Goal: Book appointment/travel/reservation

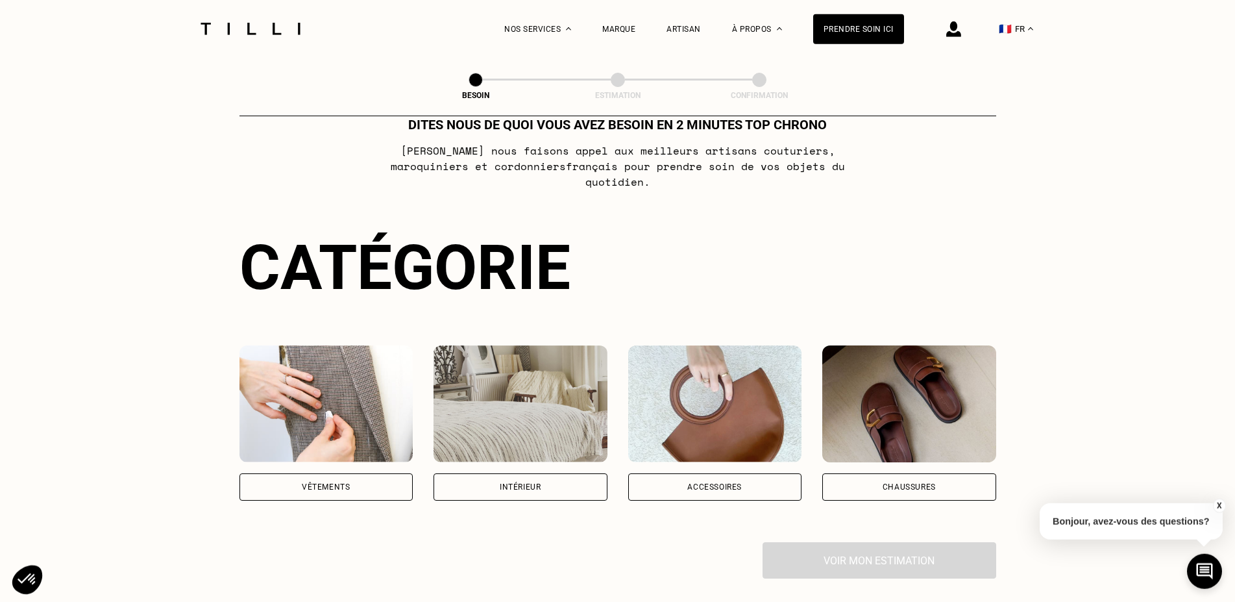
scroll to position [66, 0]
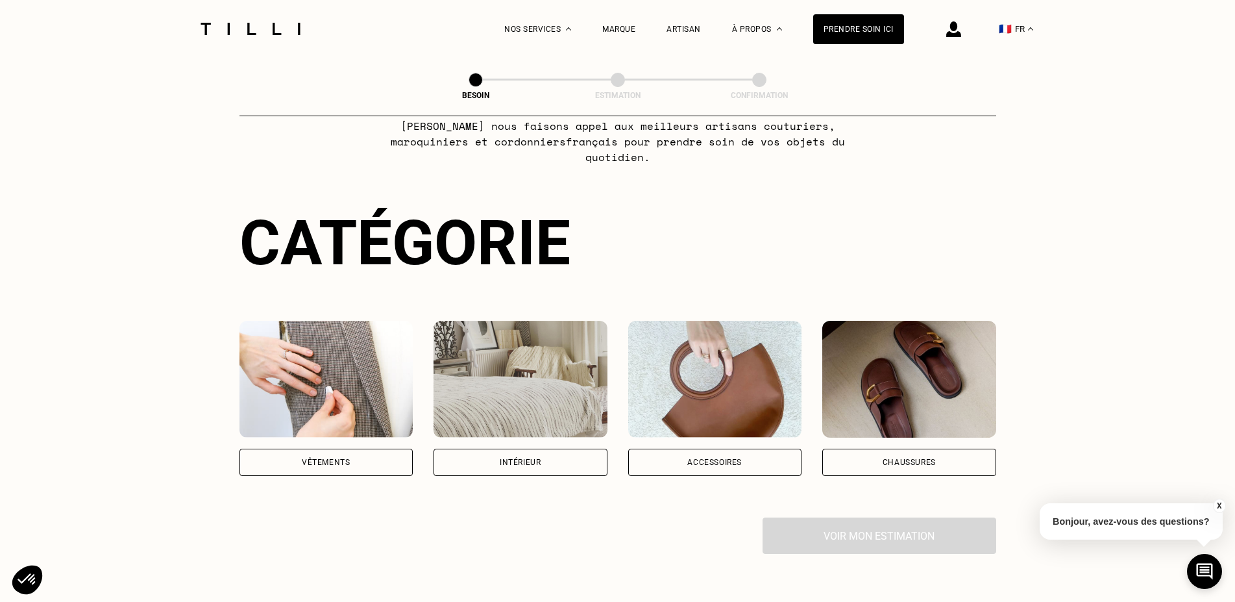
click at [375, 449] on div "Vêtements" at bounding box center [327, 462] width 174 height 27
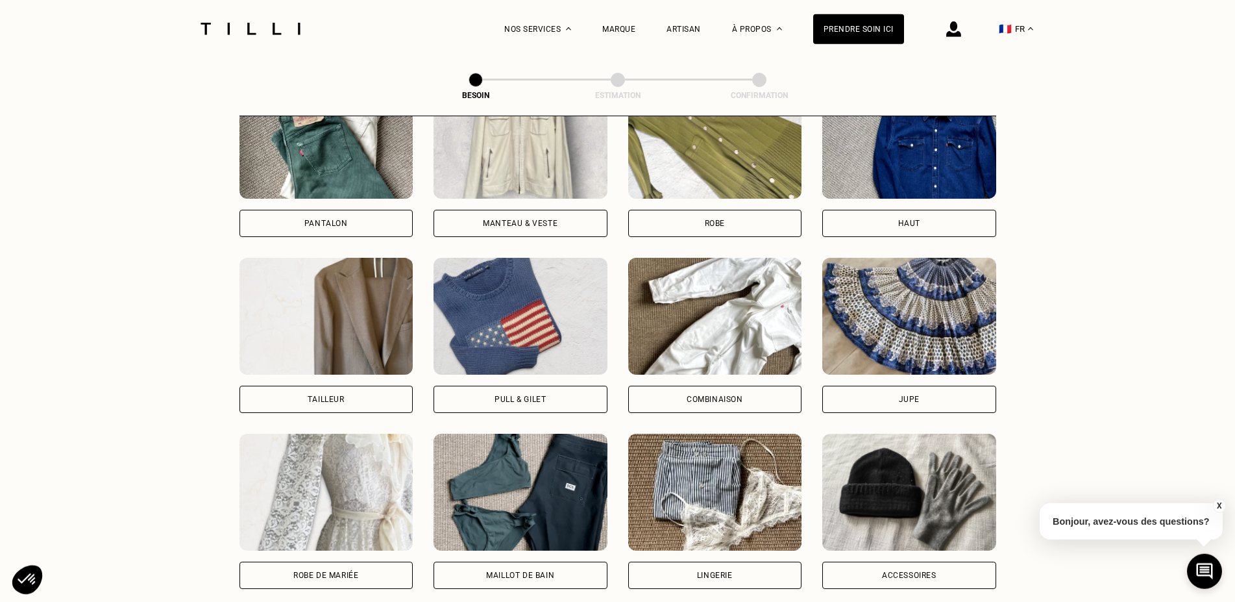
scroll to position [634, 0]
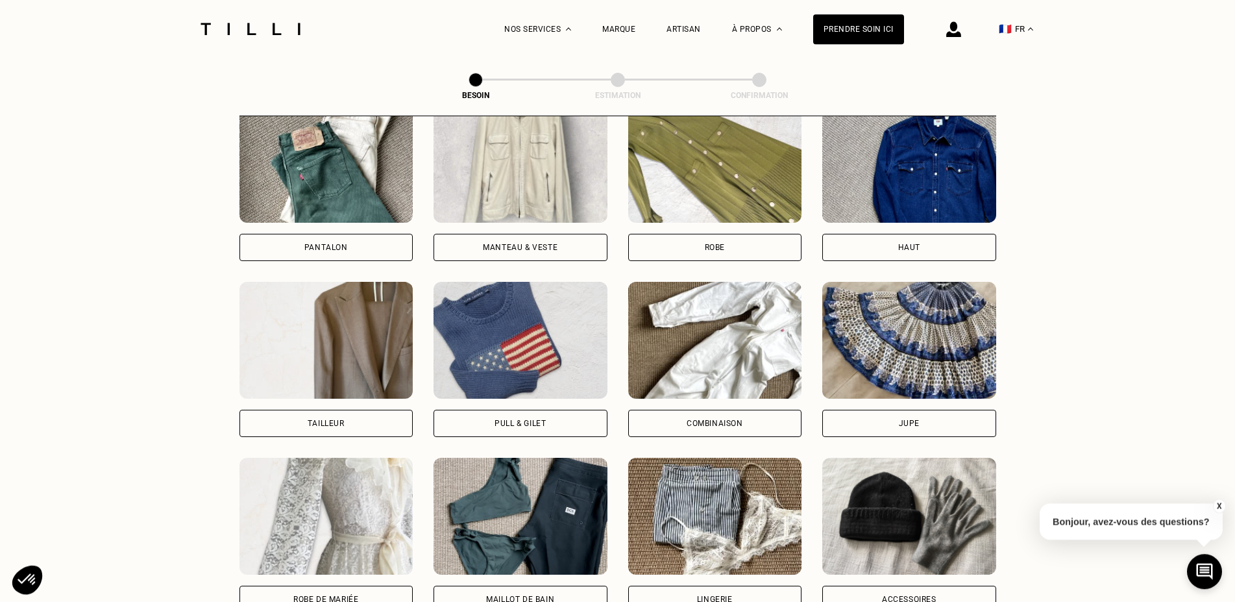
drag, startPoint x: 288, startPoint y: 233, endPoint x: 273, endPoint y: 241, distance: 16.6
click at [288, 234] on div "Pantalon" at bounding box center [327, 247] width 174 height 27
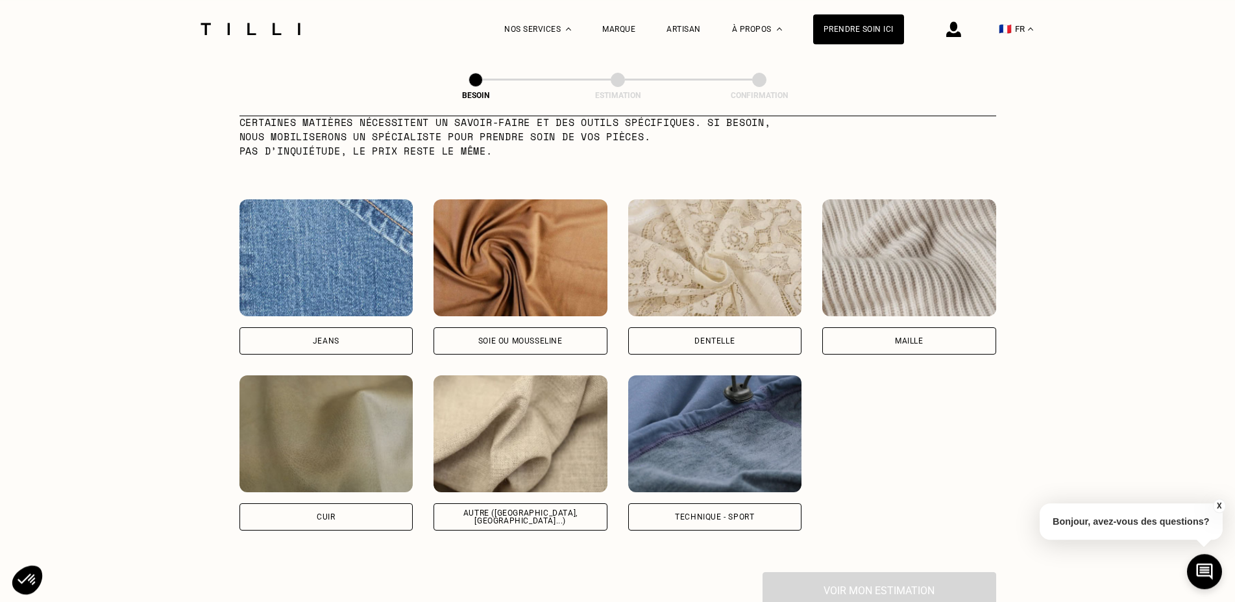
scroll to position [1329, 0]
click at [291, 327] on div "Jeans" at bounding box center [327, 340] width 174 height 27
select select "FR"
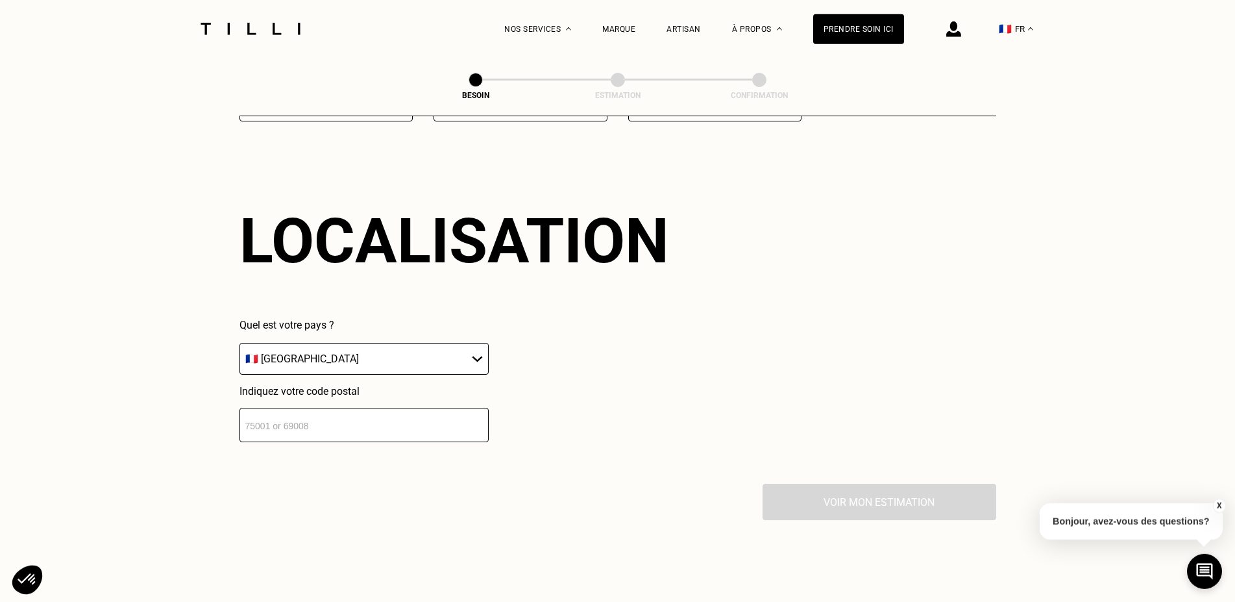
scroll to position [1746, 0]
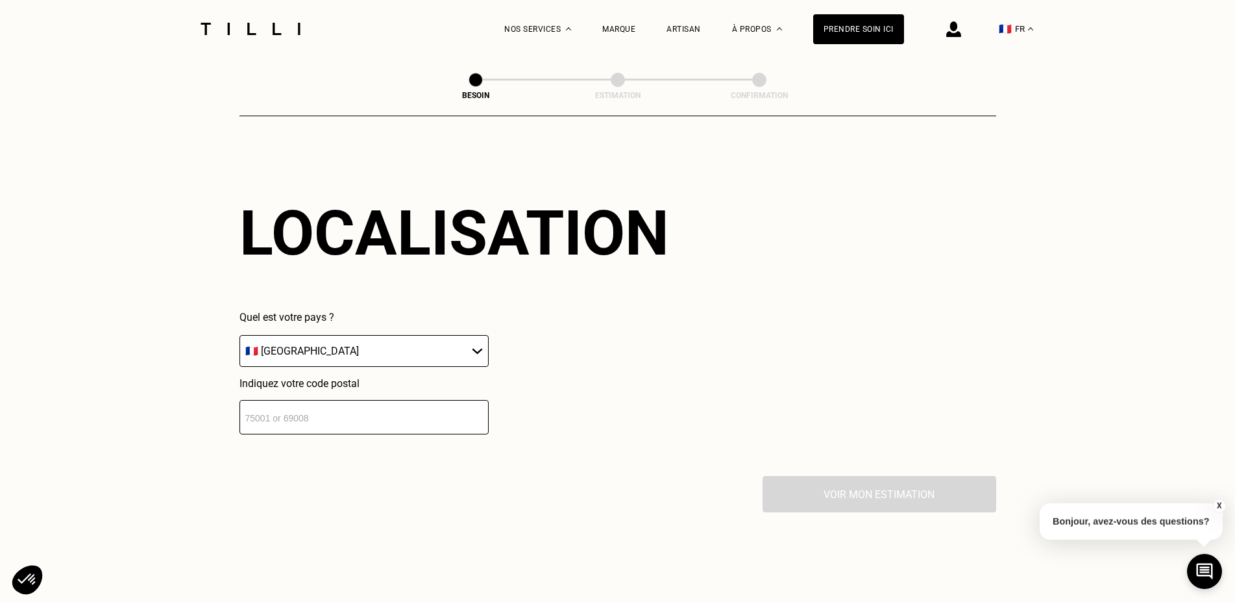
click at [282, 404] on input "number" at bounding box center [364, 417] width 249 height 34
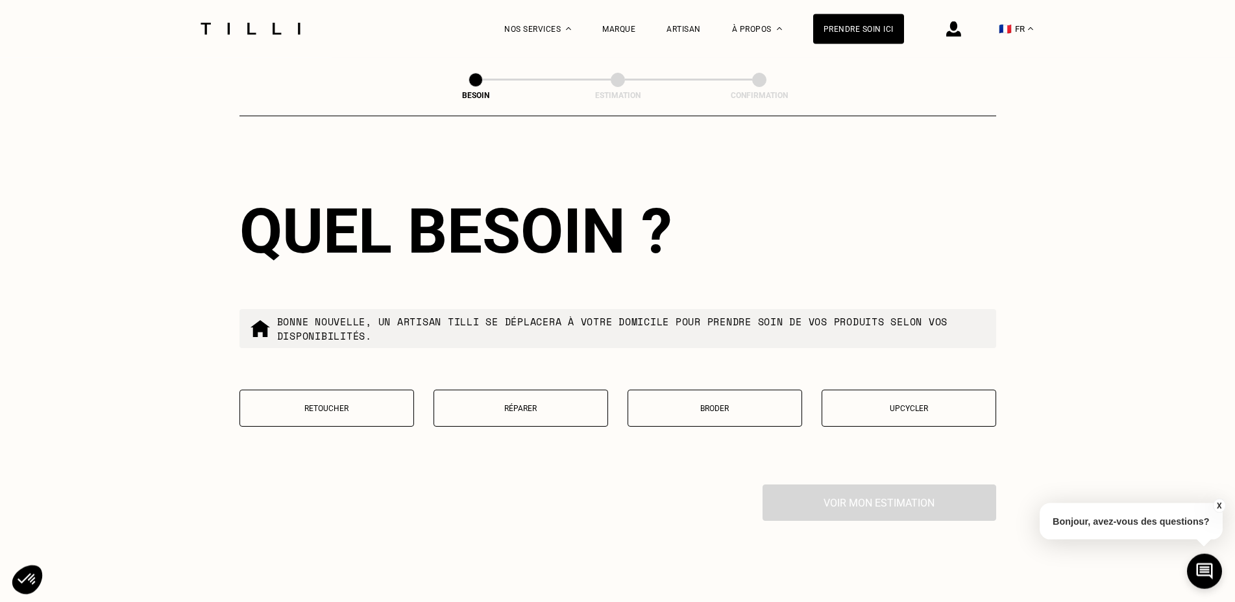
scroll to position [2069, 0]
type input "31400"
click at [503, 409] on button "Réparer" at bounding box center [521, 407] width 175 height 37
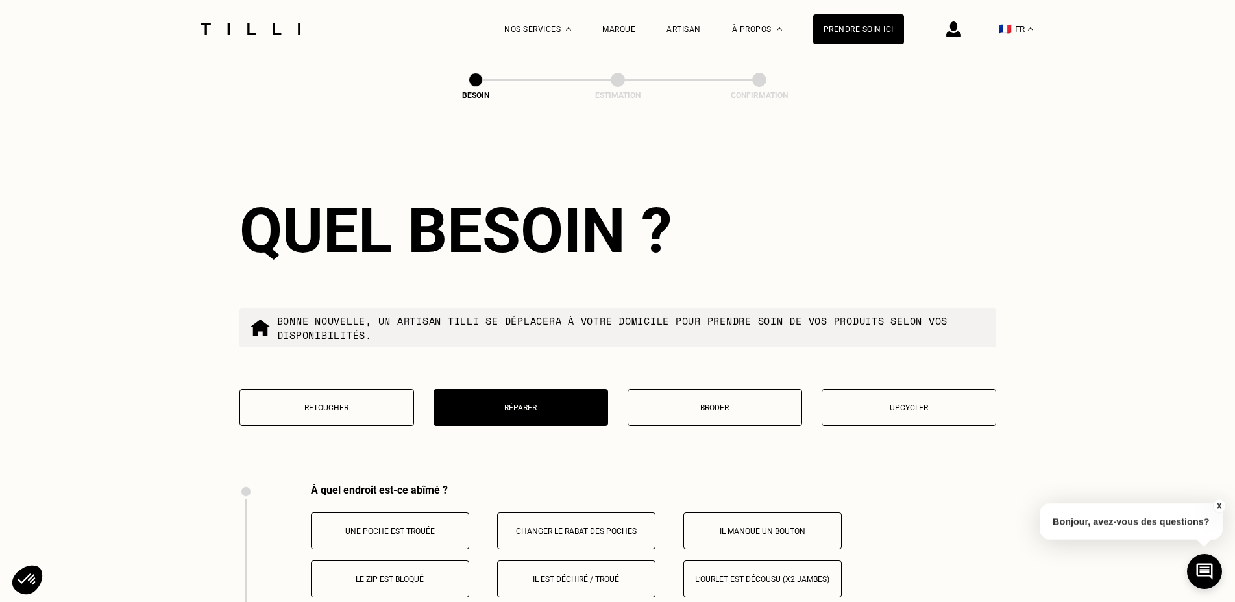
scroll to position [2079, 0]
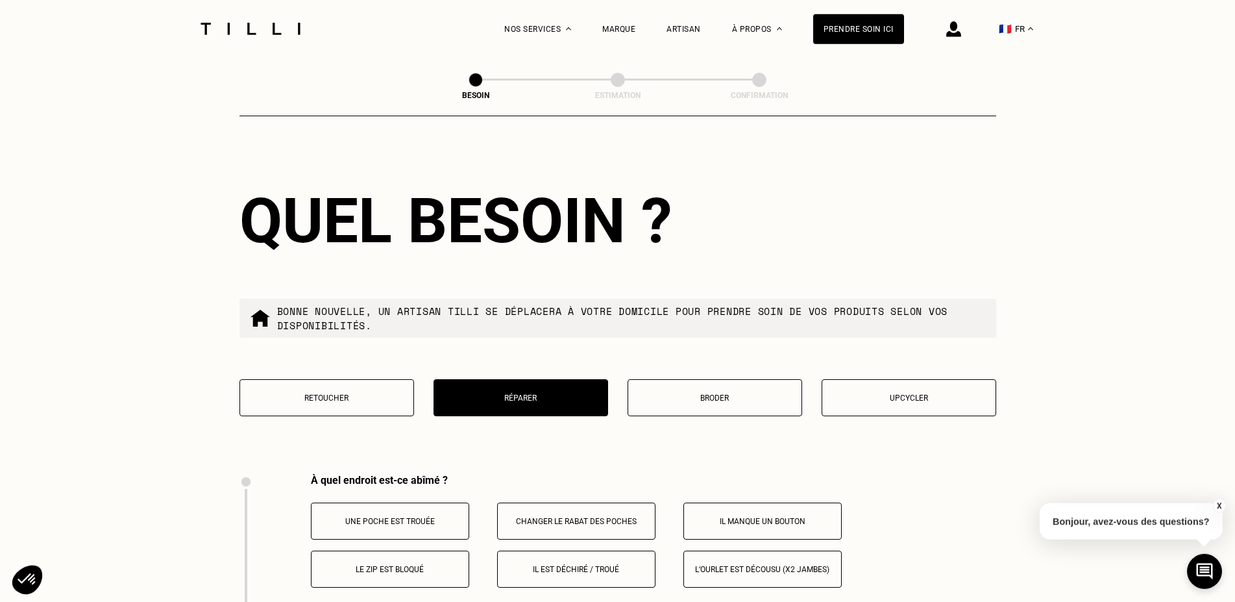
click at [378, 415] on div "Retoucher Réparer Broder Upcycler" at bounding box center [618, 405] width 757 height 53
click at [376, 403] on button "Retoucher" at bounding box center [327, 397] width 175 height 37
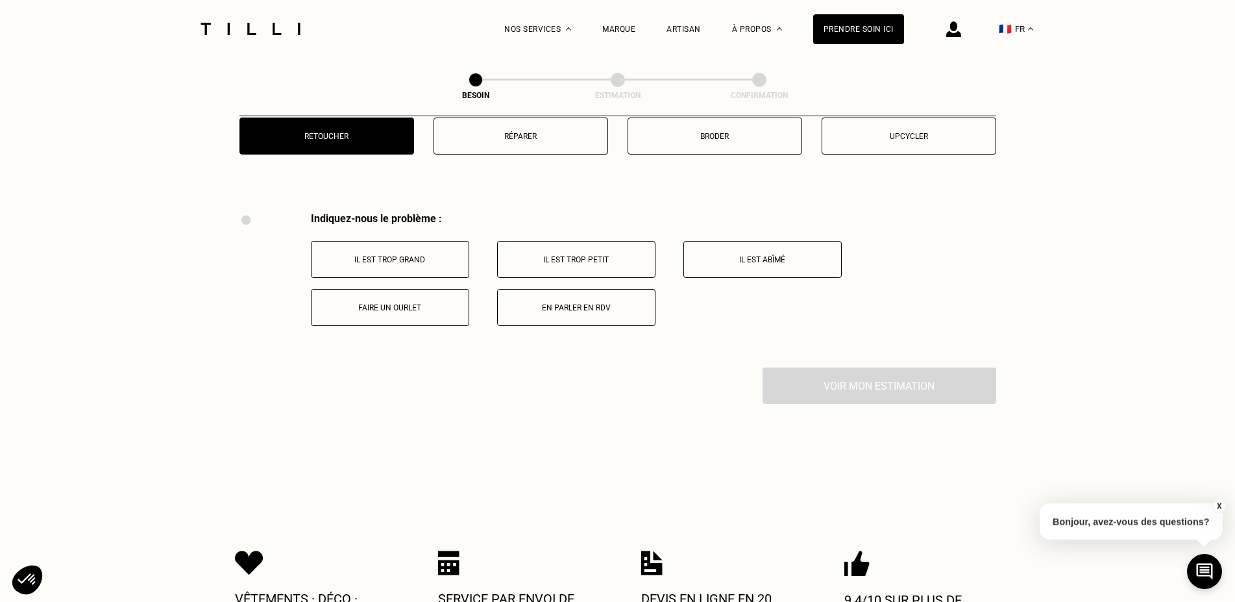
scroll to position [2269, 0]
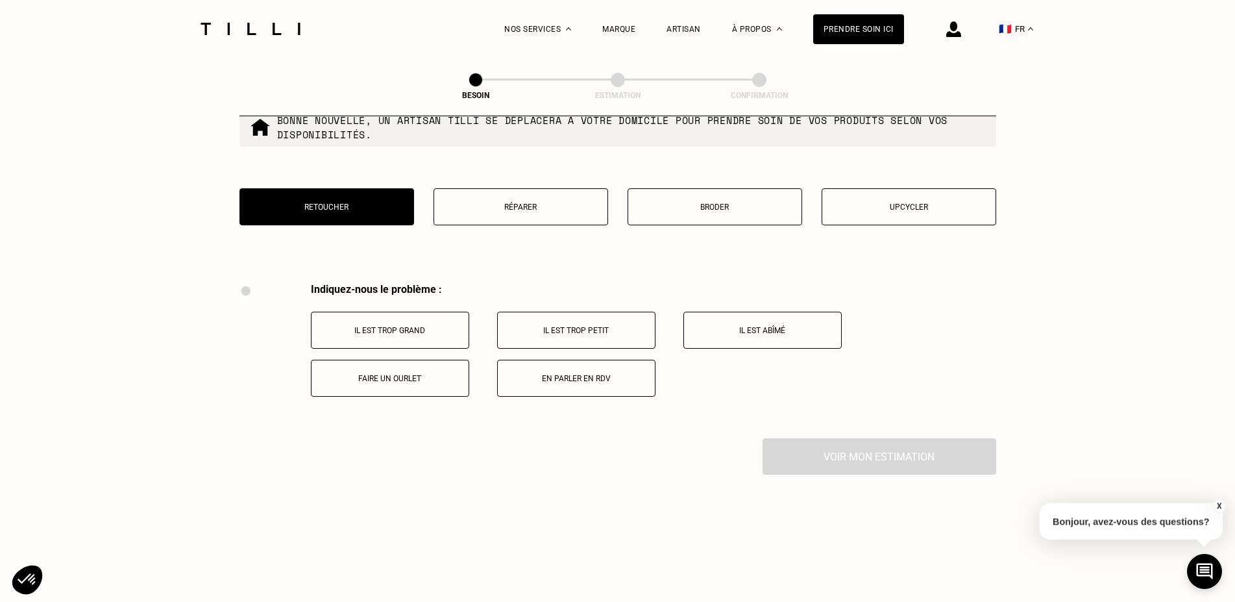
click at [560, 211] on button "Réparer" at bounding box center [521, 206] width 175 height 37
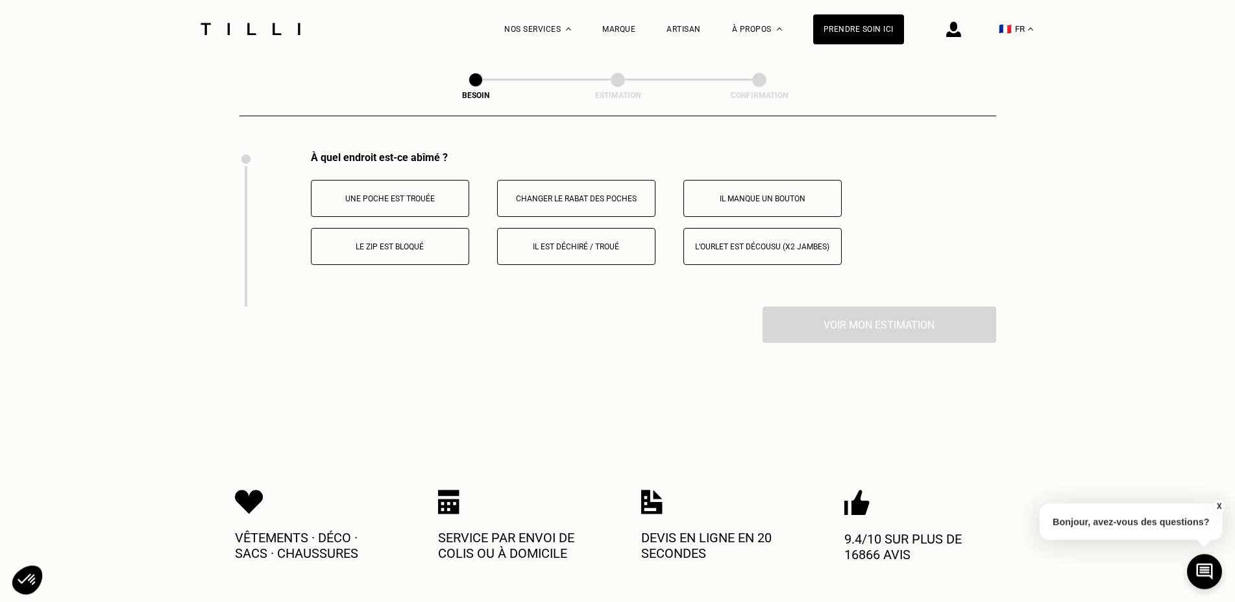
scroll to position [2402, 0]
click at [600, 241] on p "Il est déchiré / troué" at bounding box center [576, 245] width 144 height 9
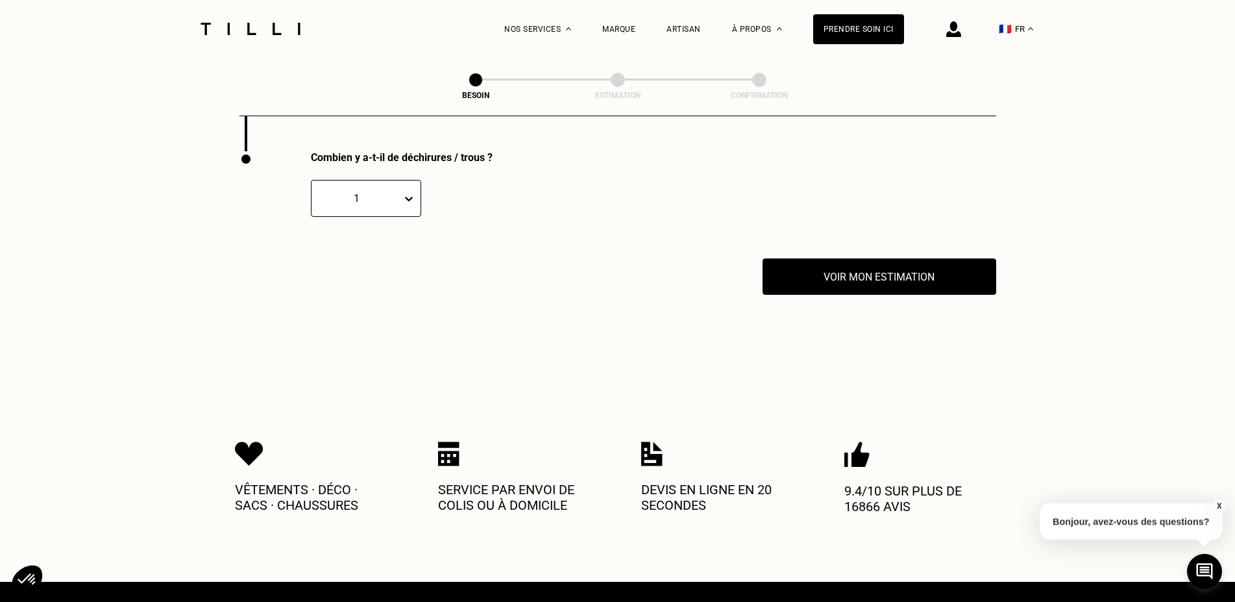
scroll to position [2557, 0]
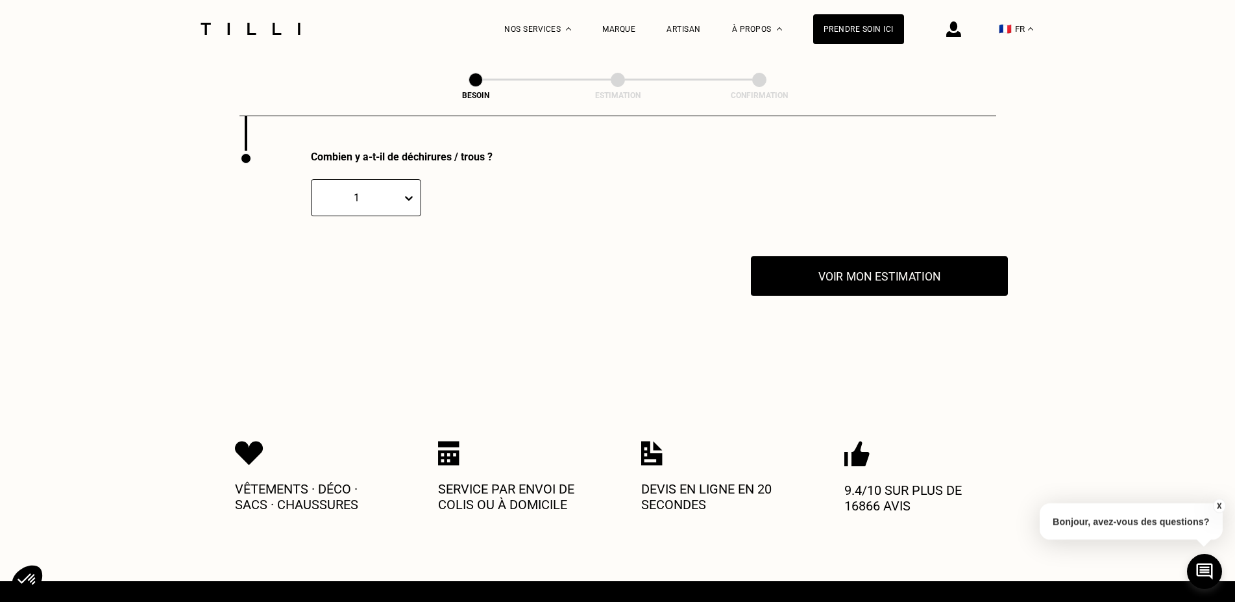
click at [838, 275] on button "Voir mon estimation" at bounding box center [879, 276] width 257 height 40
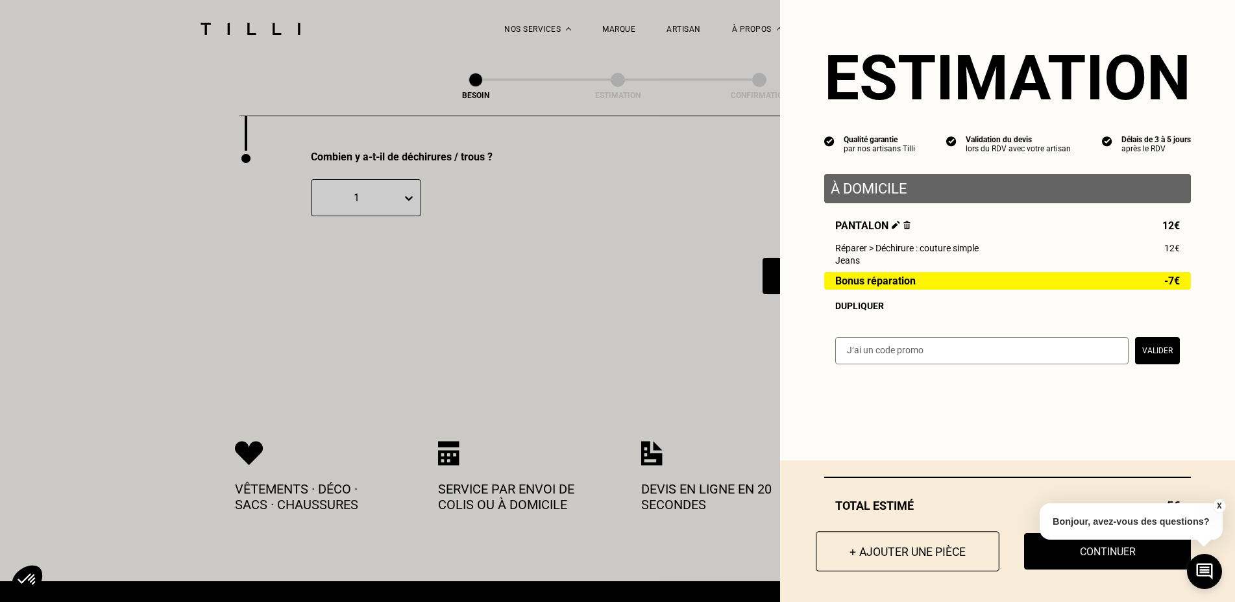
click at [924, 560] on button "+ Ajouter une pièce" at bounding box center [908, 551] width 184 height 40
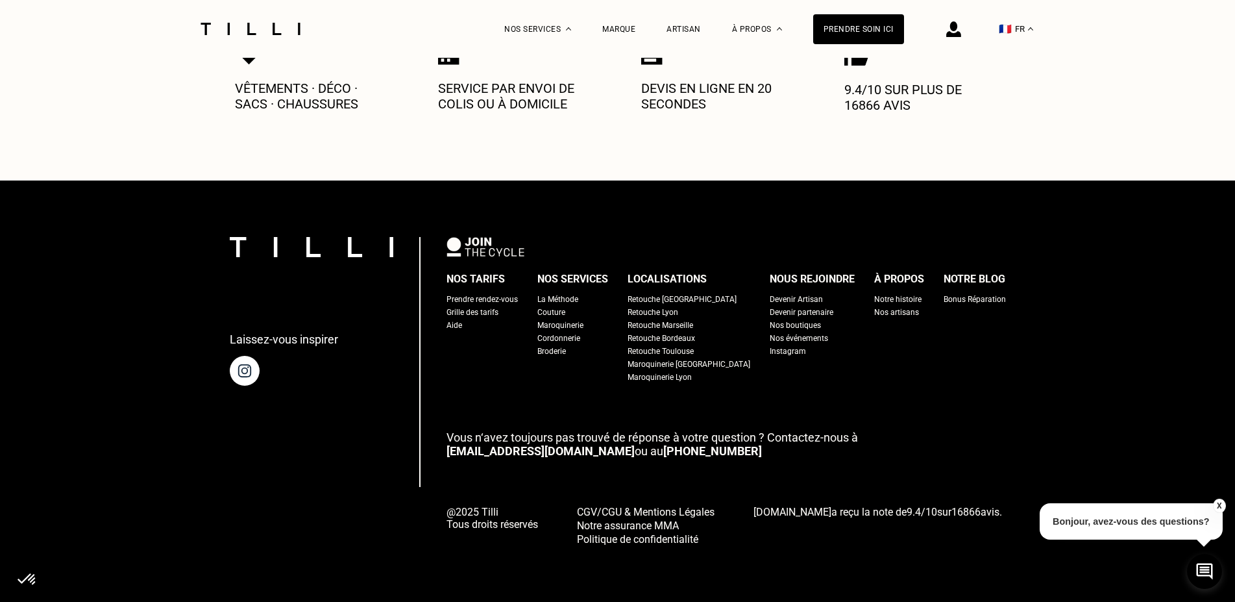
scroll to position [0, 0]
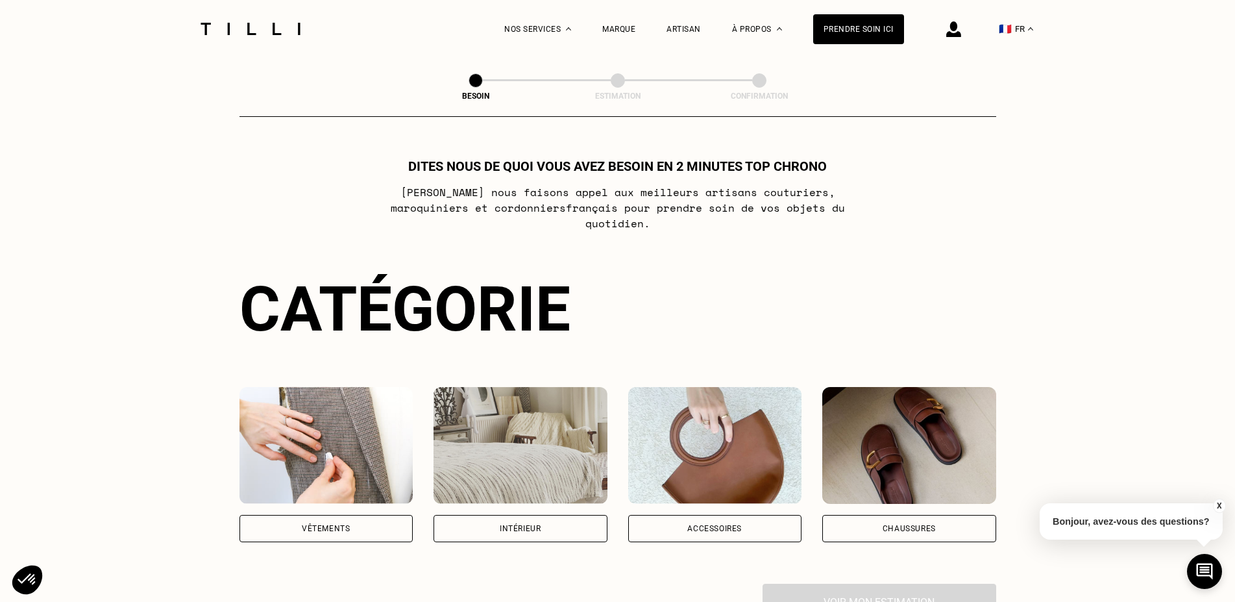
click at [366, 515] on div "Vêtements" at bounding box center [327, 528] width 174 height 27
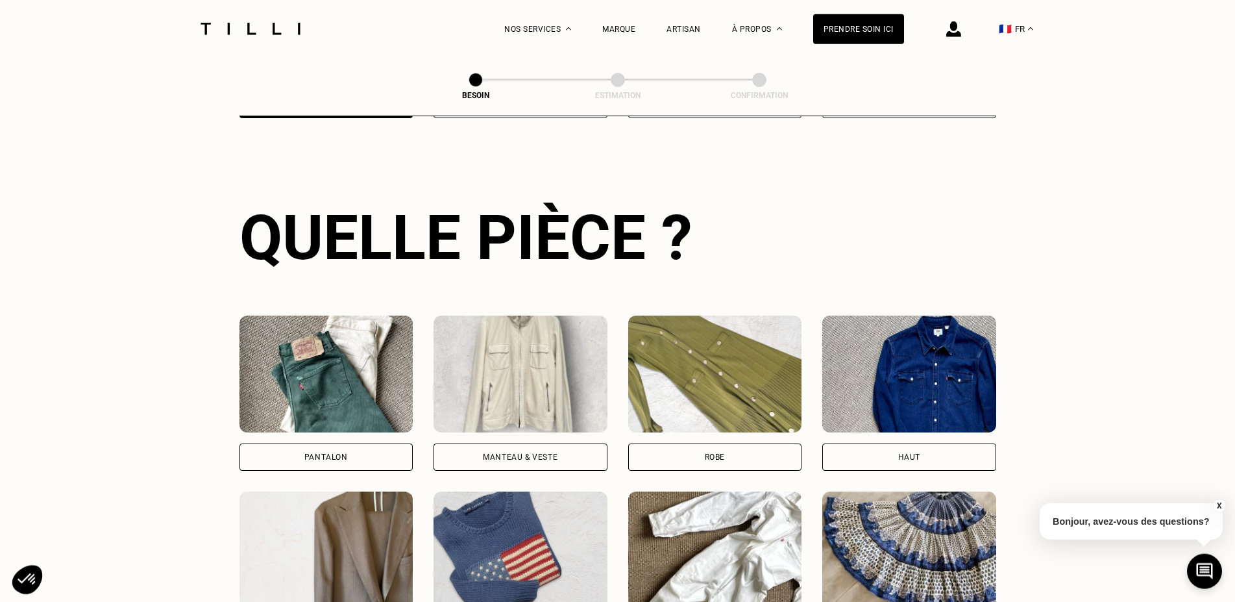
scroll to position [425, 0]
click at [354, 443] on div "Pantalon" at bounding box center [327, 456] width 174 height 27
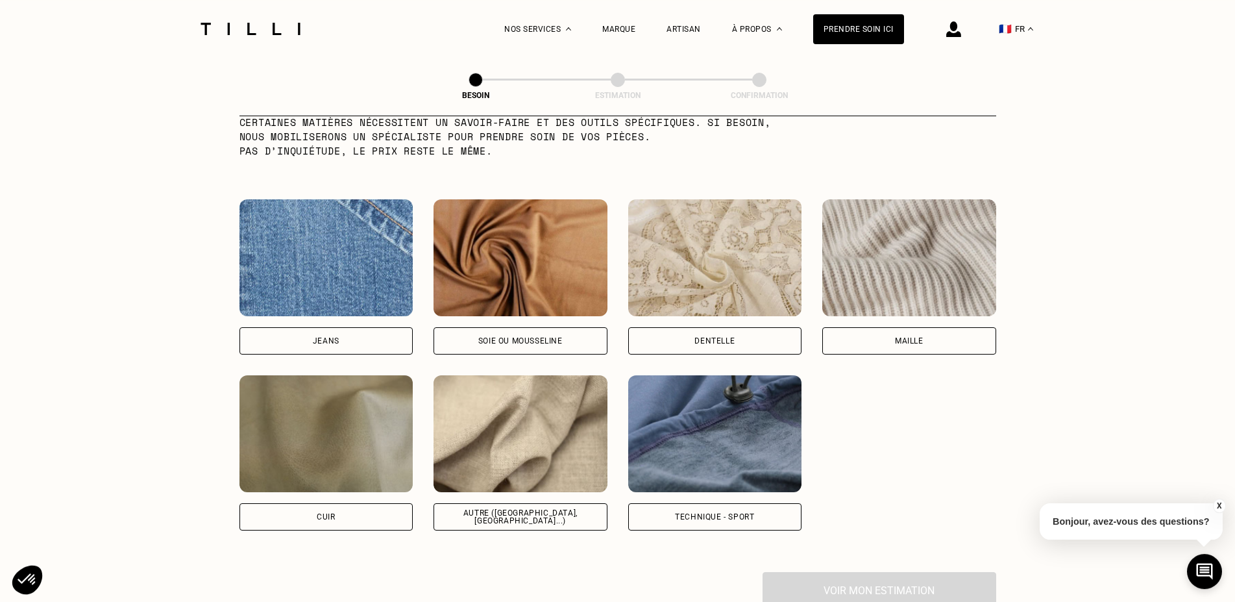
scroll to position [1329, 0]
click at [534, 508] on div "Autre ([GEOGRAPHIC_DATA], [GEOGRAPHIC_DATA]...)" at bounding box center [521, 516] width 152 height 16
select select "FR"
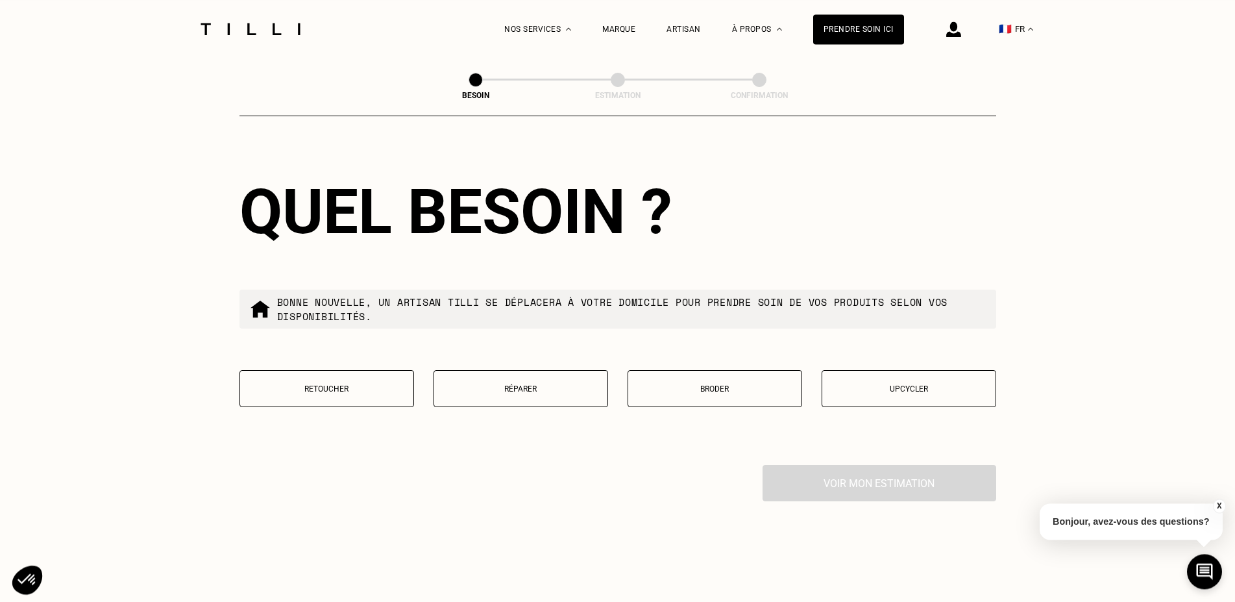
scroll to position [2145, 0]
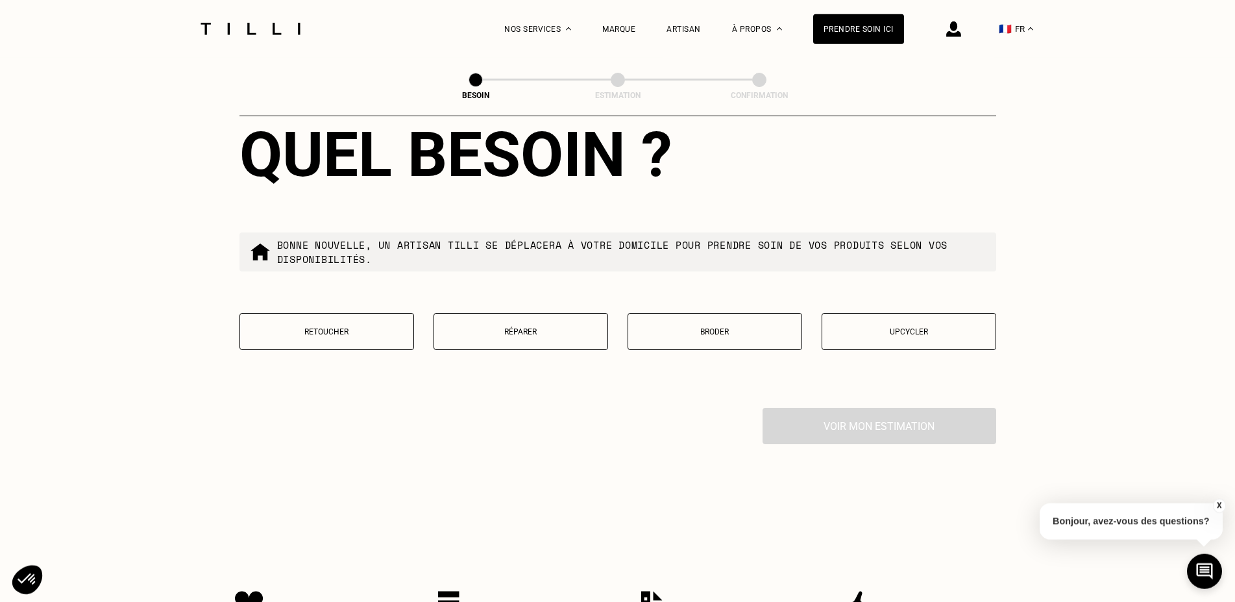
click at [341, 327] on p "Retoucher" at bounding box center [327, 331] width 160 height 9
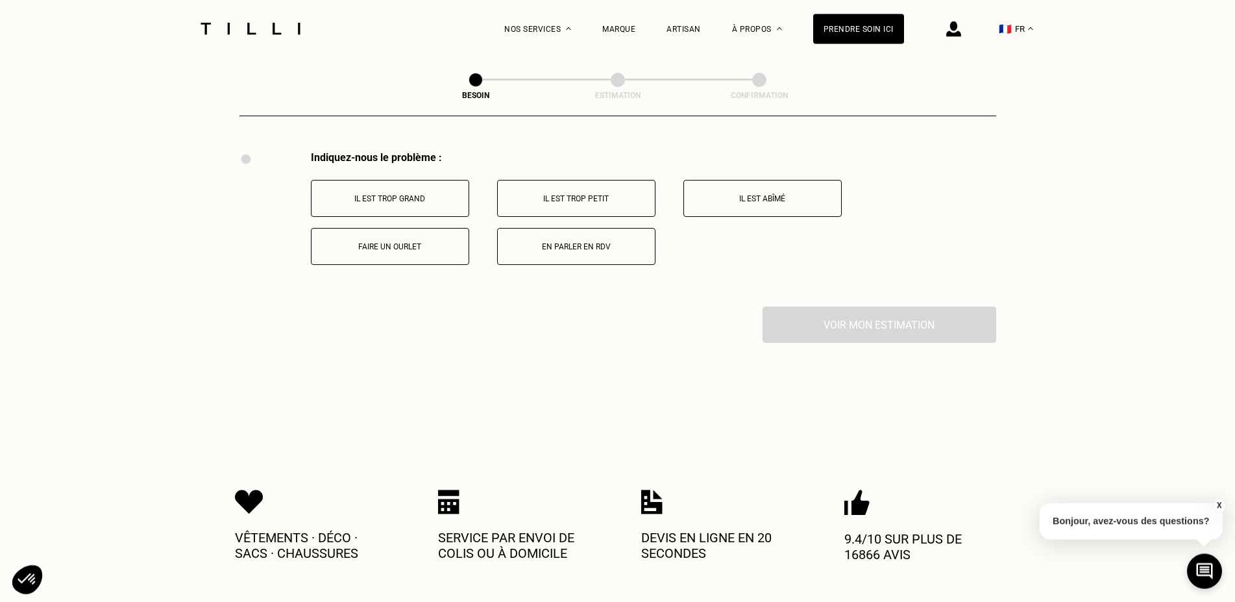
scroll to position [2402, 0]
click at [394, 234] on button "Faire un ourlet" at bounding box center [390, 245] width 158 height 37
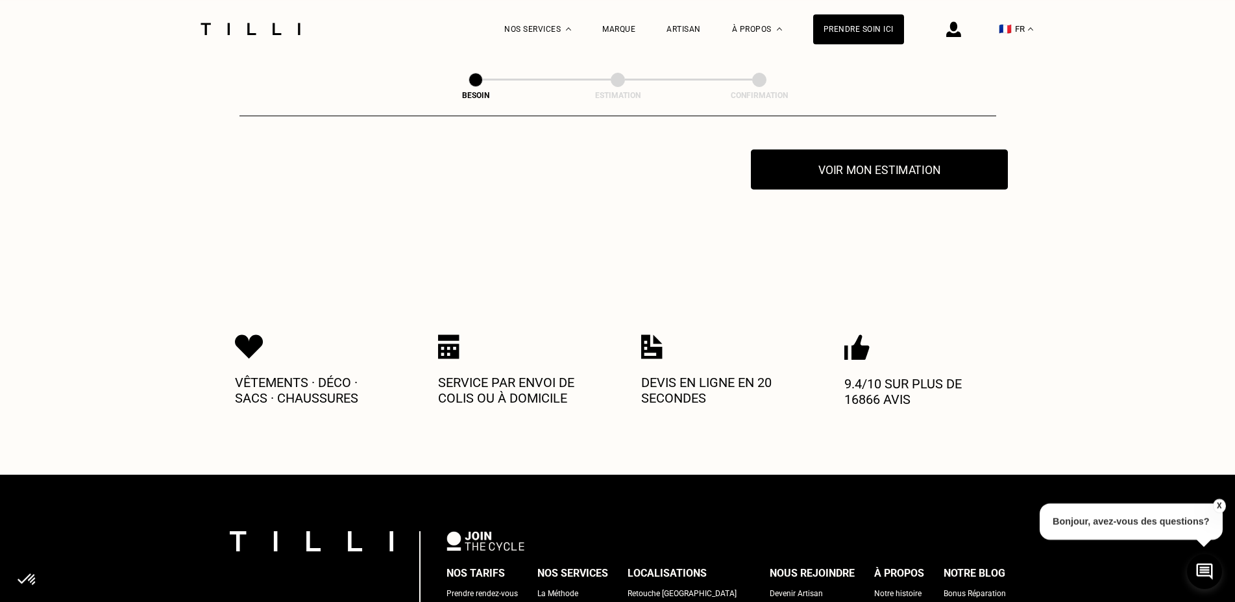
scroll to position [2557, 0]
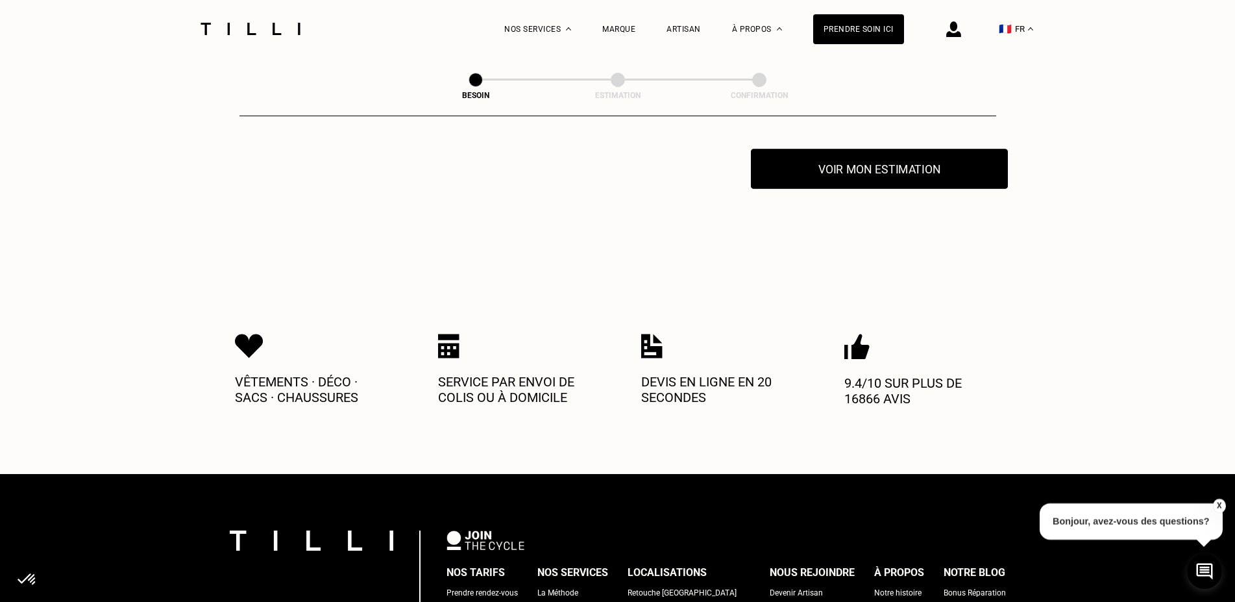
click at [870, 164] on button "Voir mon estimation" at bounding box center [879, 169] width 257 height 40
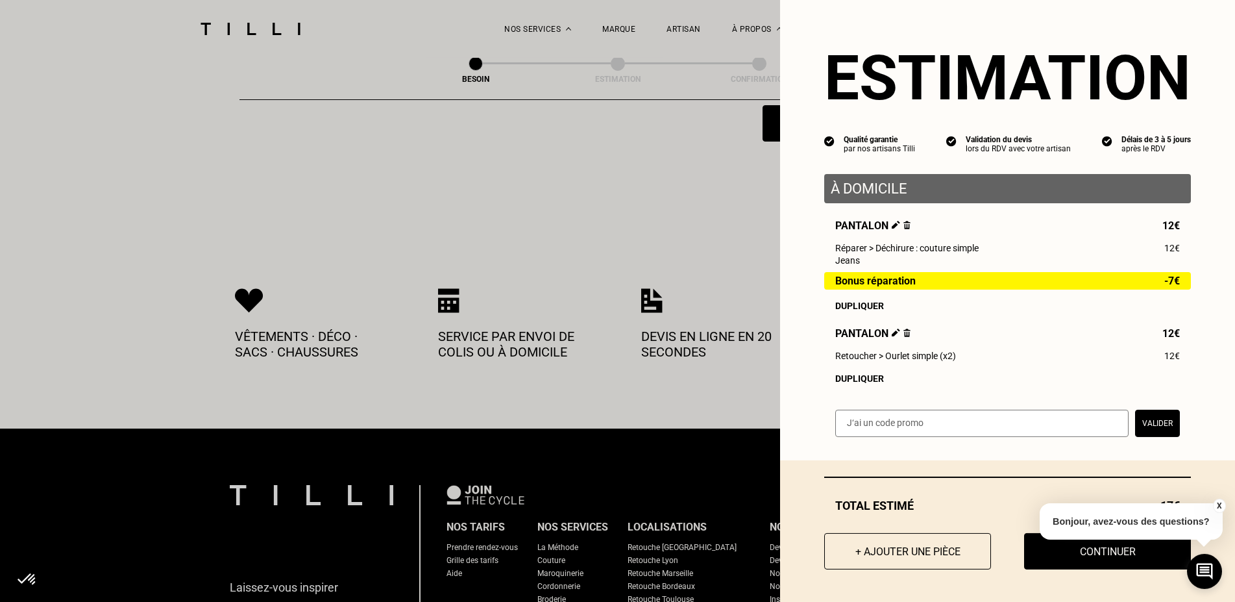
scroll to position [2623, 0]
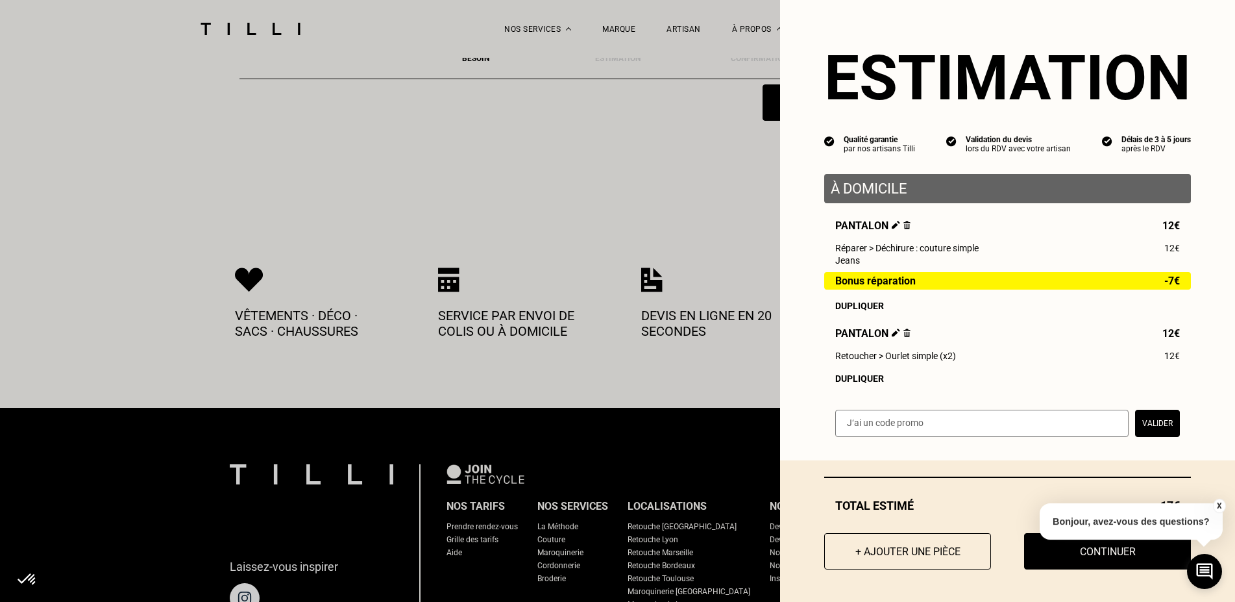
click at [977, 437] on input "text" at bounding box center [981, 423] width 293 height 27
paste input "[URL][DOMAIN_NAME]"
type input "[URL][DOMAIN_NAME]"
click at [1139, 432] on button "Valider" at bounding box center [1157, 423] width 45 height 27
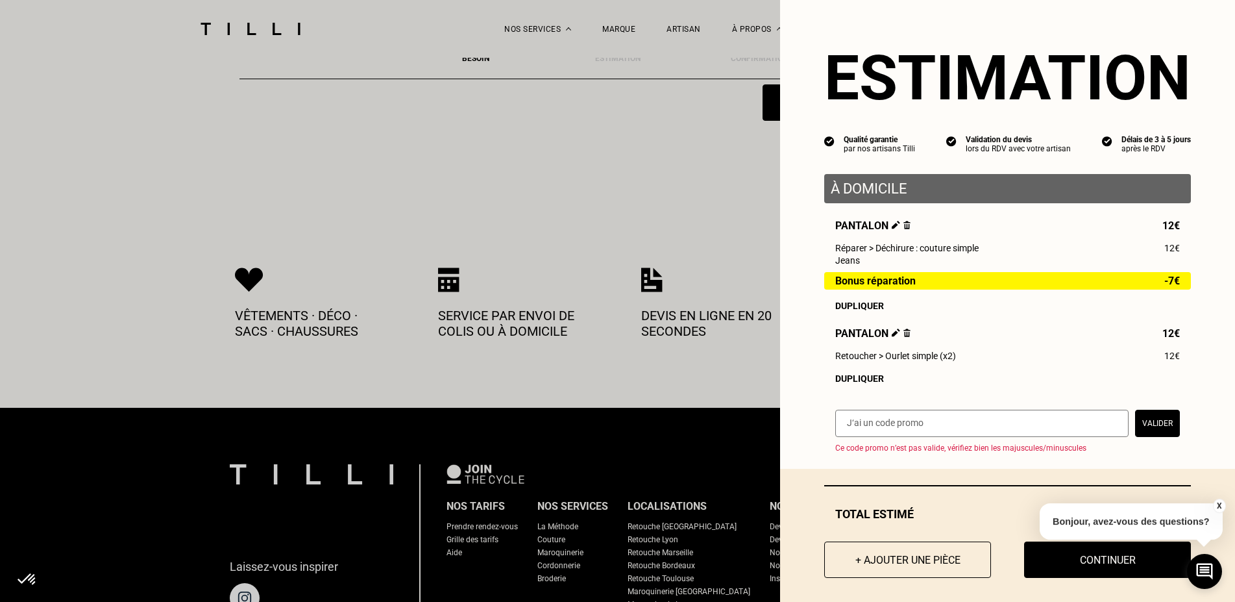
click at [997, 437] on input "text" at bounding box center [981, 423] width 293 height 27
paste input "[URL][DOMAIN_NAME]"
drag, startPoint x: 961, startPoint y: 434, endPoint x: 782, endPoint y: 439, distance: 178.6
click at [835, 437] on input "[URL][DOMAIN_NAME]" at bounding box center [981, 423] width 293 height 27
paste input "text"
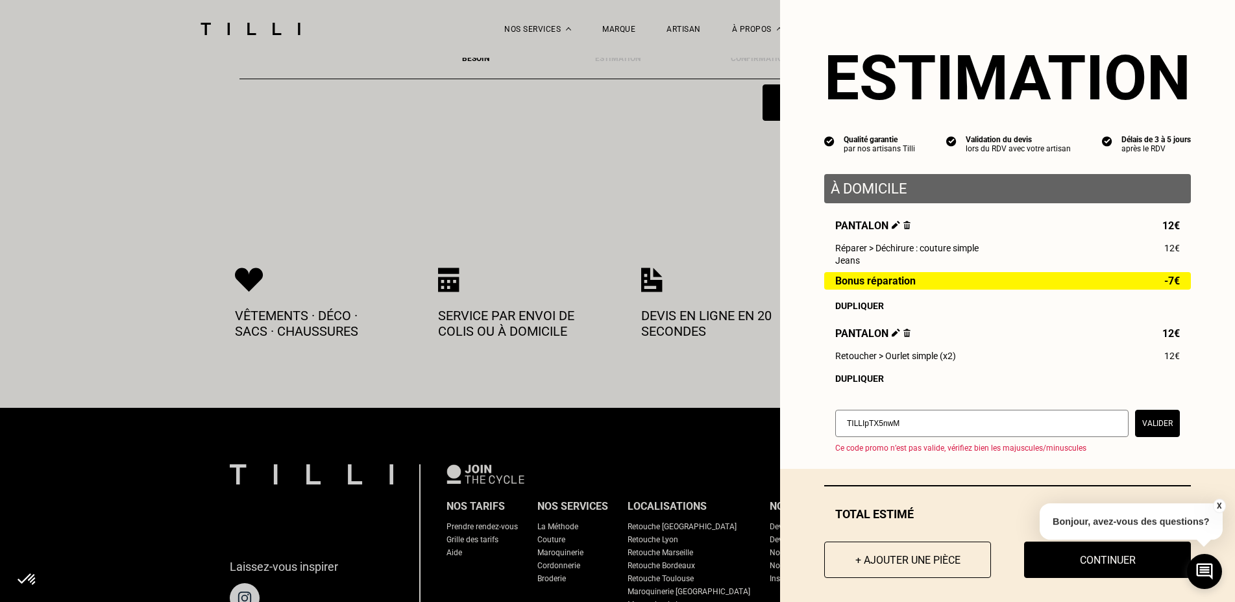
type input "TILLIpTX5nwM"
click at [1135, 428] on button "Valider" at bounding box center [1157, 423] width 45 height 27
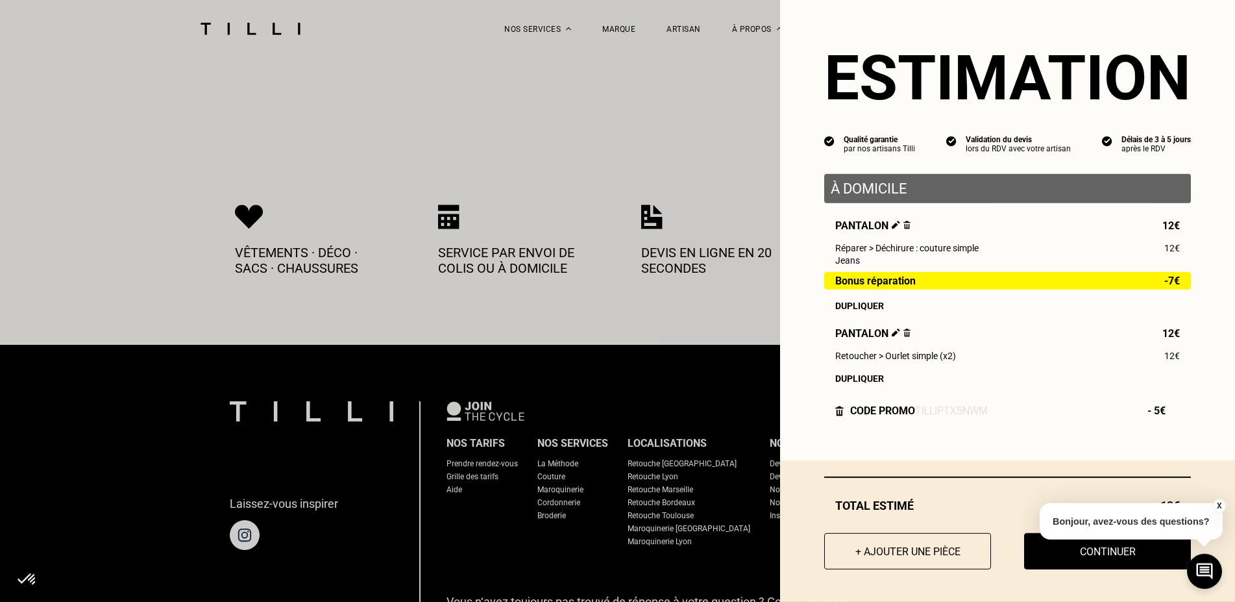
scroll to position [2756, 0]
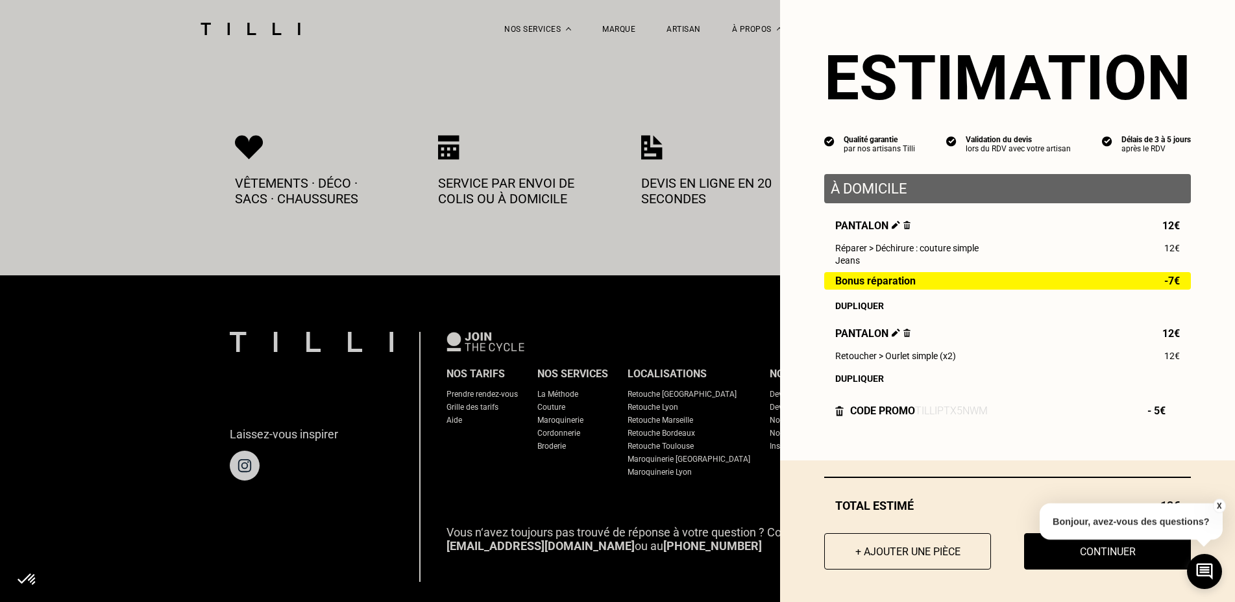
click at [1219, 499] on div "X Bonjour, avez-vous des questions?" at bounding box center [1131, 519] width 183 height 61
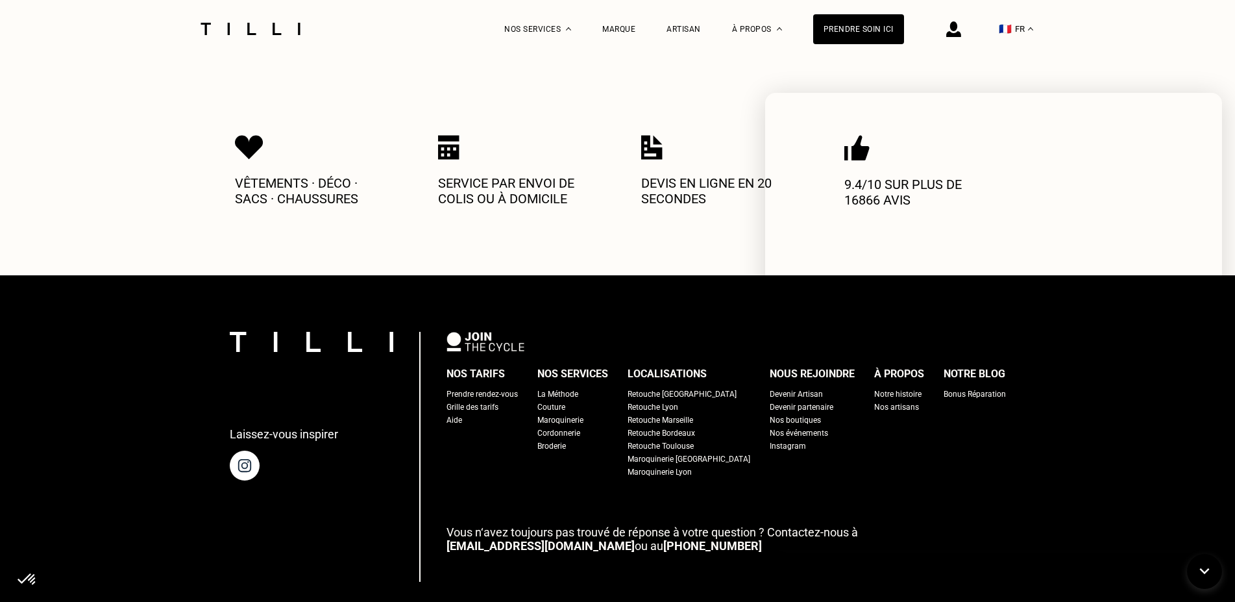
click at [591, 211] on div "Service par envoi de colis ou à domicile" at bounding box center [516, 178] width 156 height 86
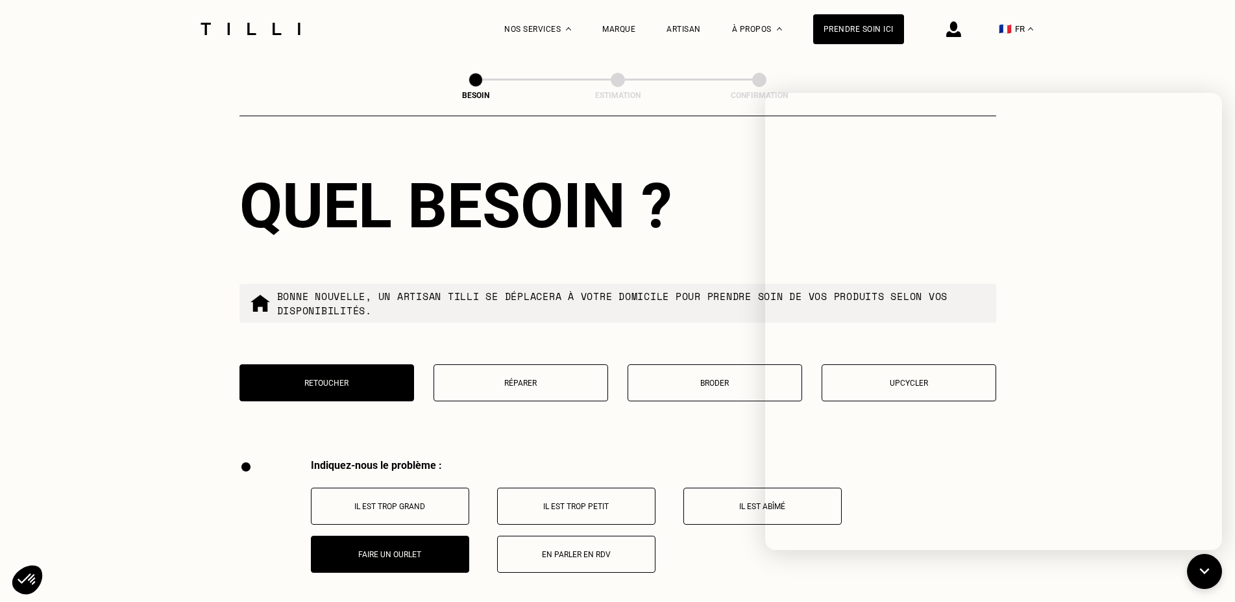
scroll to position [2358, 0]
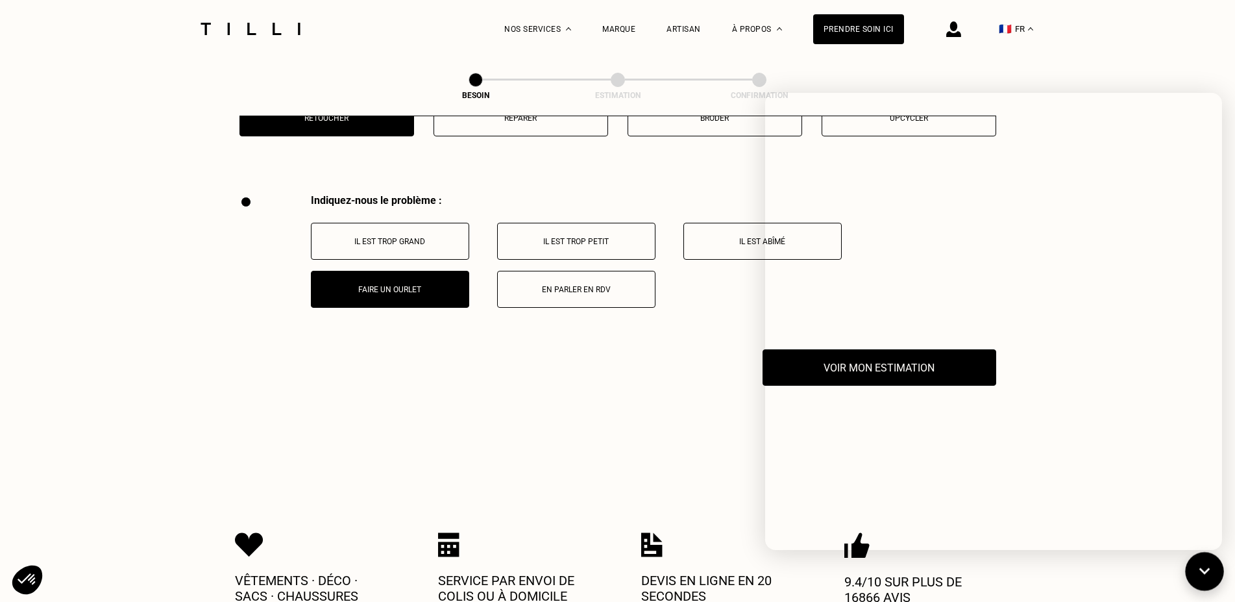
click at [1207, 569] on icon at bounding box center [1204, 571] width 21 height 34
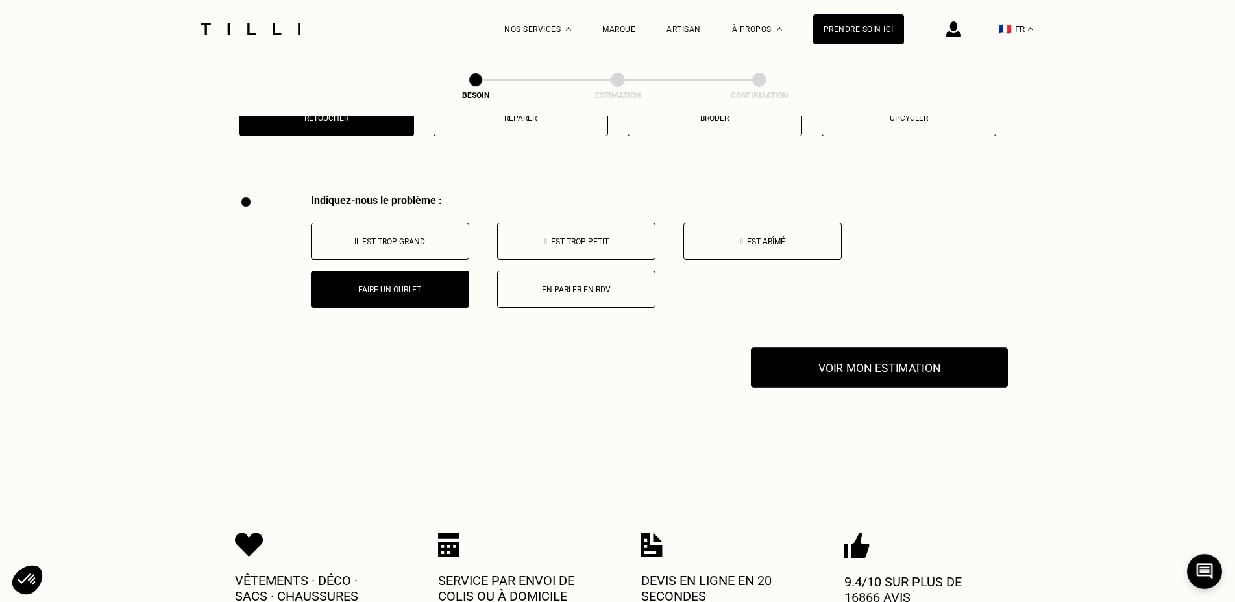
click at [954, 359] on button "Voir mon estimation" at bounding box center [879, 367] width 257 height 40
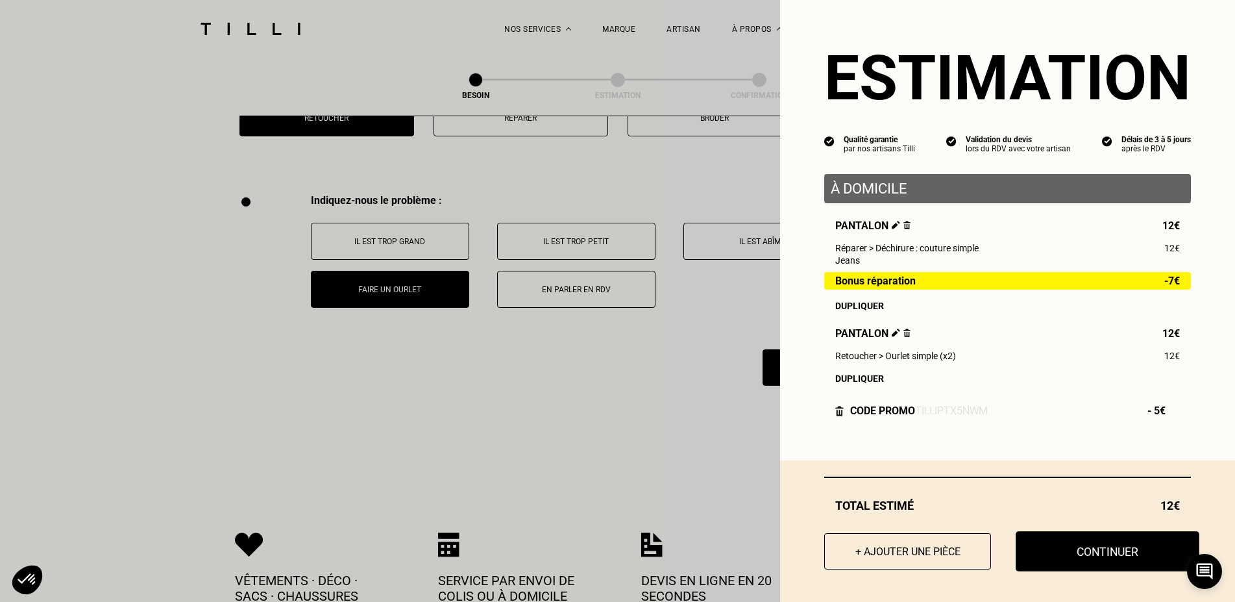
click at [1112, 544] on button "Continuer" at bounding box center [1108, 551] width 184 height 40
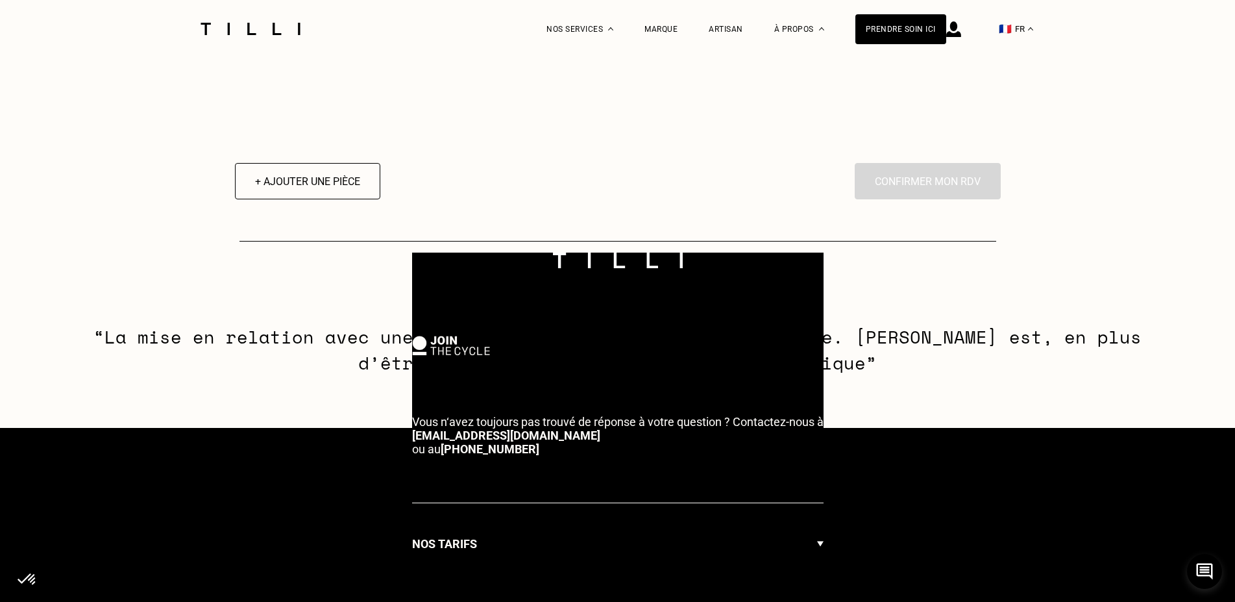
select select "FR"
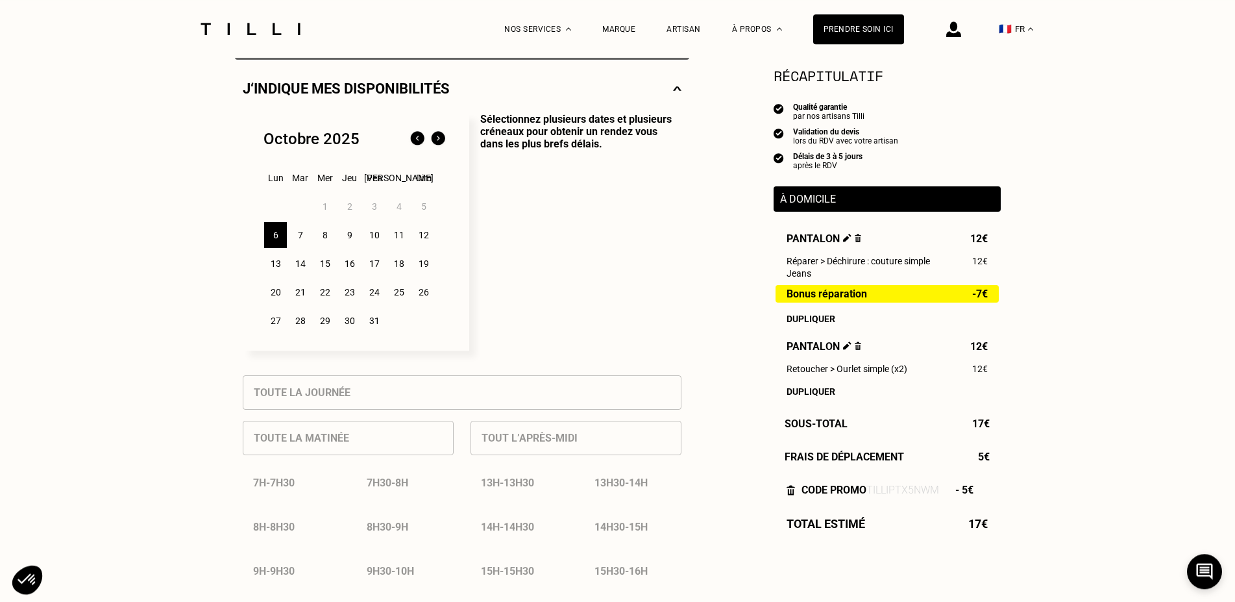
scroll to position [331, 0]
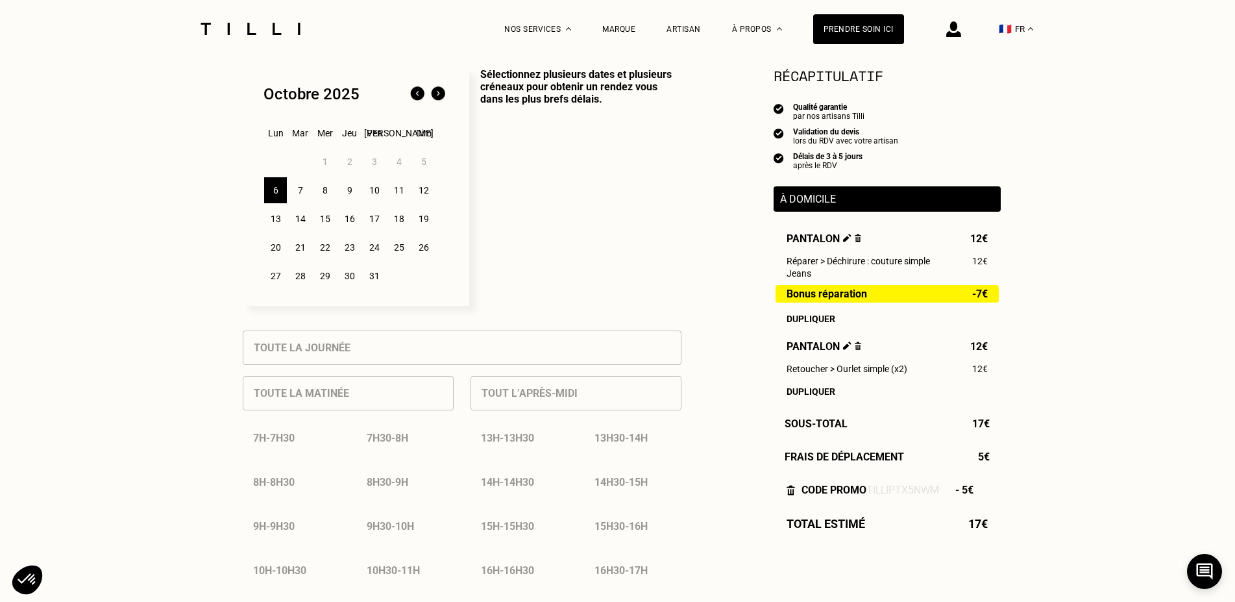
click at [402, 196] on div "11" at bounding box center [399, 190] width 23 height 26
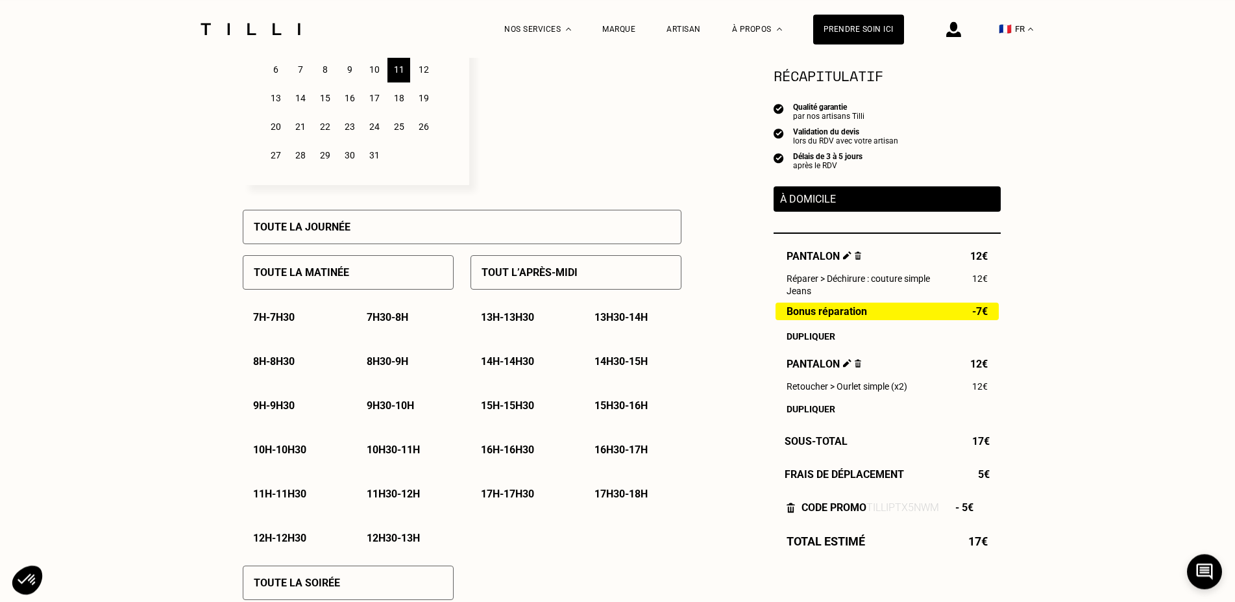
scroll to position [397, 0]
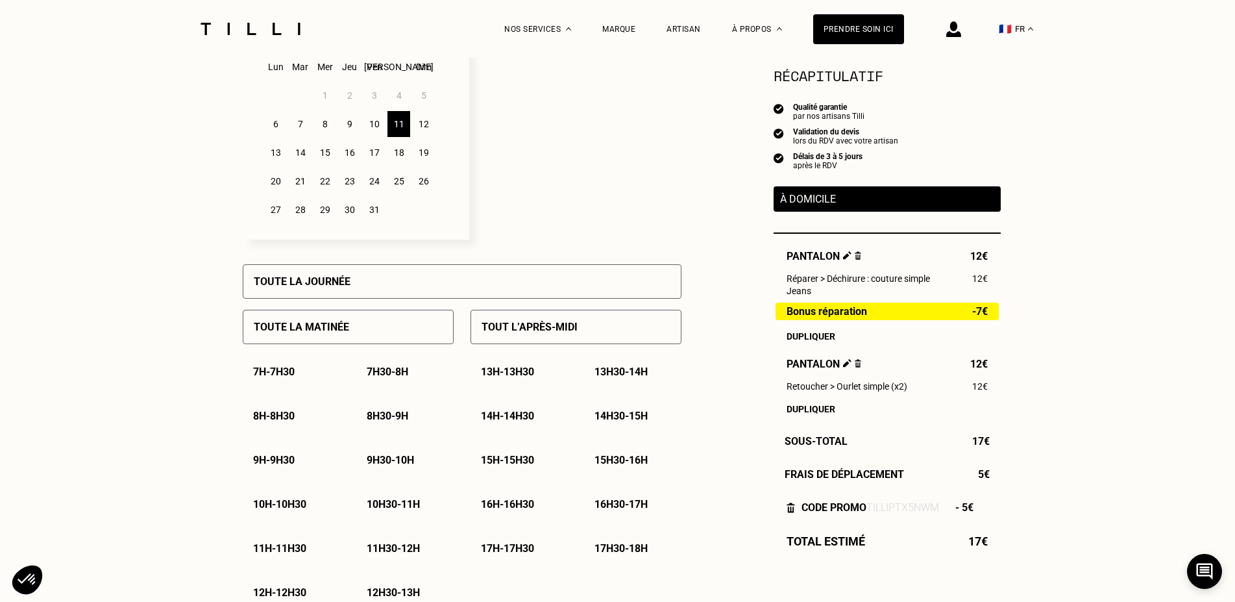
click at [295, 130] on div "7" at bounding box center [300, 124] width 23 height 26
click at [318, 133] on div "8" at bounding box center [325, 124] width 23 height 26
click at [304, 130] on div "7" at bounding box center [300, 124] width 23 height 26
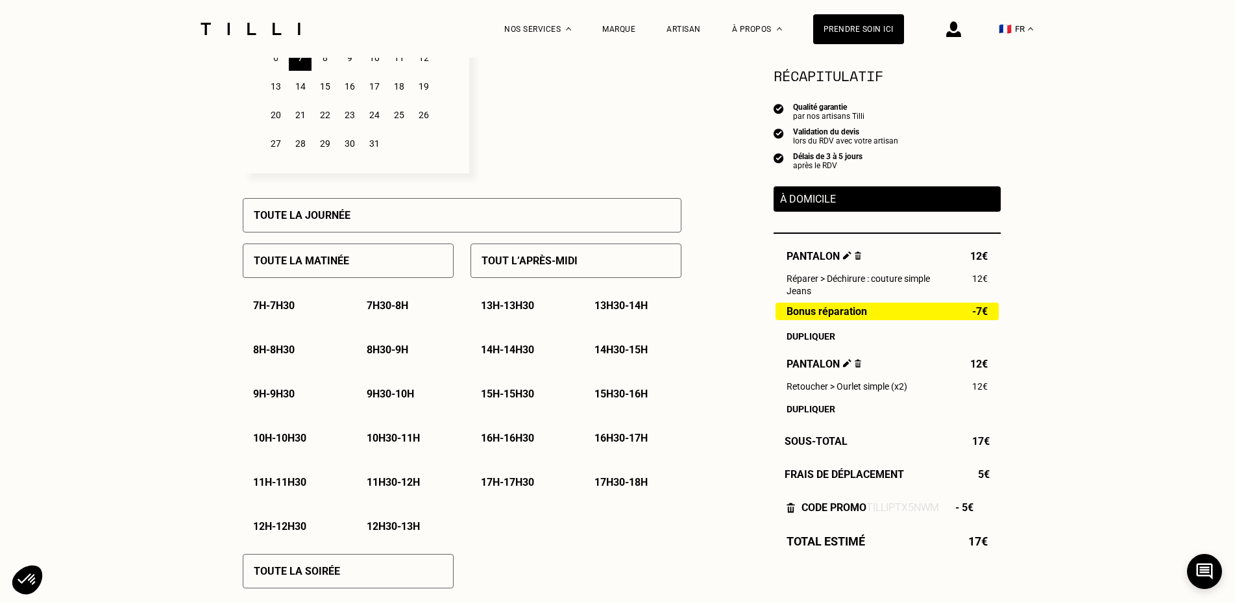
scroll to position [530, 0]
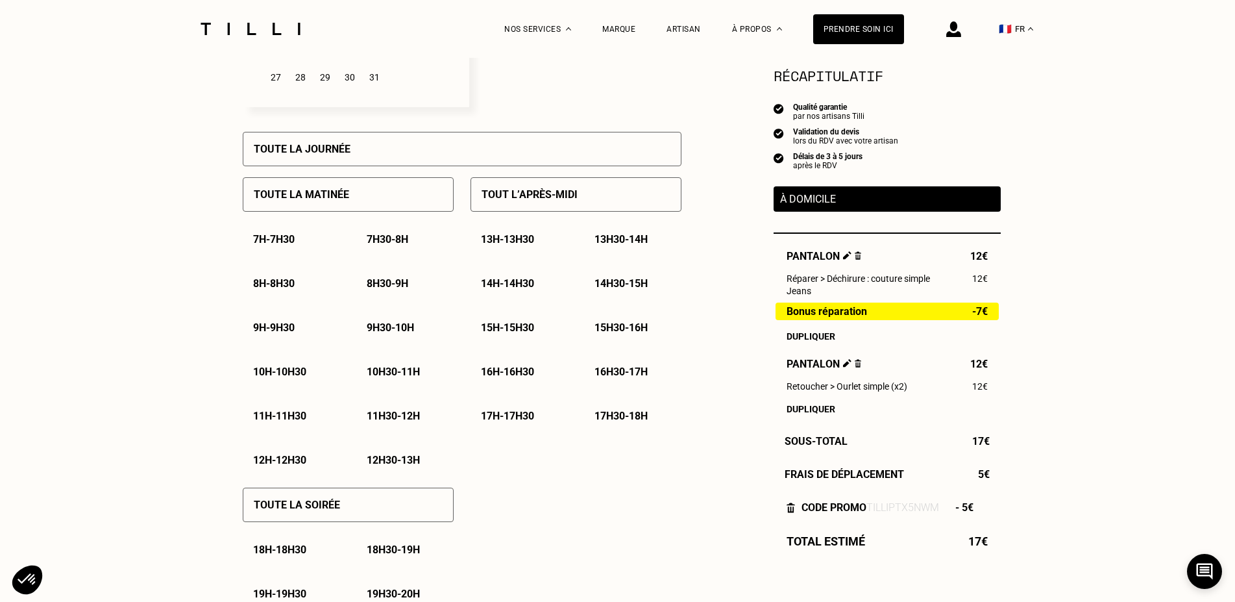
click at [408, 510] on div "Toute la soirée" at bounding box center [348, 505] width 211 height 34
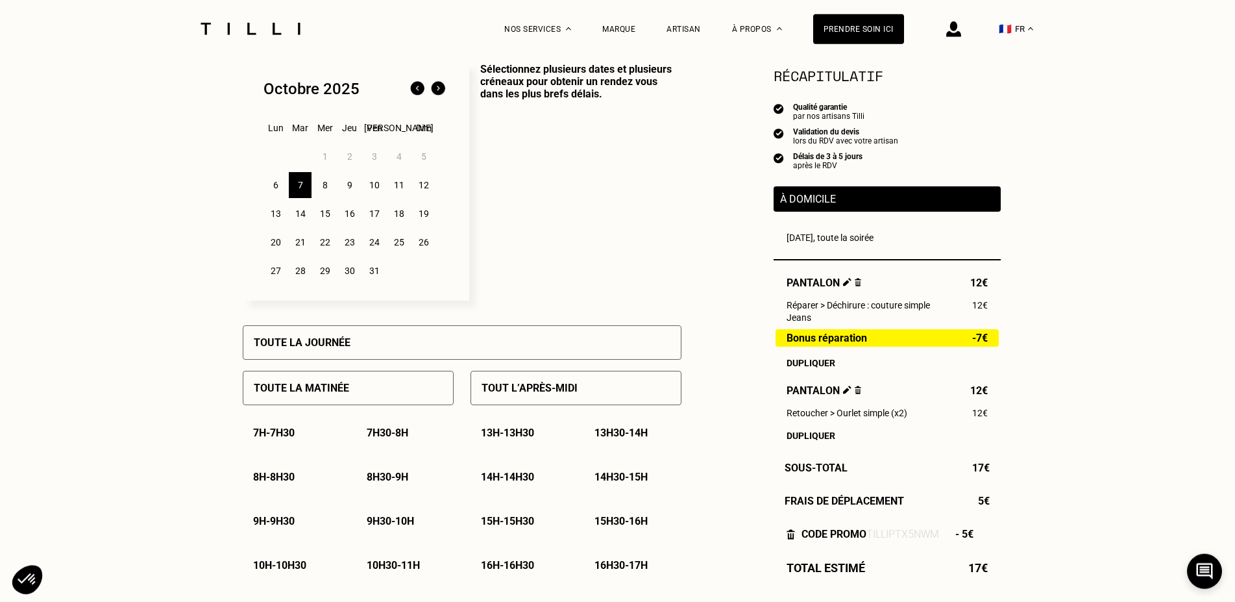
scroll to position [331, 0]
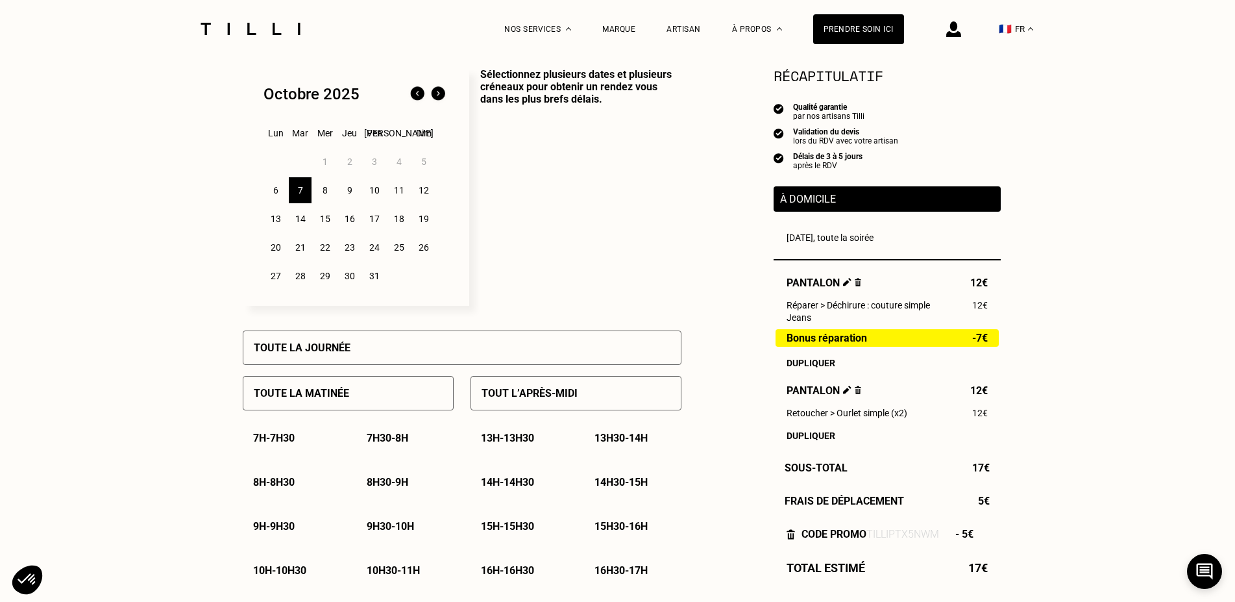
click at [329, 201] on div "8" at bounding box center [325, 190] width 23 height 26
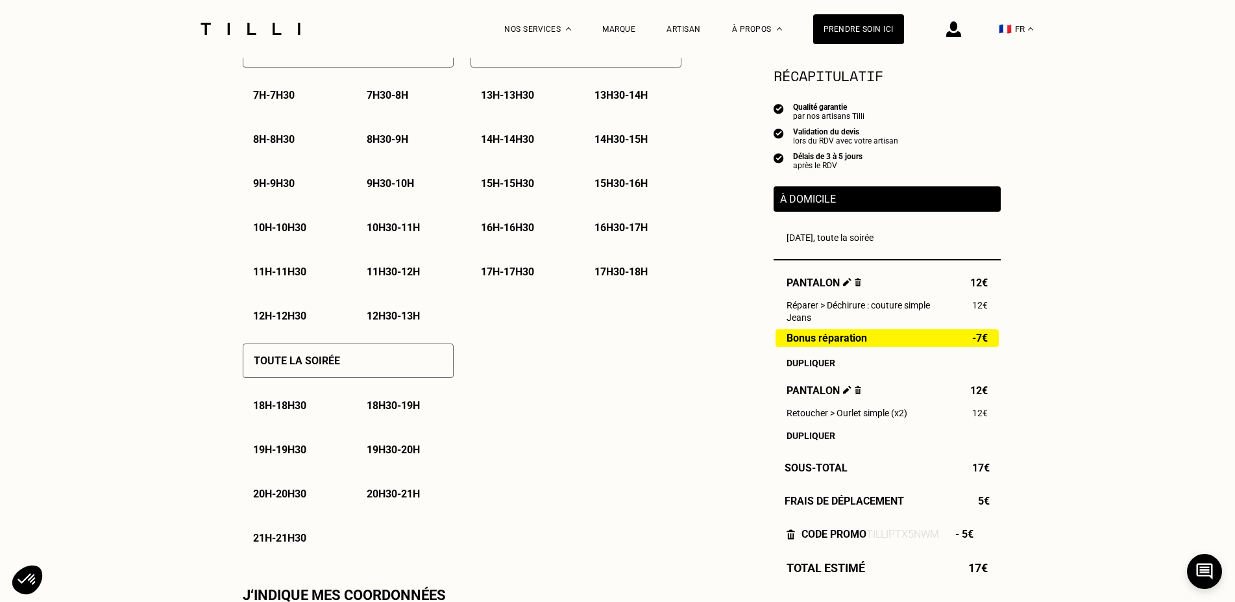
scroll to position [728, 0]
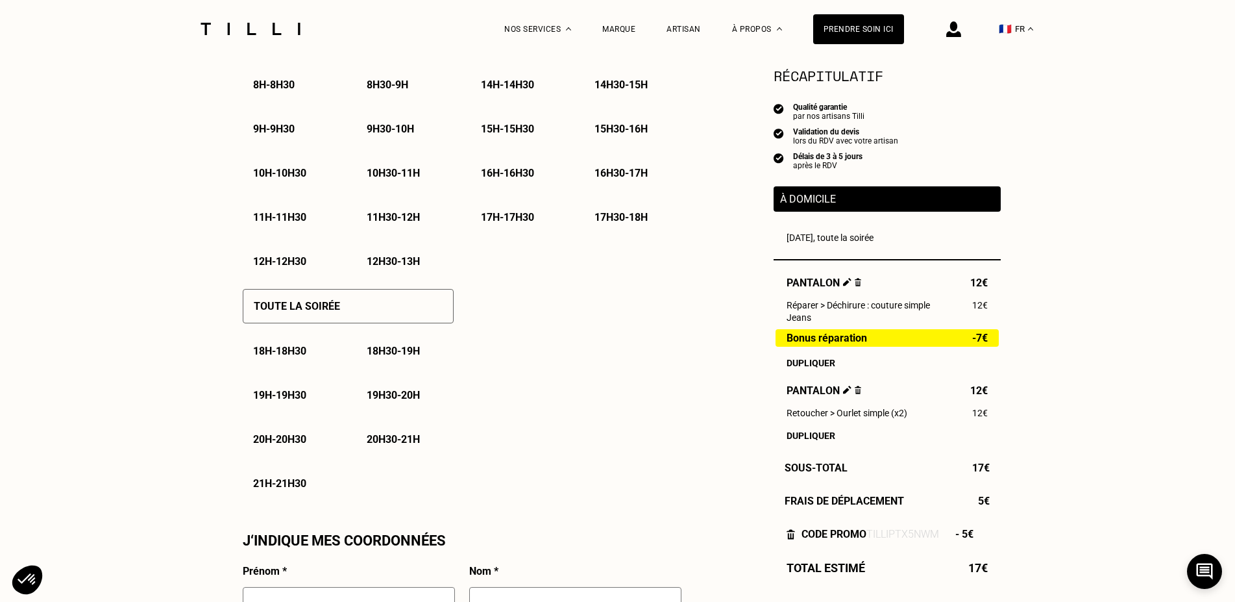
click at [263, 443] on p "20h - 20h30" at bounding box center [279, 439] width 53 height 12
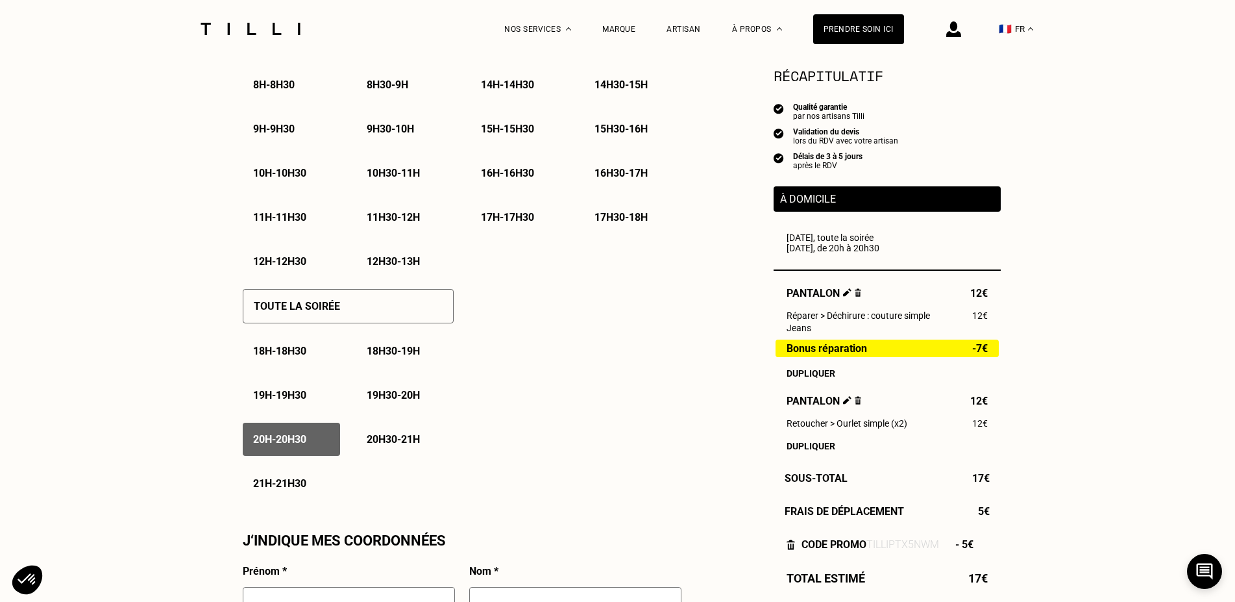
click at [390, 439] on p "20h30 - 21h" at bounding box center [393, 439] width 53 height 12
click at [297, 464] on div "18h - 18h30 18h30 - 19h 19h - 19h30 19h30 - 20h 20h - 20h30 20h30 - 21h 21h - 2…" at bounding box center [348, 417] width 211 height 166
click at [389, 401] on p "19h30 - 20h" at bounding box center [393, 395] width 53 height 12
click at [382, 401] on p "19h30 - 20h" at bounding box center [393, 395] width 53 height 12
click at [307, 481] on div "21h - 21h30" at bounding box center [291, 483] width 97 height 33
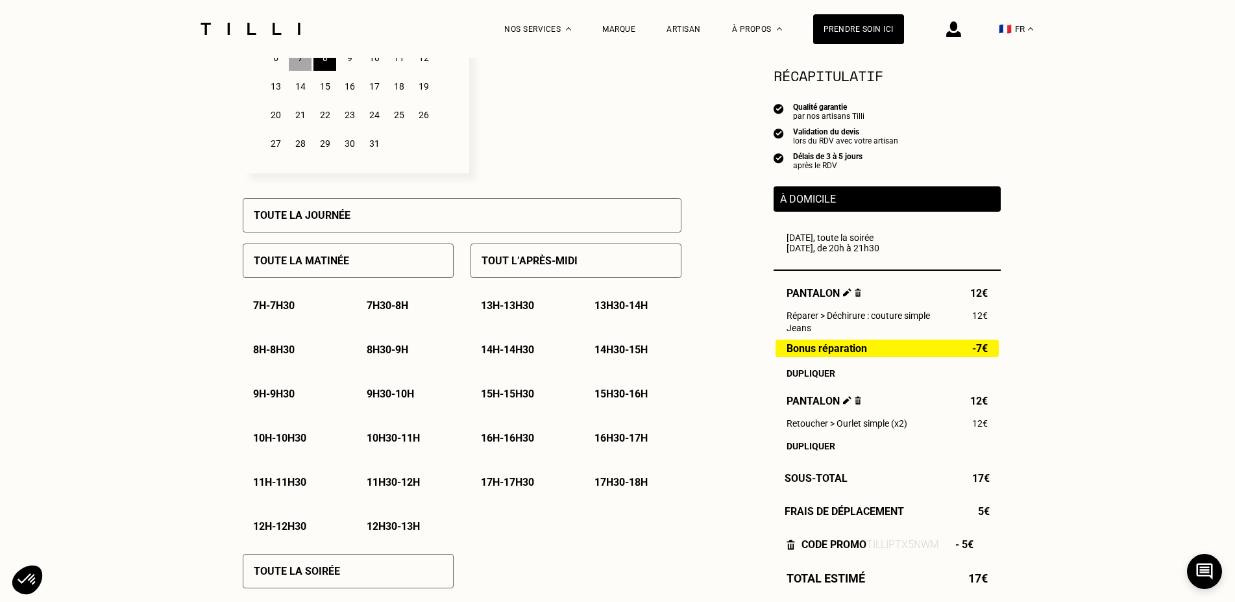
scroll to position [331, 0]
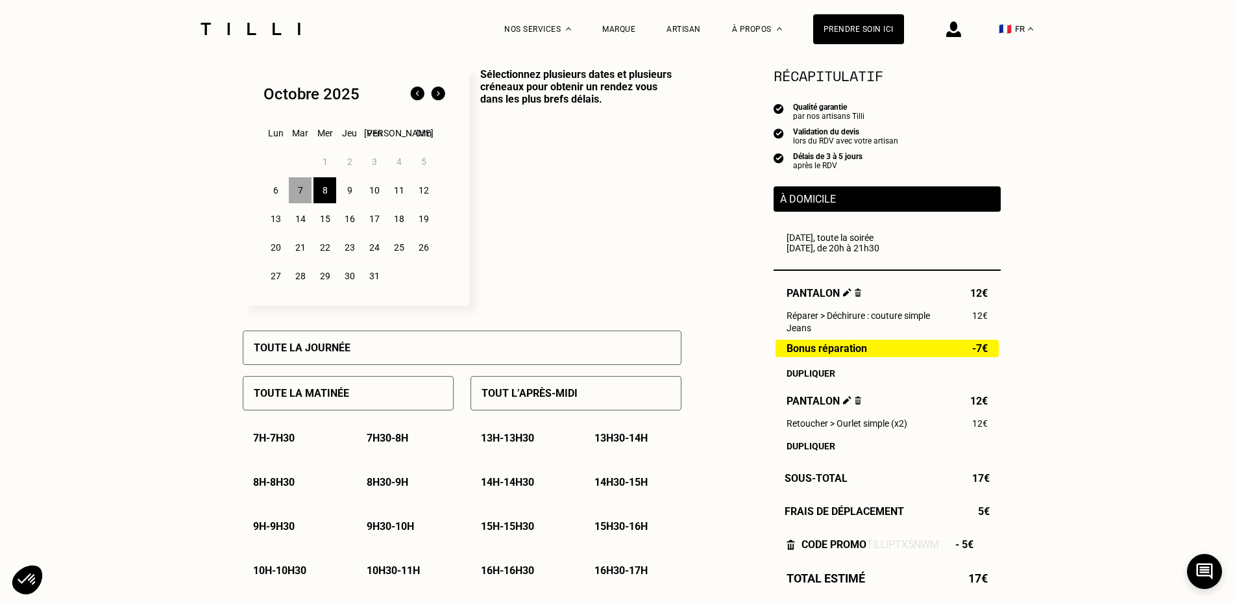
click at [368, 193] on div "10" at bounding box center [374, 190] width 23 height 26
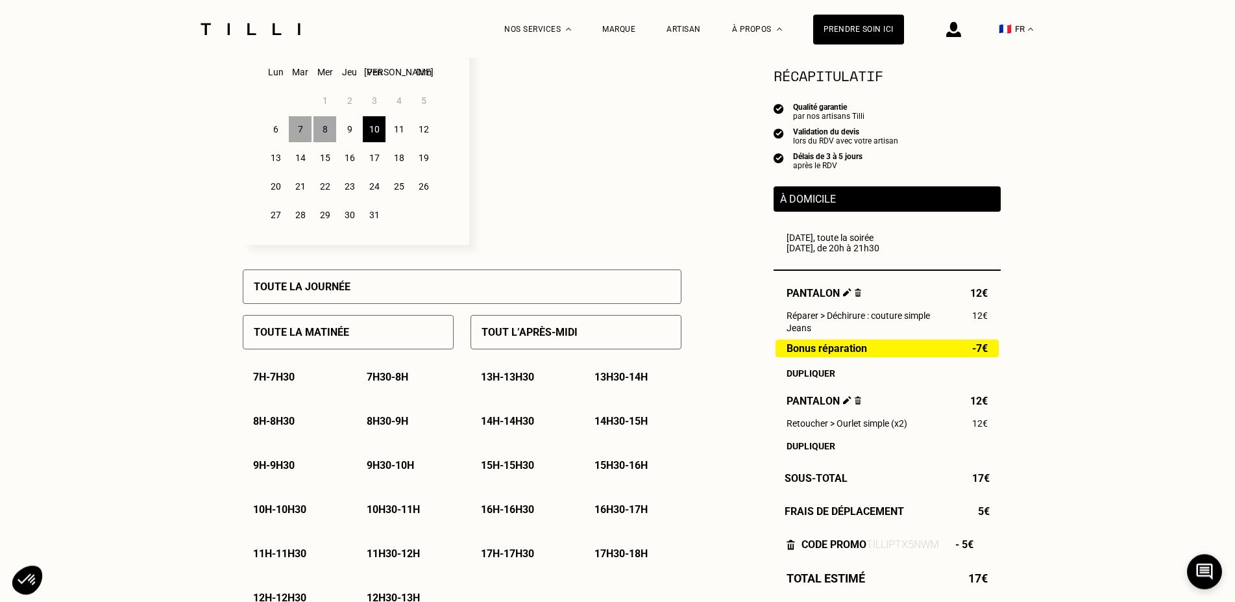
scroll to position [530, 0]
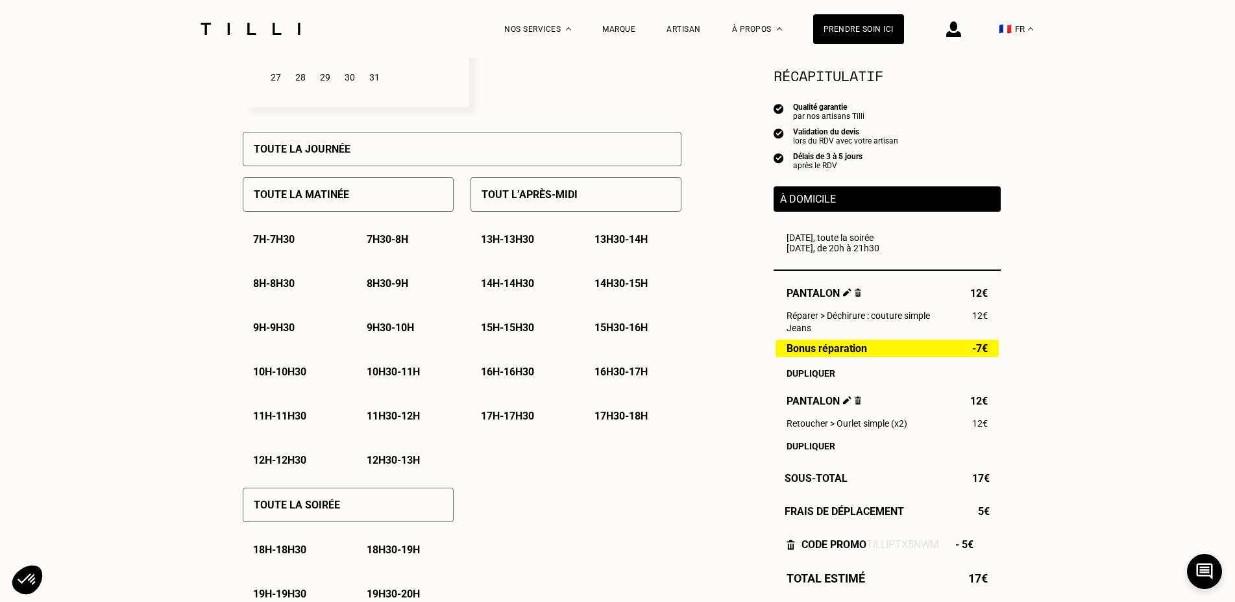
click at [259, 511] on p "Toute la soirée" at bounding box center [297, 505] width 86 height 12
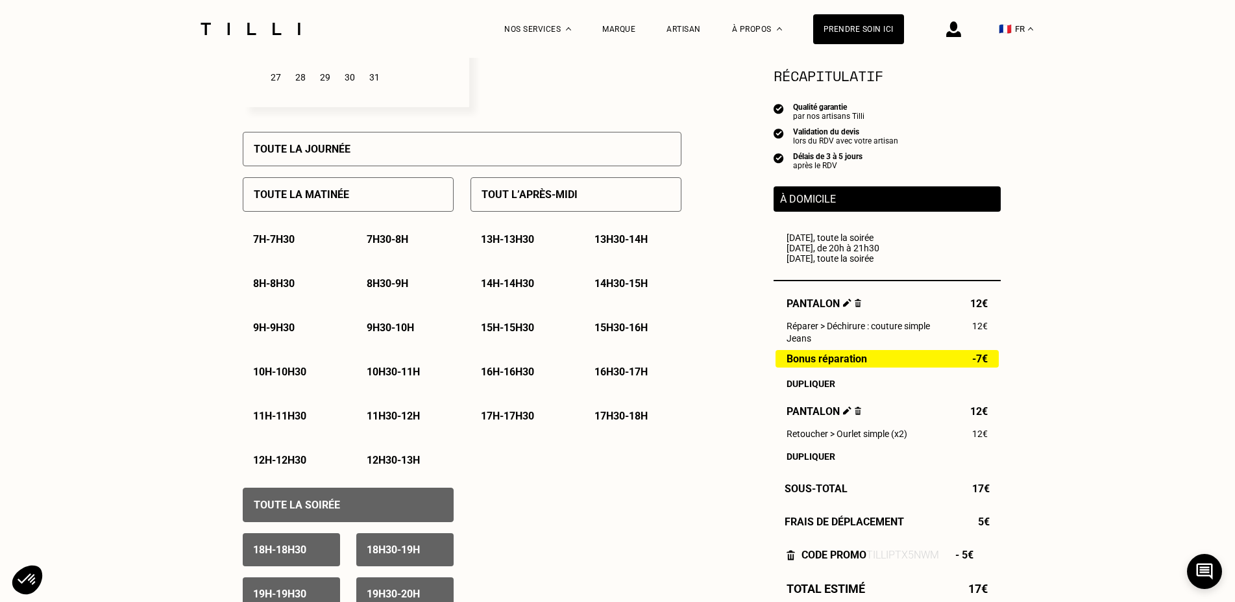
click at [523, 385] on div "16h - 16h30" at bounding box center [519, 371] width 97 height 33
click at [574, 382] on div "13h - 13h30 13h30 - 14h 14h - 14h30 14h30 - 15h 15h - 15h30 15h30 - 16h 16h - 1…" at bounding box center [576, 328] width 211 height 210
click at [597, 378] on p "16h30 - 17h" at bounding box center [621, 371] width 53 height 12
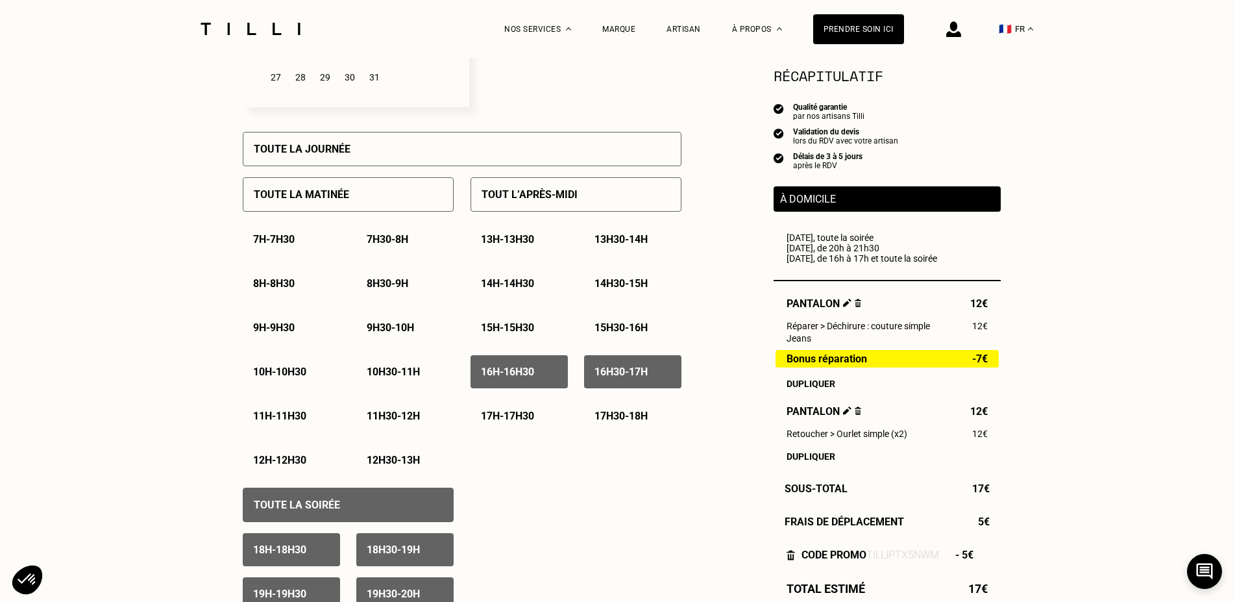
drag, startPoint x: 511, startPoint y: 415, endPoint x: 599, endPoint y: 419, distance: 88.4
click at [511, 415] on p "17h - 17h30" at bounding box center [507, 416] width 53 height 12
click at [601, 419] on p "17h30 - 18h" at bounding box center [621, 416] width 53 height 12
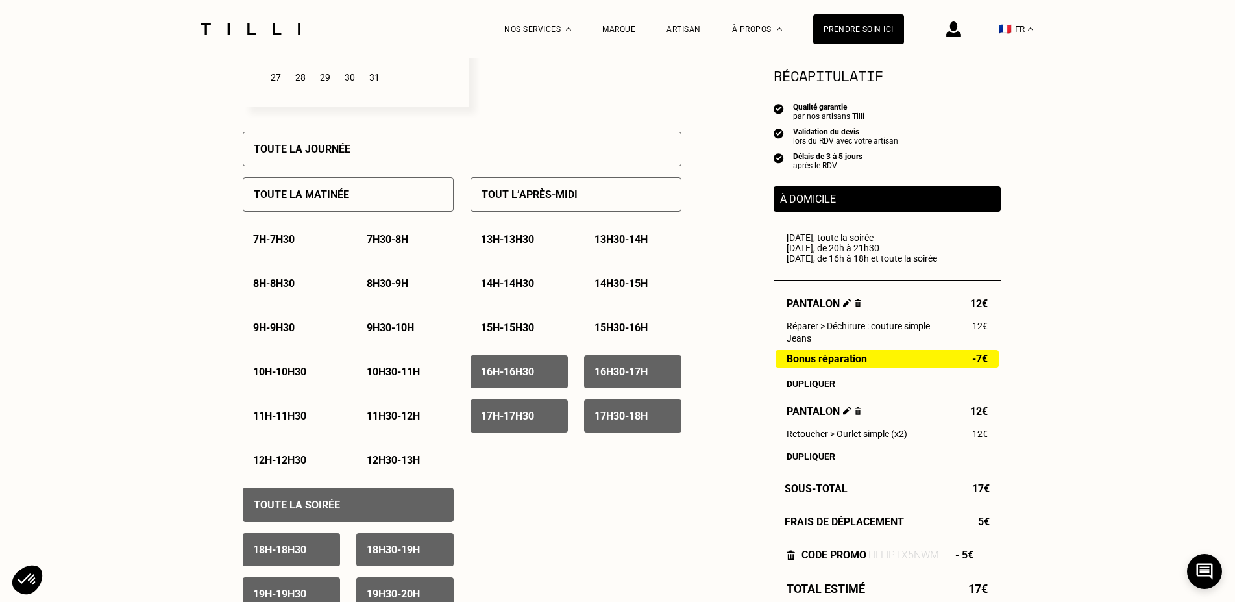
click at [500, 325] on div "15h - 15h30" at bounding box center [519, 327] width 97 height 33
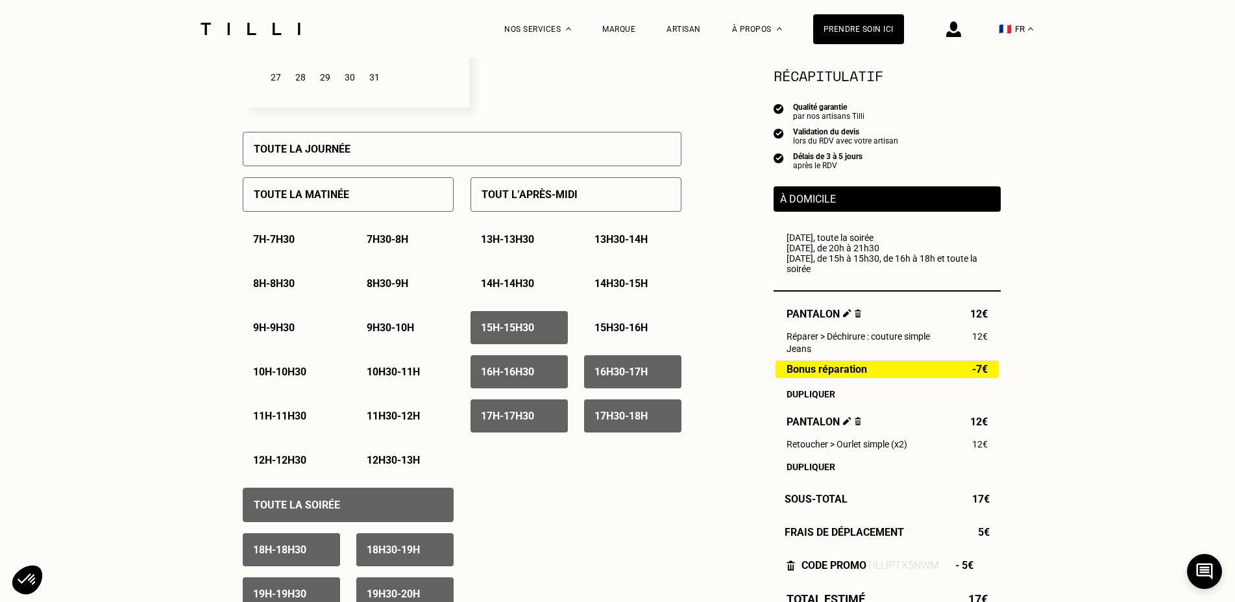
click at [624, 334] on p "15h30 - 16h" at bounding box center [621, 327] width 53 height 12
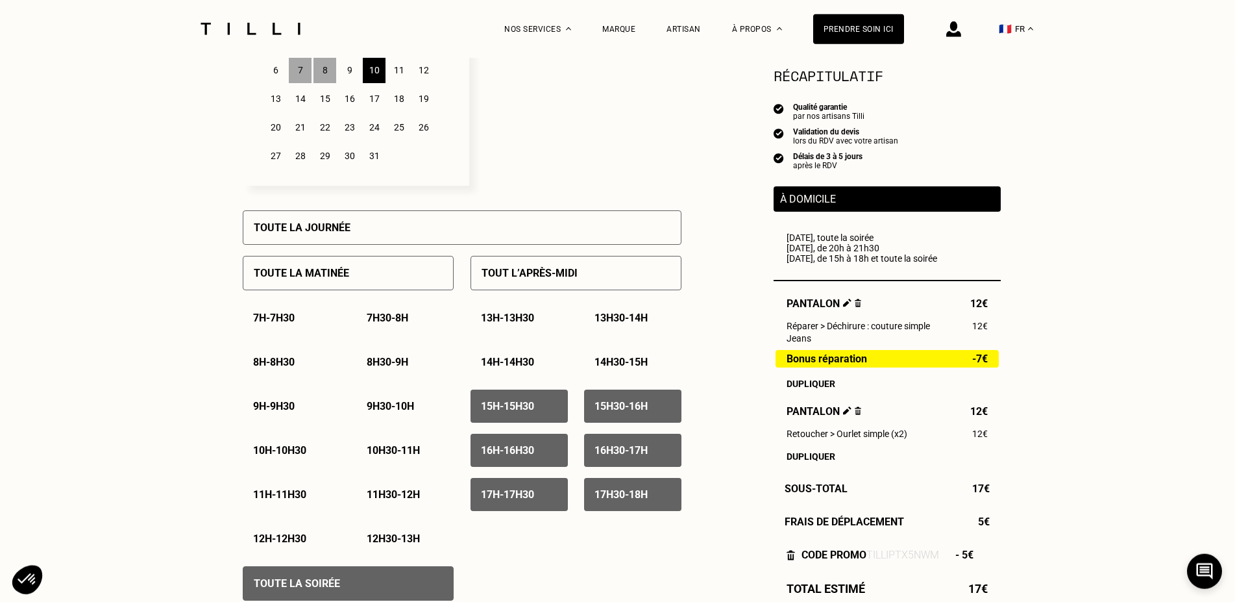
scroll to position [397, 0]
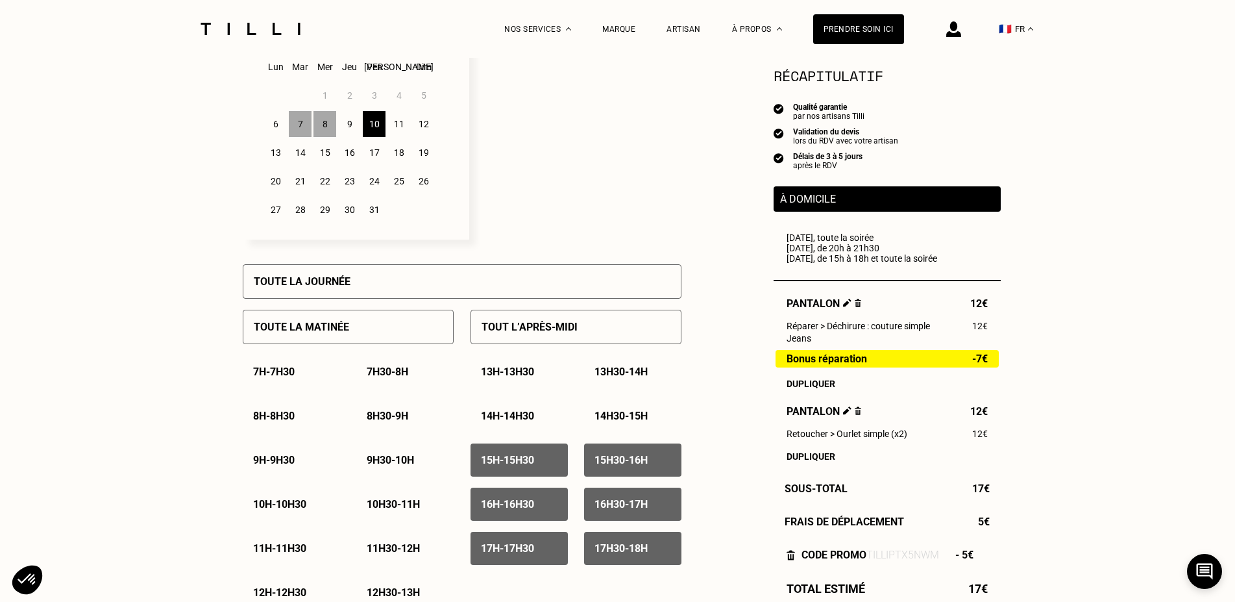
click at [401, 126] on div "11" at bounding box center [399, 124] width 23 height 26
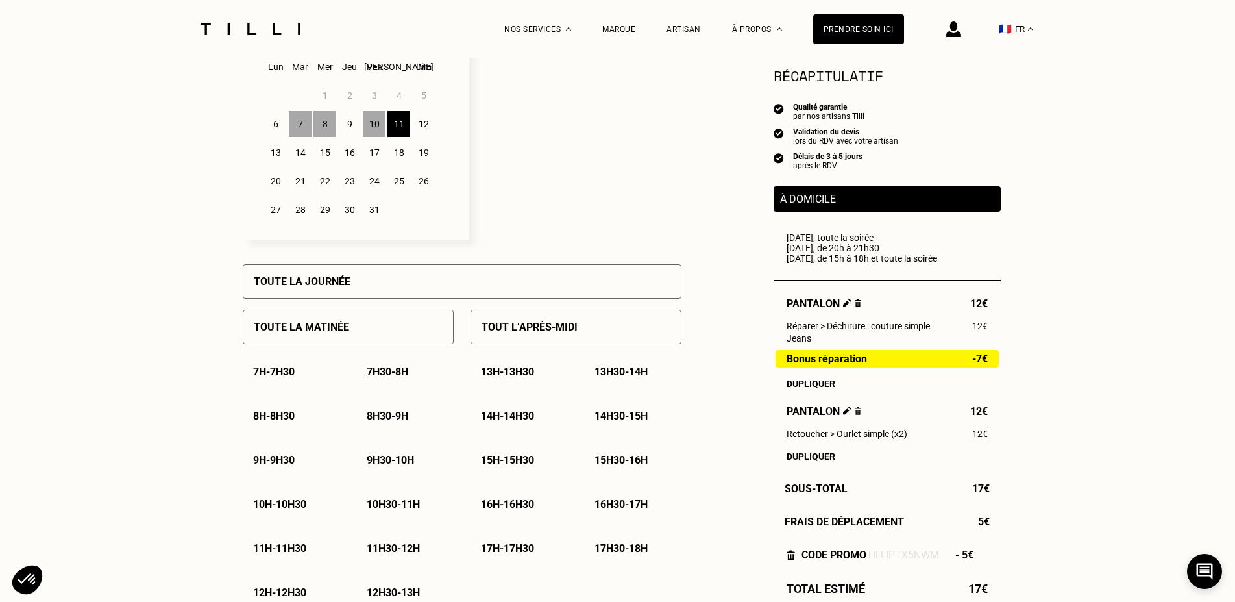
click at [402, 291] on div "Toute la journée" at bounding box center [462, 281] width 439 height 34
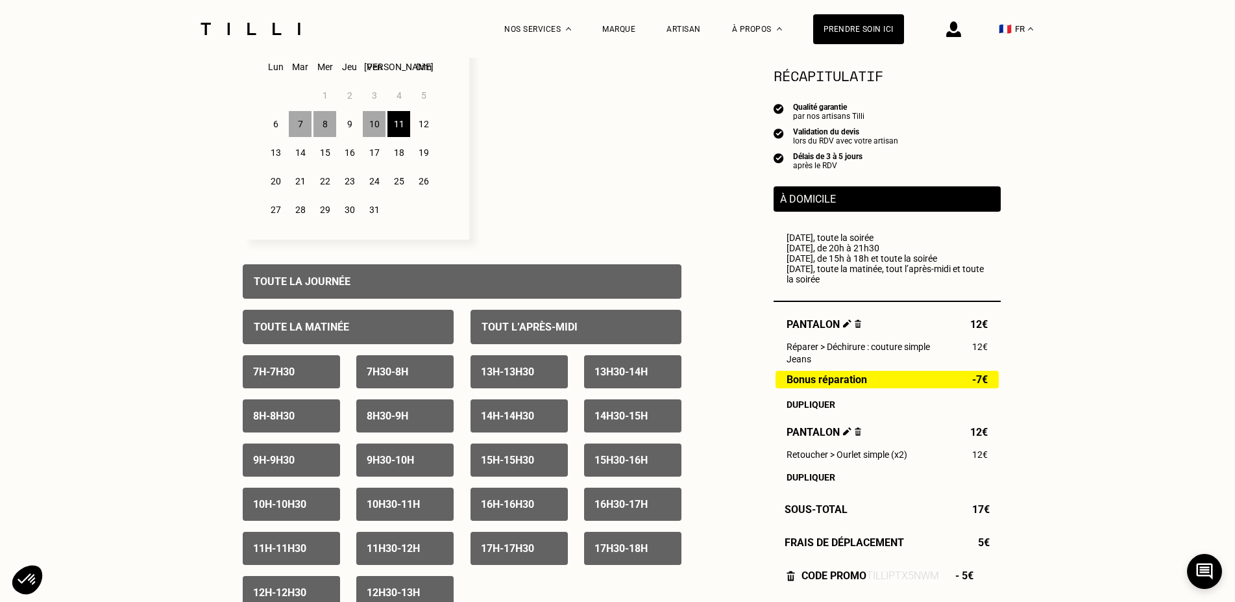
click at [419, 131] on div "12" at bounding box center [423, 124] width 23 height 26
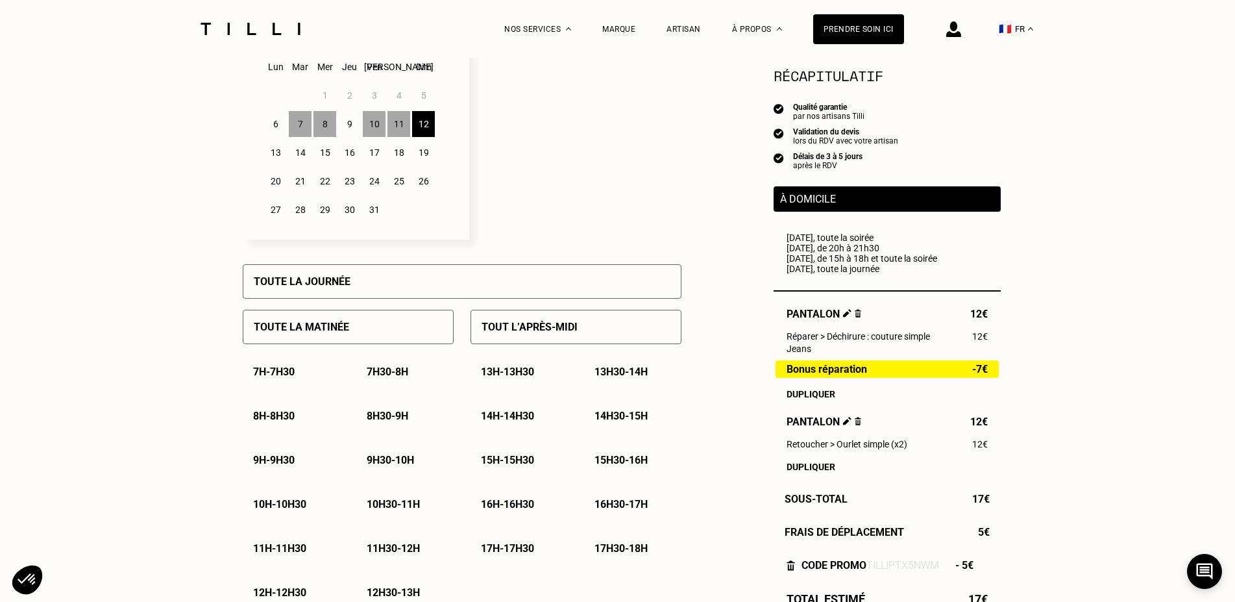
click at [351, 291] on div "Toute la journée" at bounding box center [462, 281] width 439 height 34
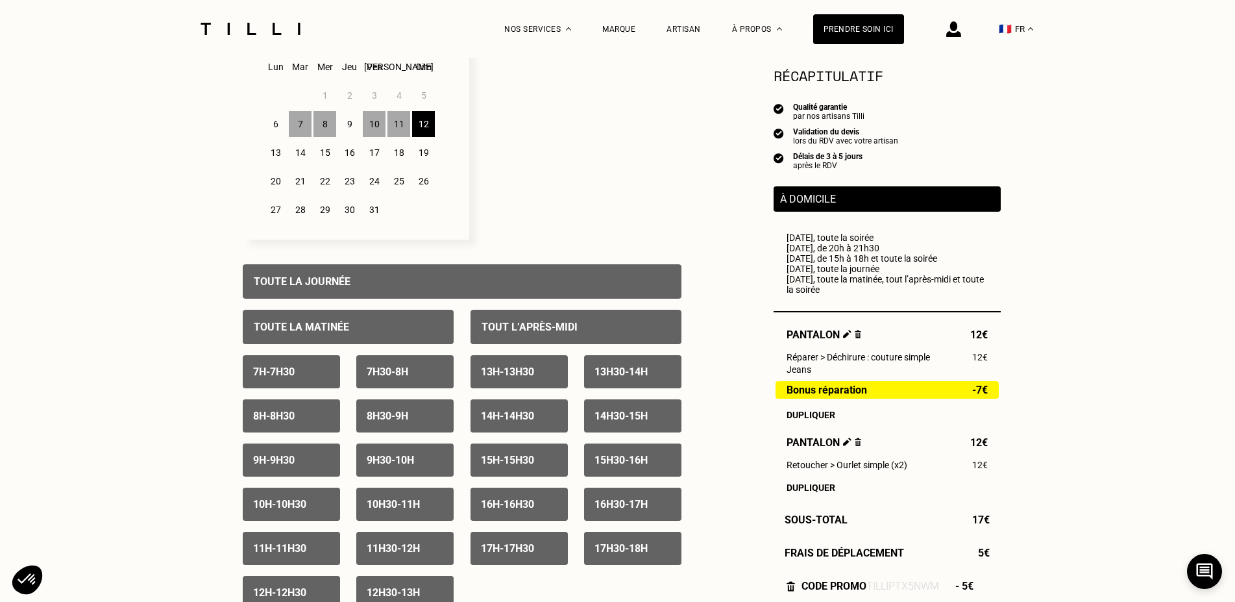
click at [400, 158] on div "18" at bounding box center [399, 153] width 23 height 26
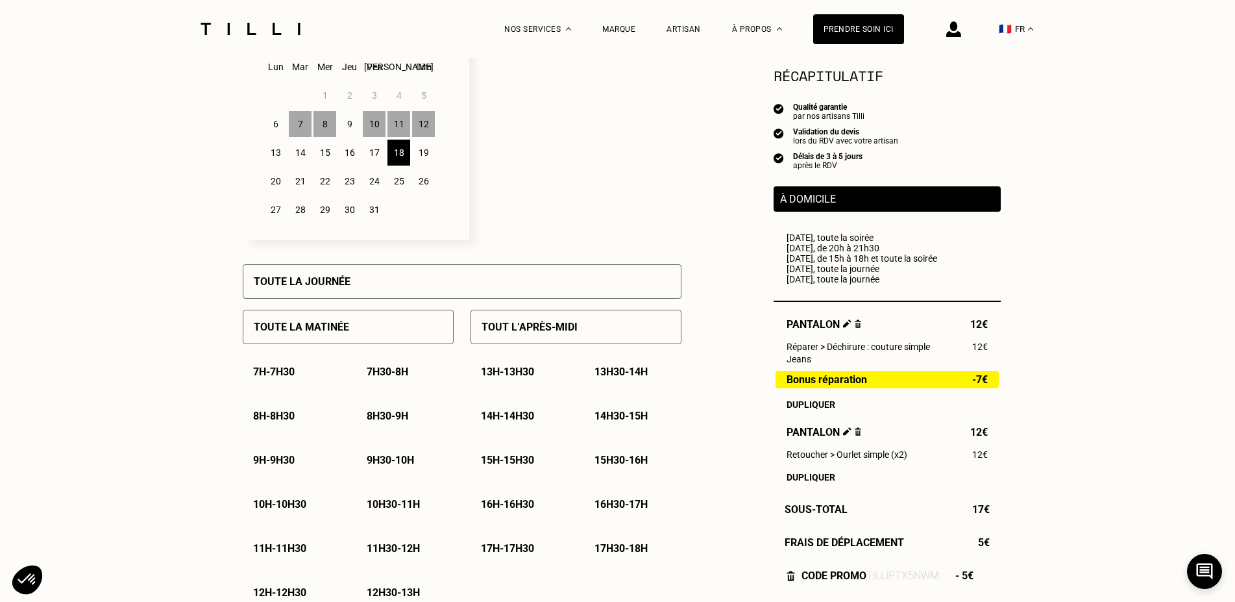
click at [391, 273] on div "Toute la journée" at bounding box center [462, 281] width 439 height 34
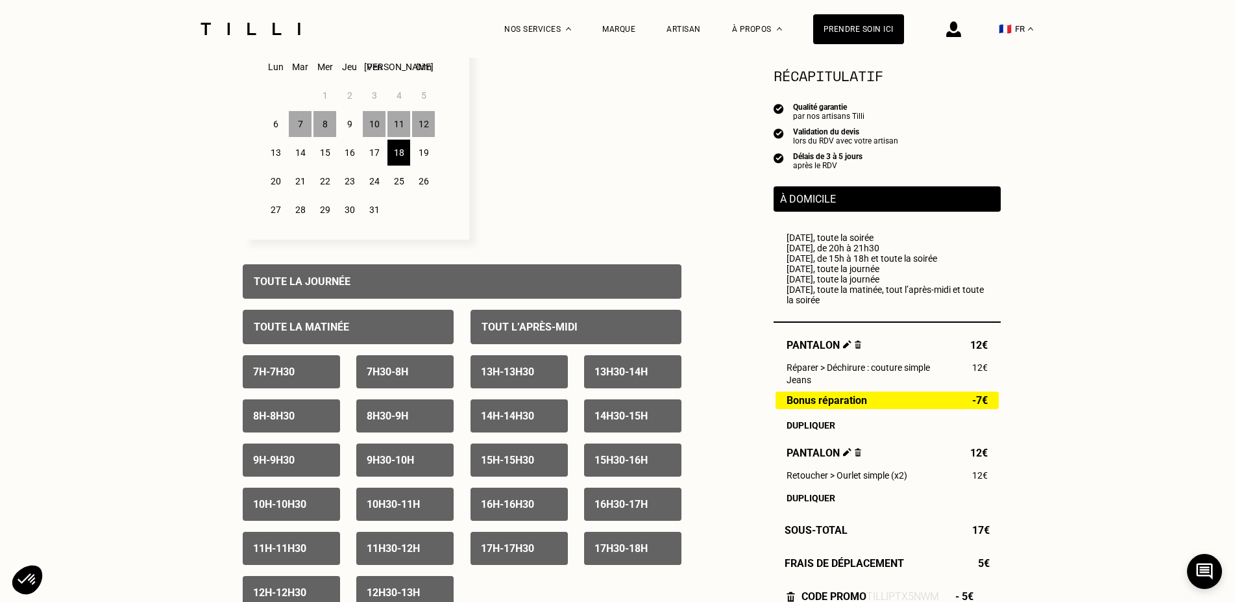
click at [421, 156] on div "19" at bounding box center [423, 153] width 23 height 26
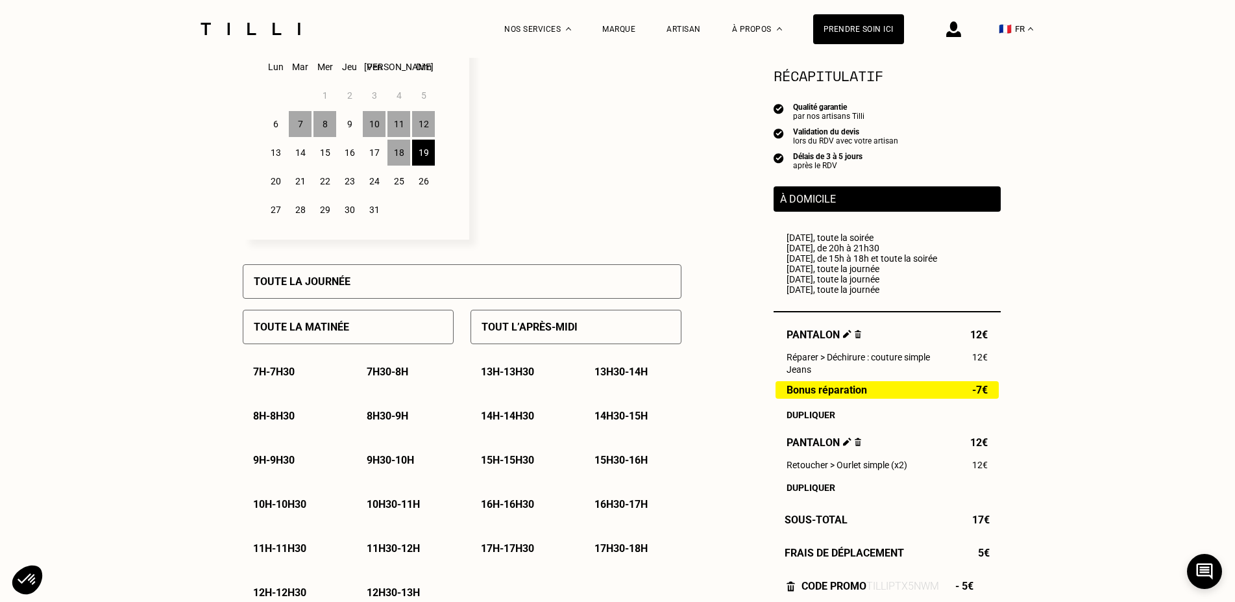
click at [408, 282] on div "Toute la journée" at bounding box center [462, 281] width 439 height 34
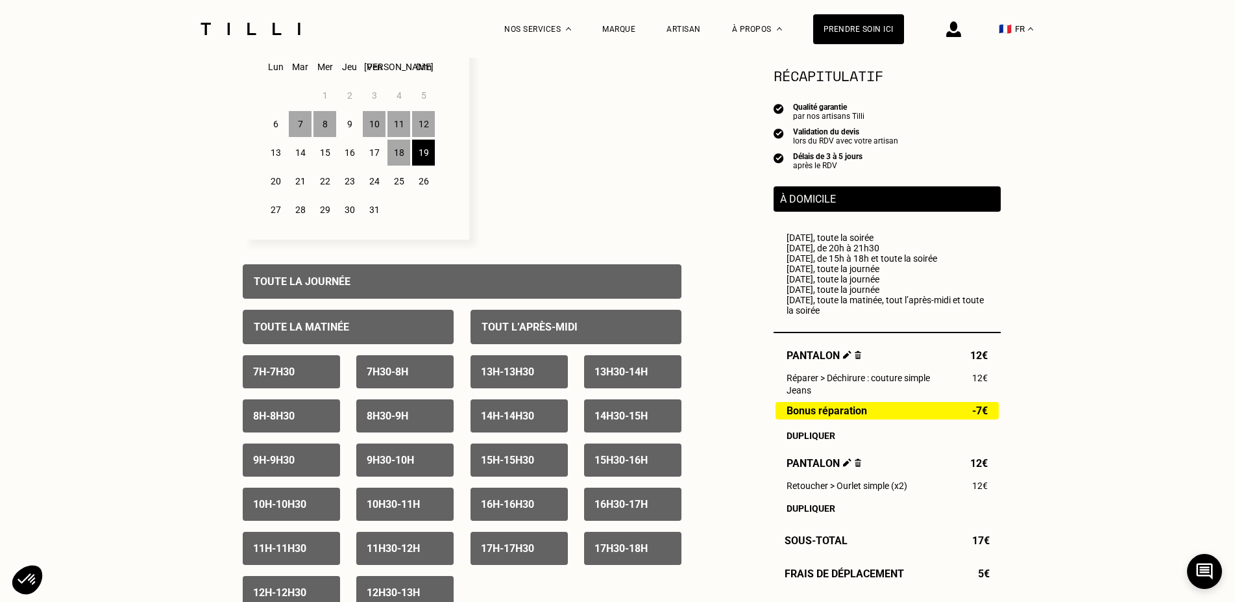
click at [273, 158] on div "13" at bounding box center [275, 153] width 23 height 26
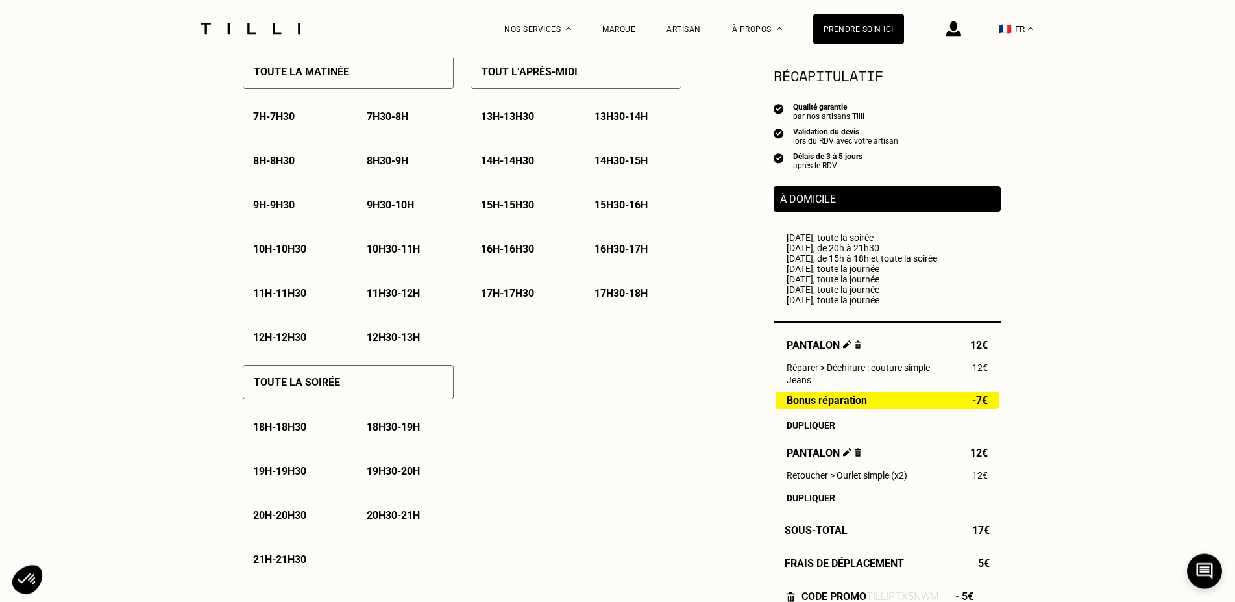
scroll to position [662, 0]
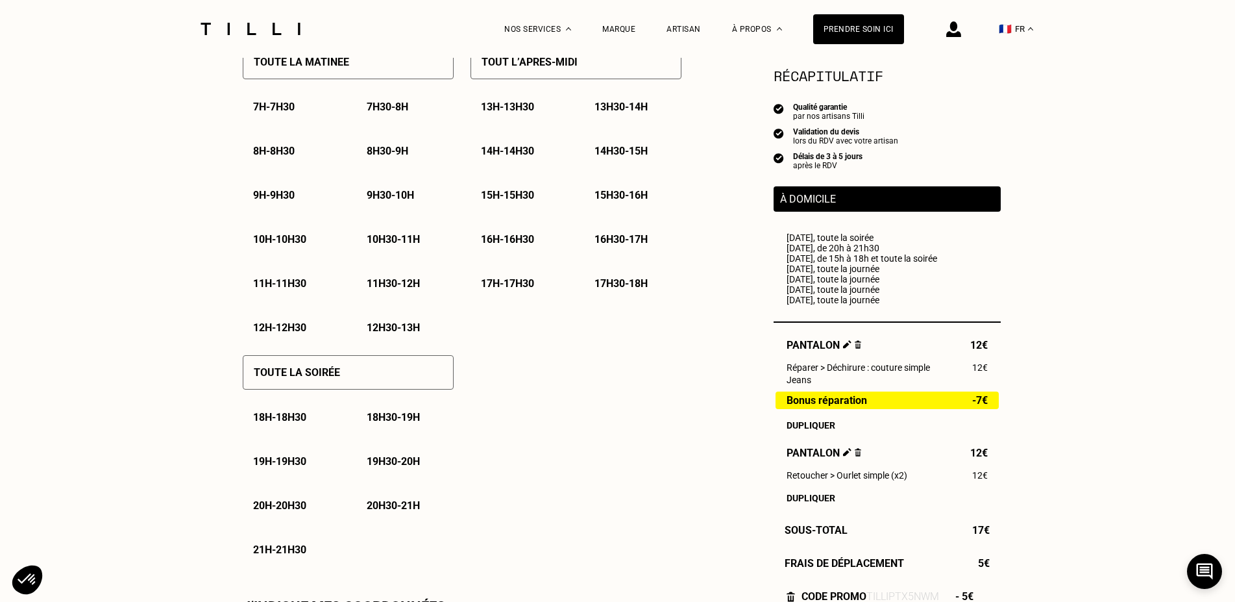
drag, startPoint x: 310, startPoint y: 376, endPoint x: 240, endPoint y: 374, distance: 70.2
click at [310, 376] on p "Toute la soirée" at bounding box center [297, 372] width 86 height 12
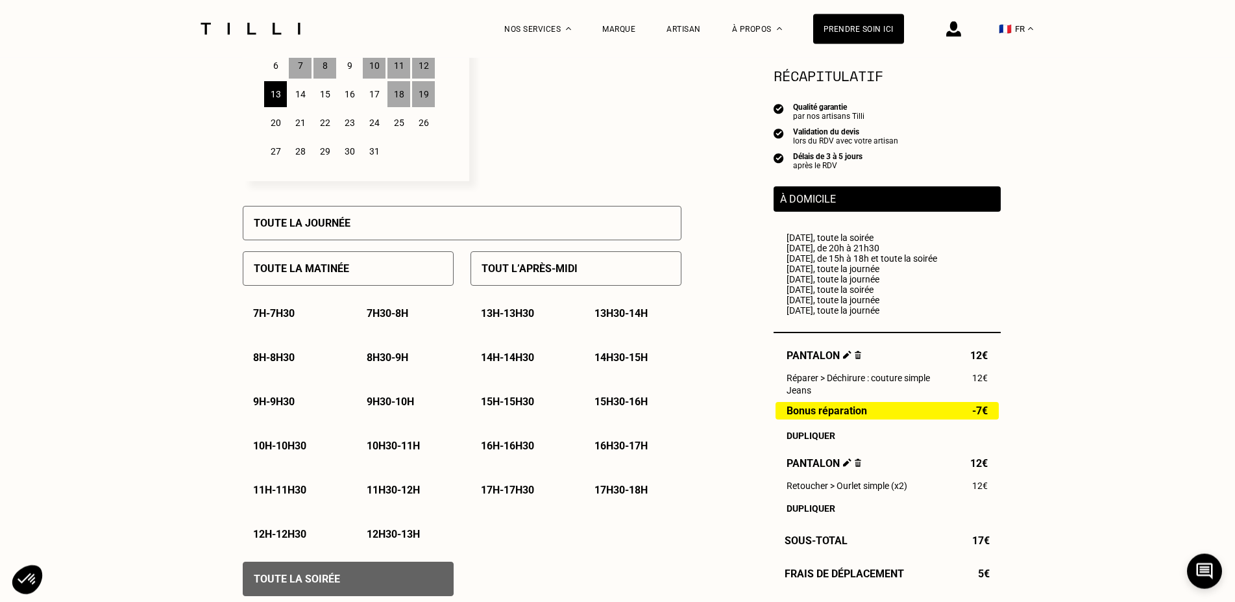
scroll to position [397, 0]
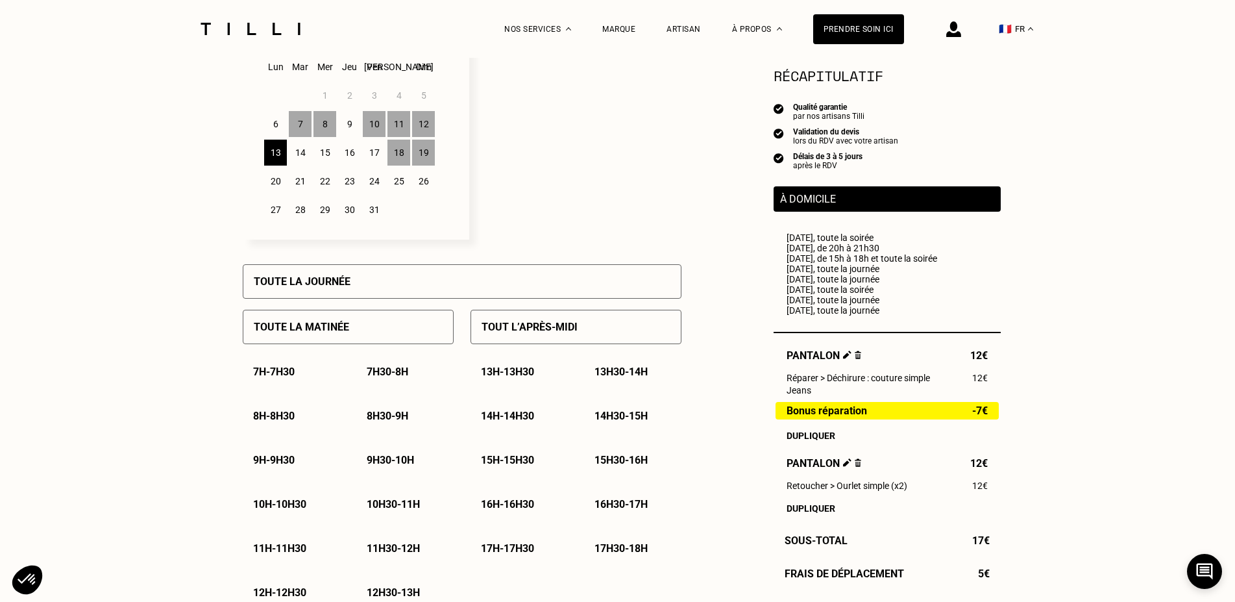
click at [304, 156] on div "14" at bounding box center [300, 153] width 23 height 26
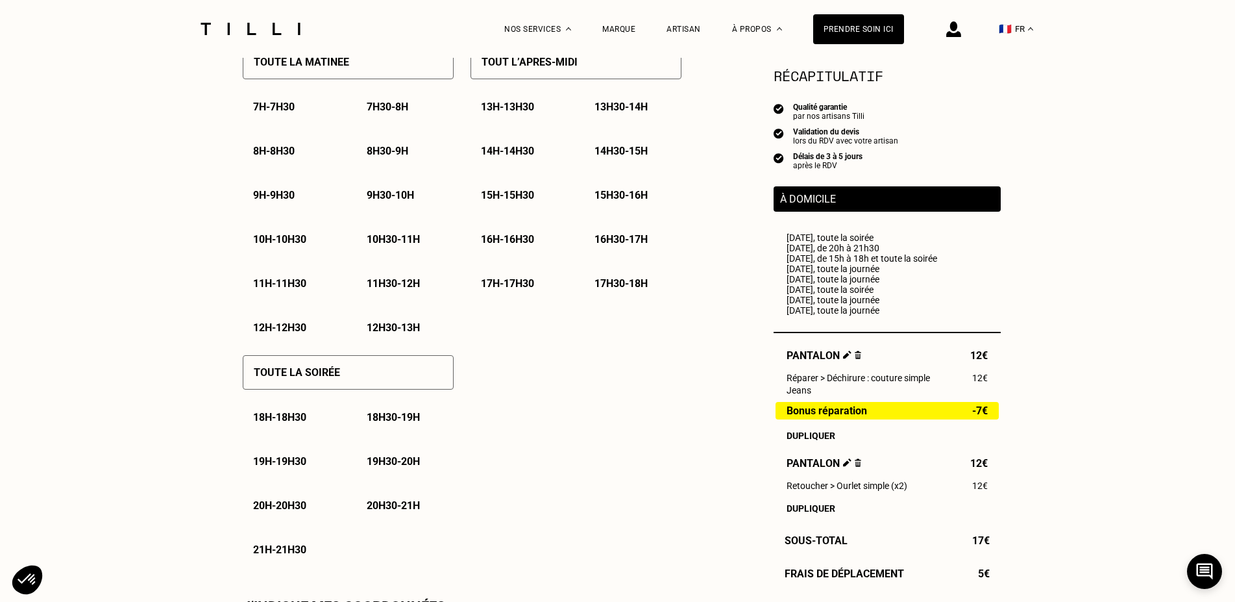
click at [328, 376] on p "Toute la soirée" at bounding box center [297, 372] width 86 height 12
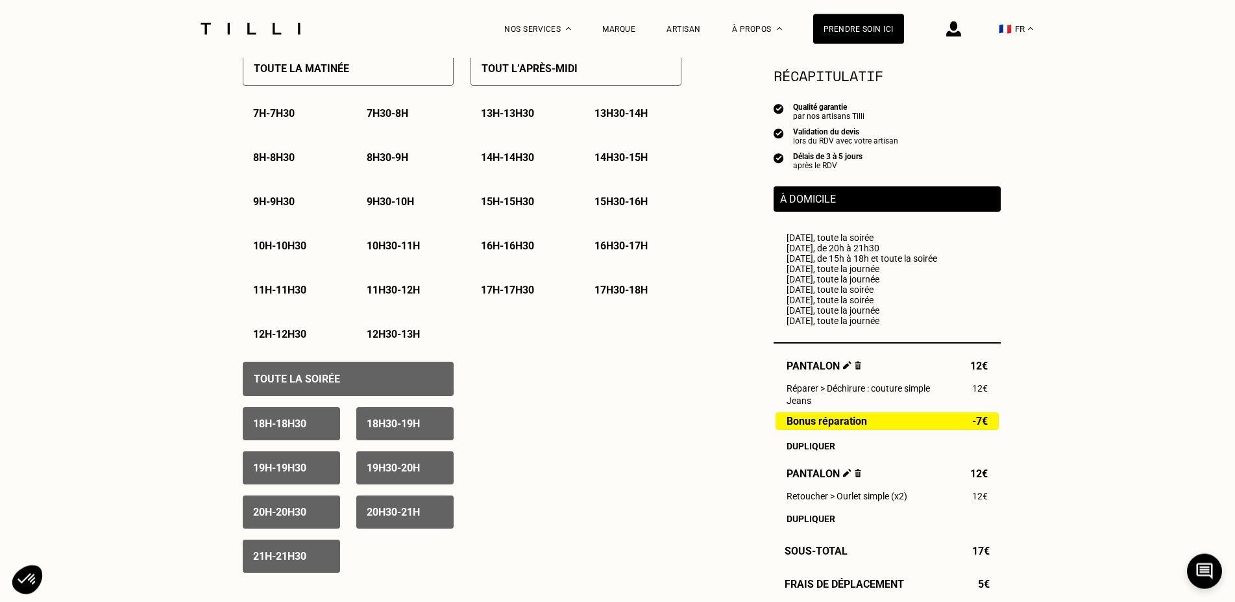
scroll to position [397, 0]
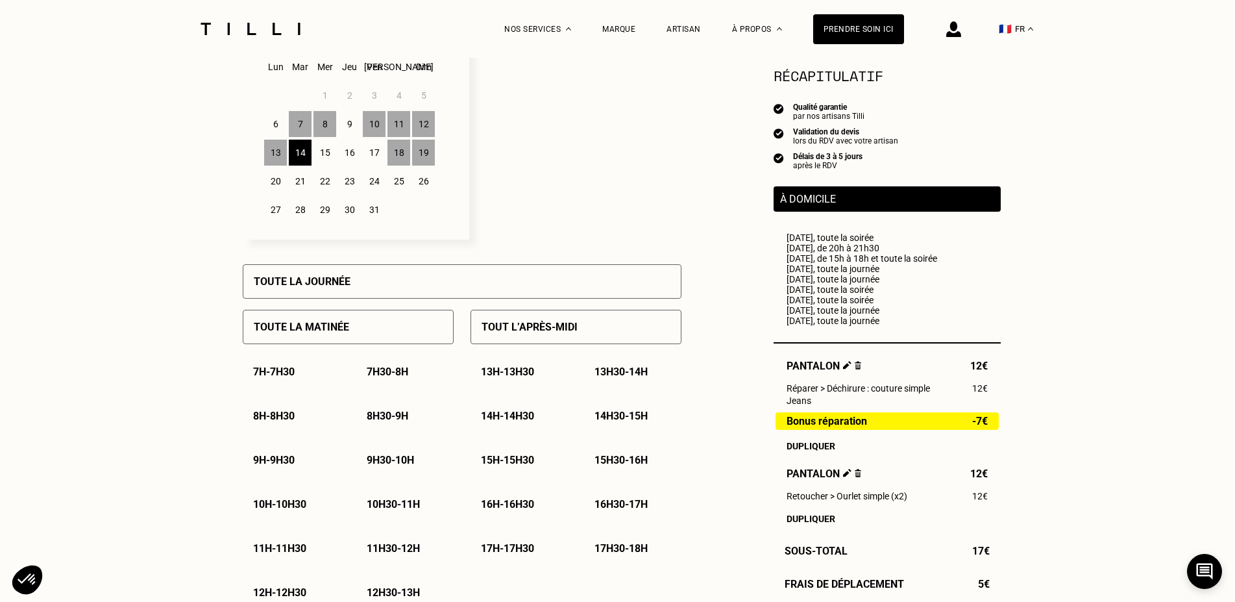
click at [324, 156] on div "15" at bounding box center [325, 153] width 23 height 26
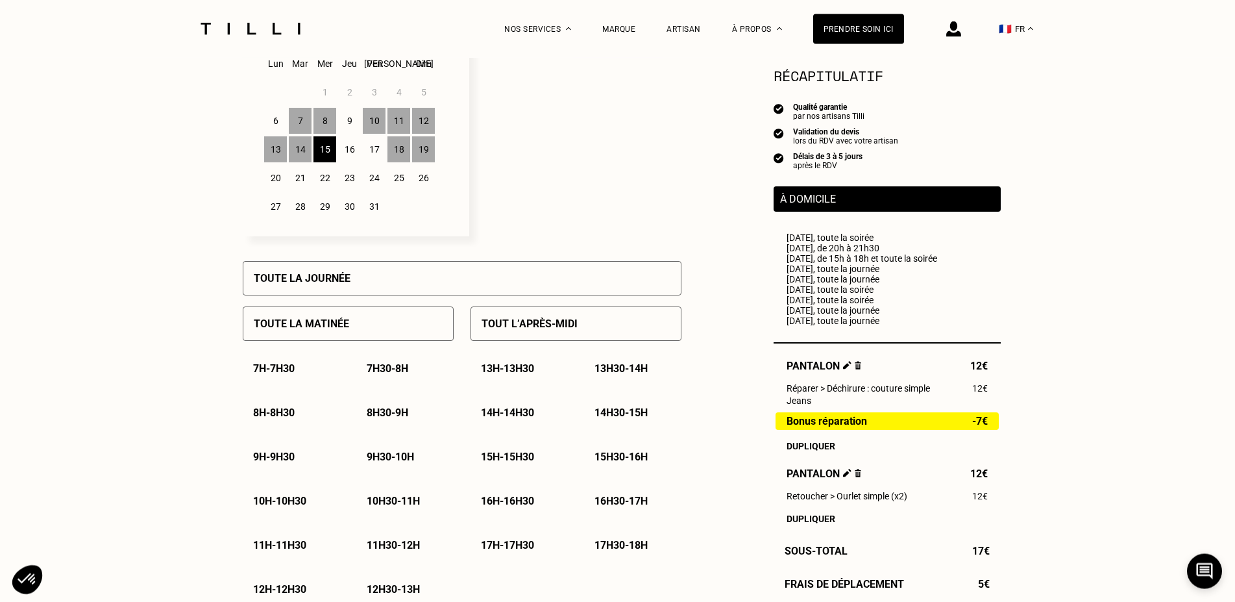
scroll to position [662, 0]
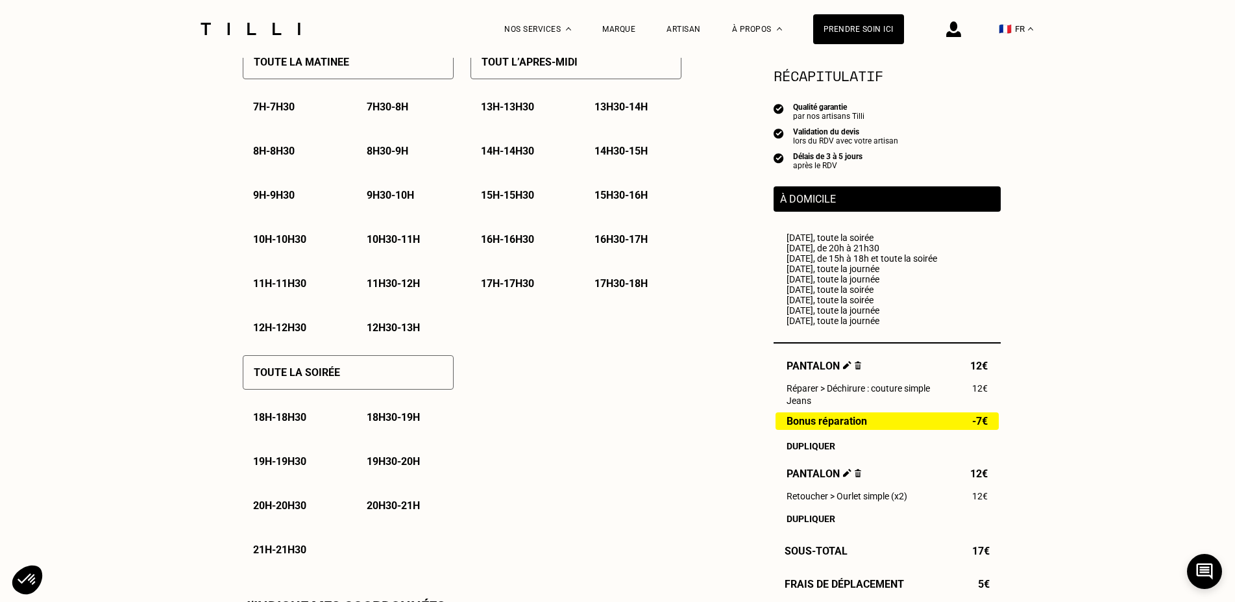
click at [357, 380] on div "Toute la soirée" at bounding box center [348, 372] width 211 height 34
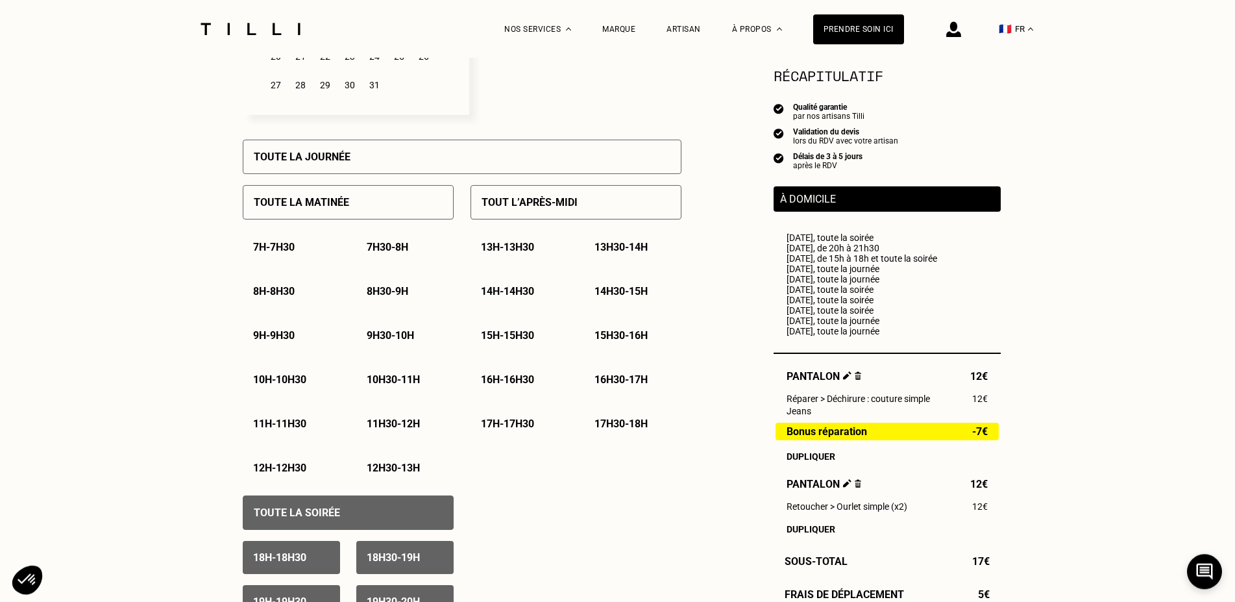
scroll to position [397, 0]
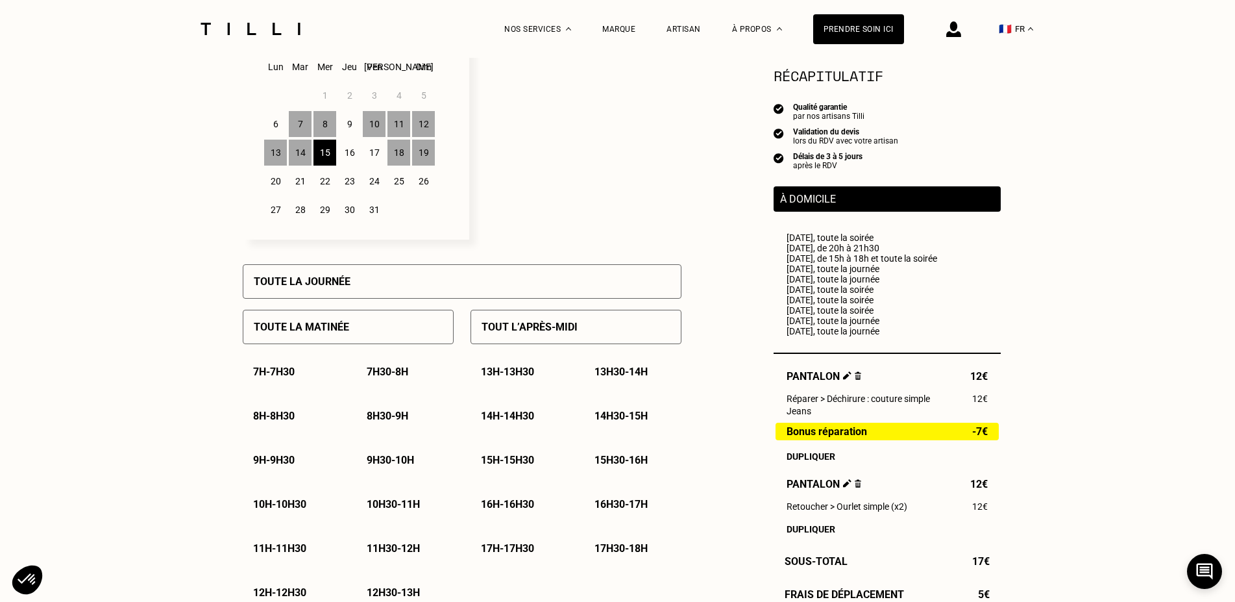
click at [382, 154] on div "17" at bounding box center [374, 153] width 23 height 26
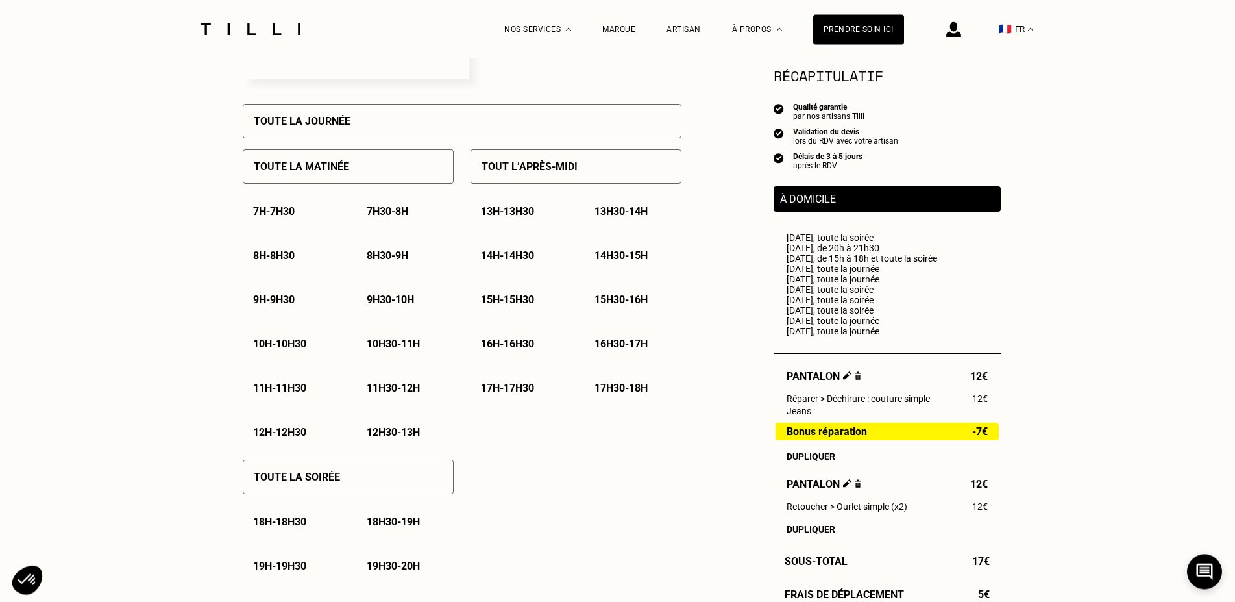
scroll to position [596, 0]
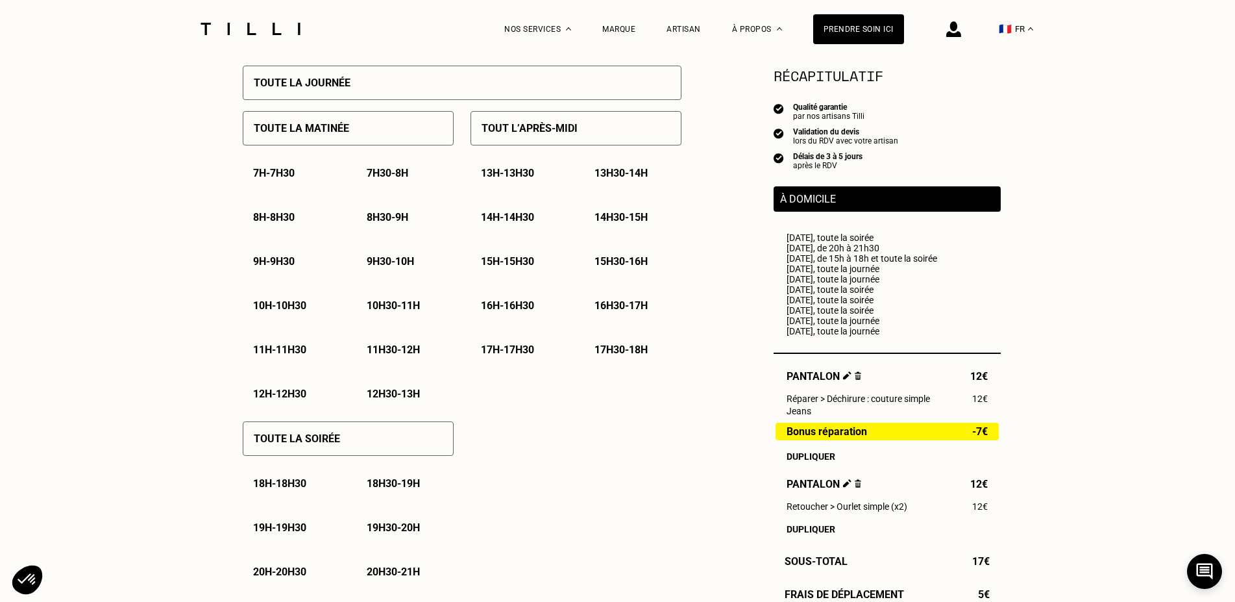
drag, startPoint x: 401, startPoint y: 454, endPoint x: 190, endPoint y: 444, distance: 210.5
click at [400, 453] on div "Toute la soirée" at bounding box center [348, 438] width 211 height 34
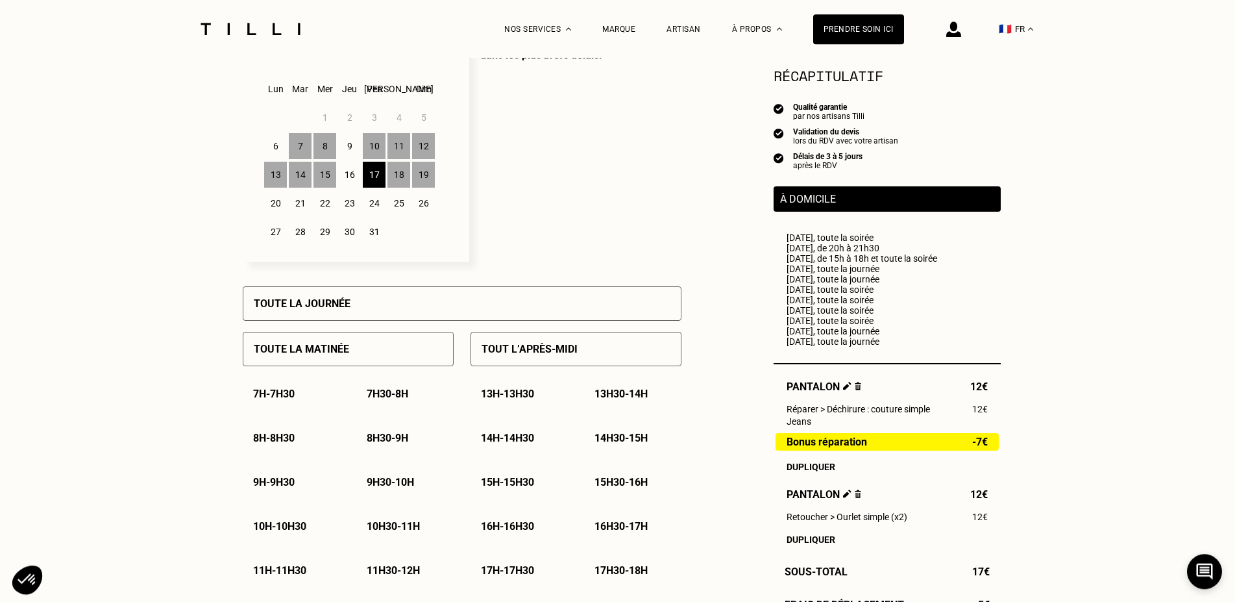
scroll to position [331, 0]
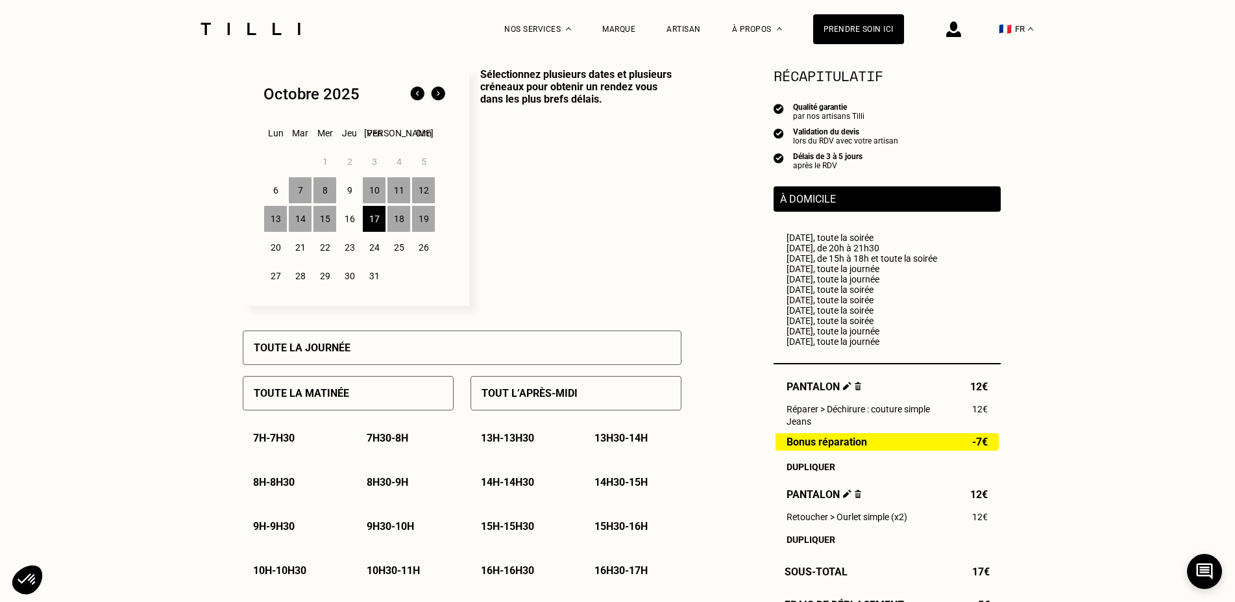
click at [272, 255] on div "20" at bounding box center [275, 247] width 23 height 26
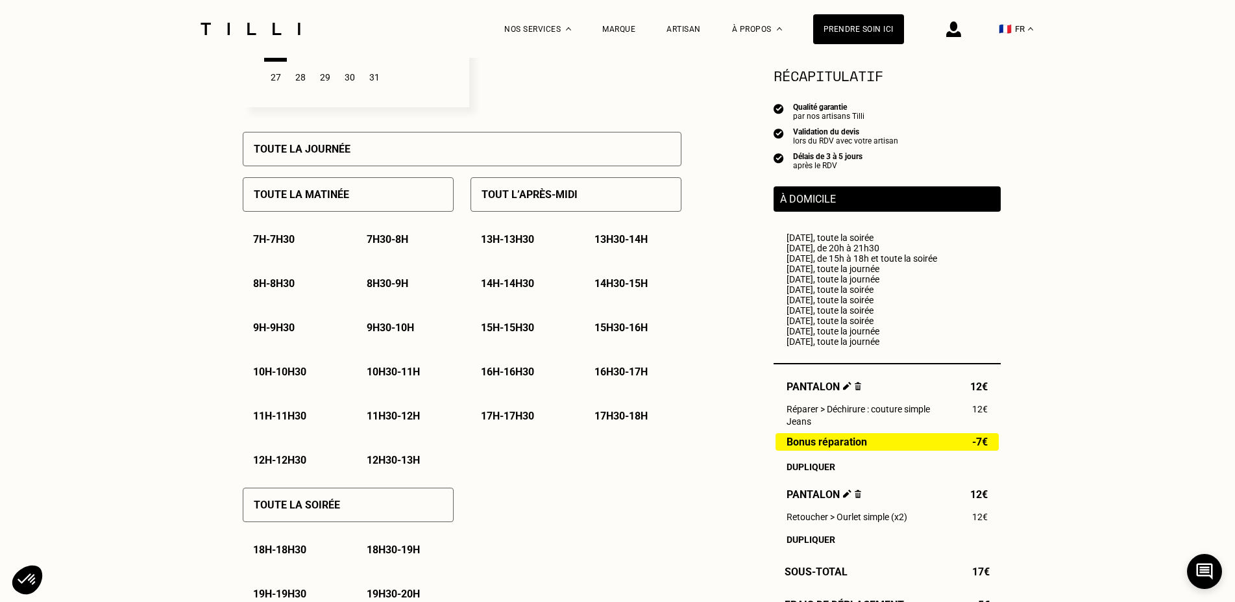
click at [291, 506] on p "Toute la soirée" at bounding box center [297, 505] width 86 height 12
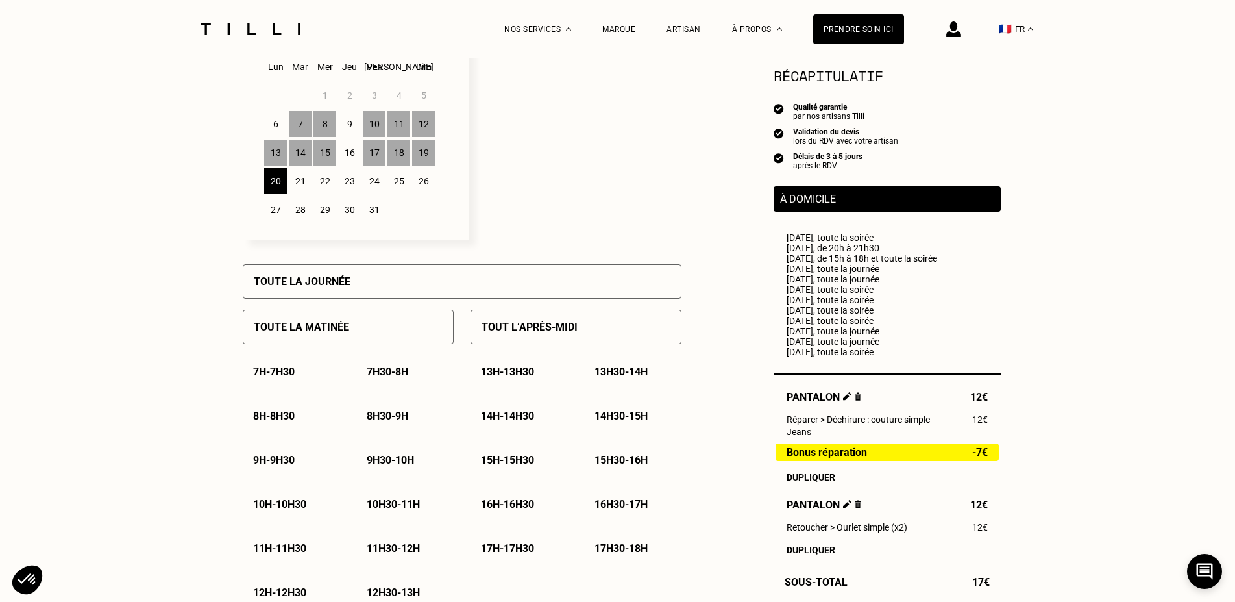
click at [302, 182] on div "21" at bounding box center [300, 181] width 23 height 26
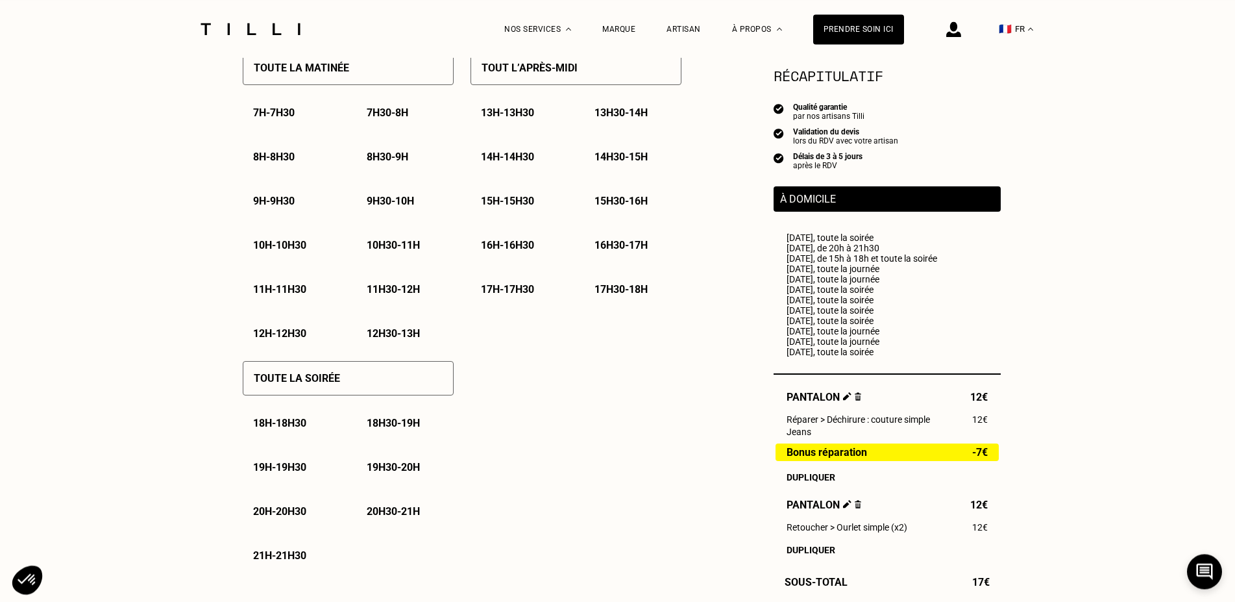
scroll to position [662, 0]
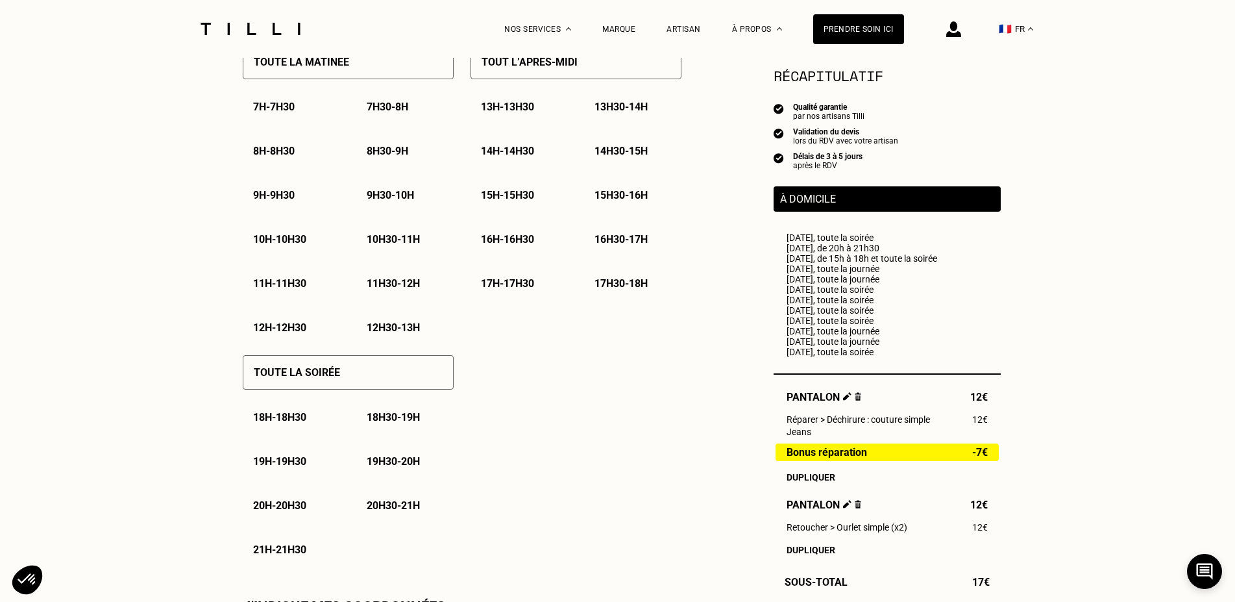
click at [371, 374] on div "Toute la soirée" at bounding box center [348, 372] width 211 height 34
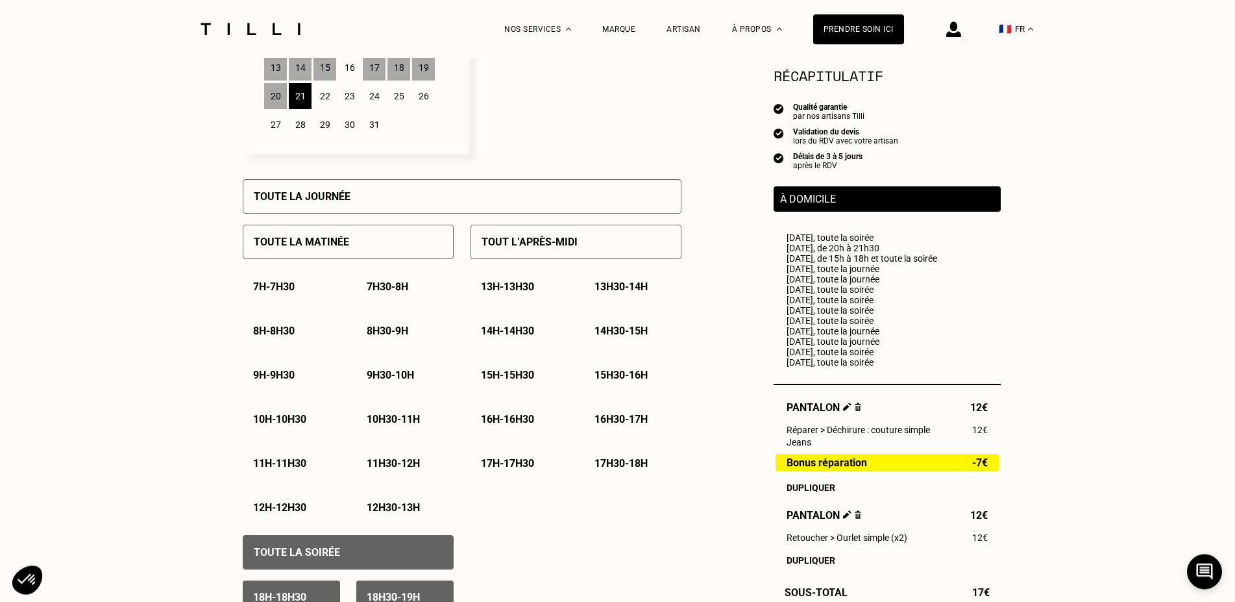
scroll to position [397, 0]
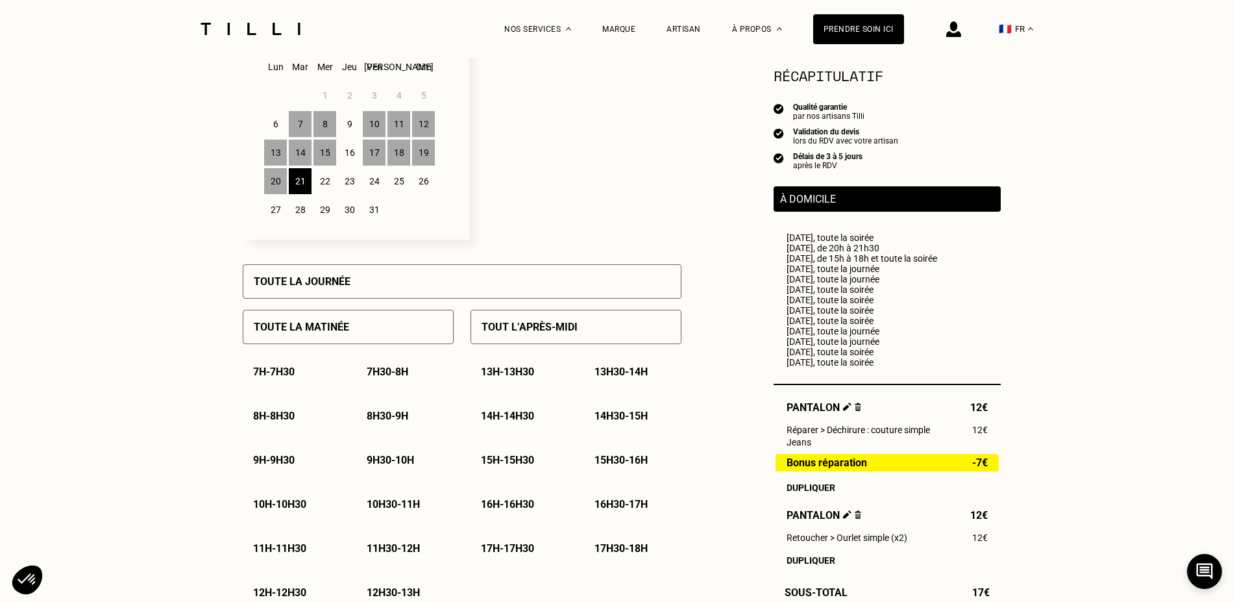
click at [317, 185] on div "22" at bounding box center [325, 181] width 23 height 26
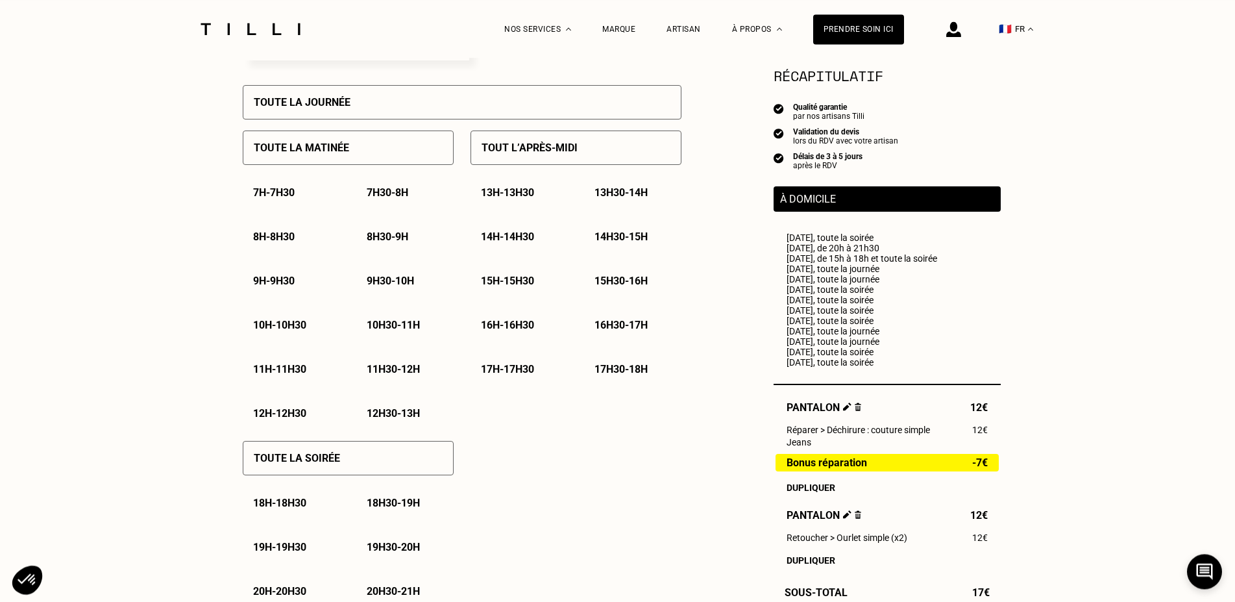
scroll to position [662, 0]
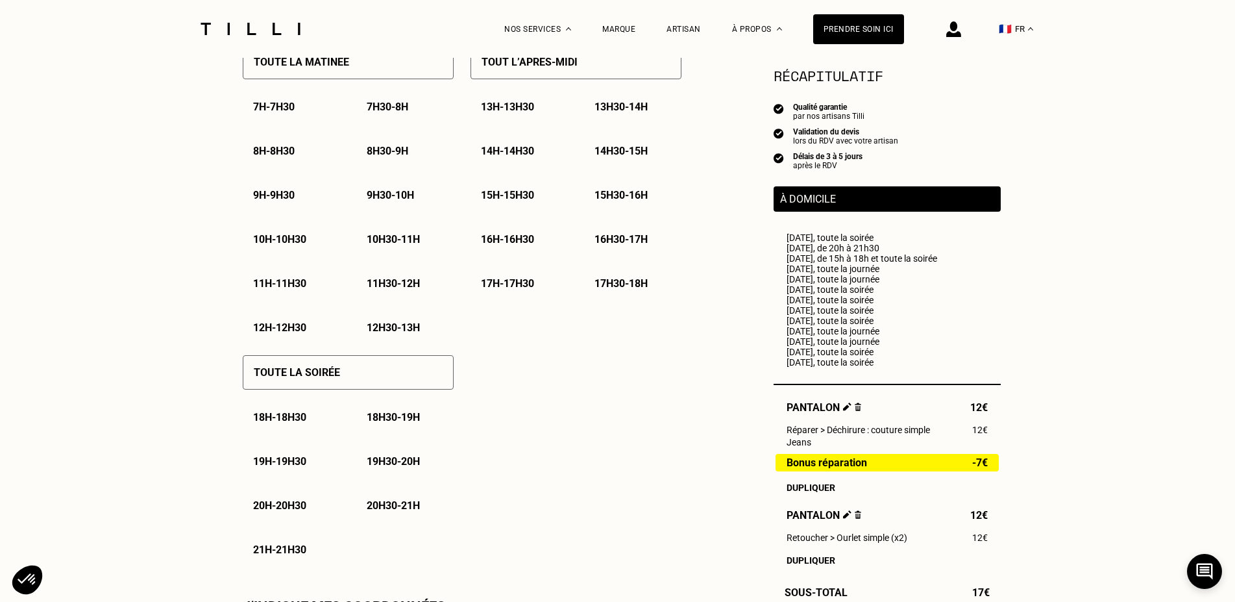
click at [352, 375] on div "Toute la soirée" at bounding box center [348, 372] width 211 height 34
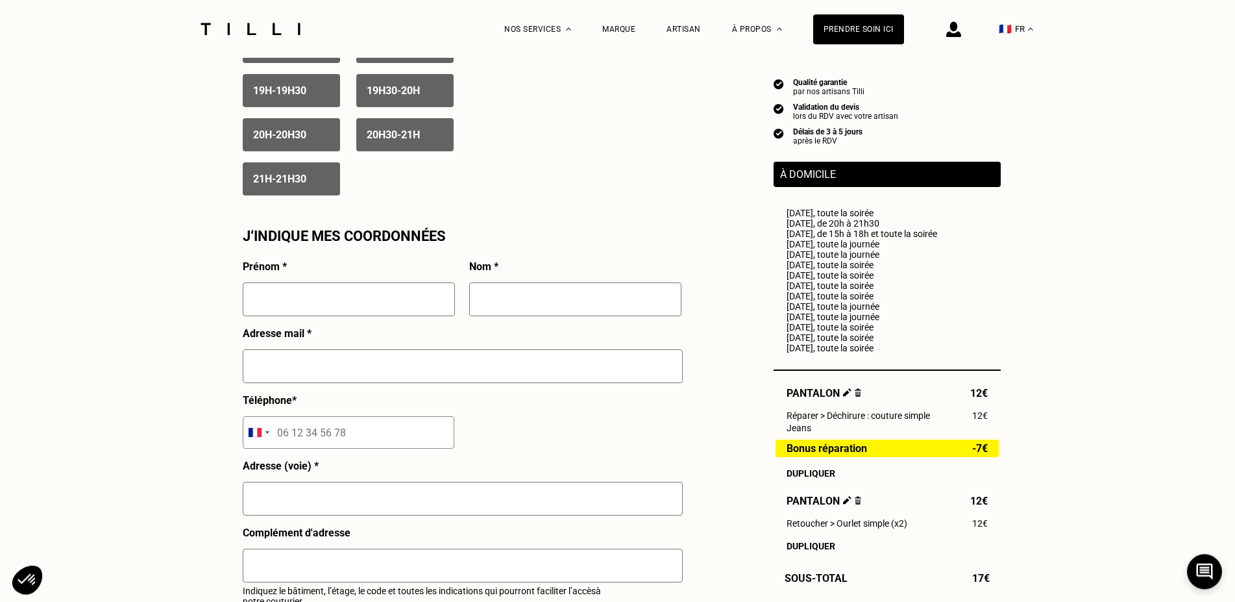
scroll to position [1059, 0]
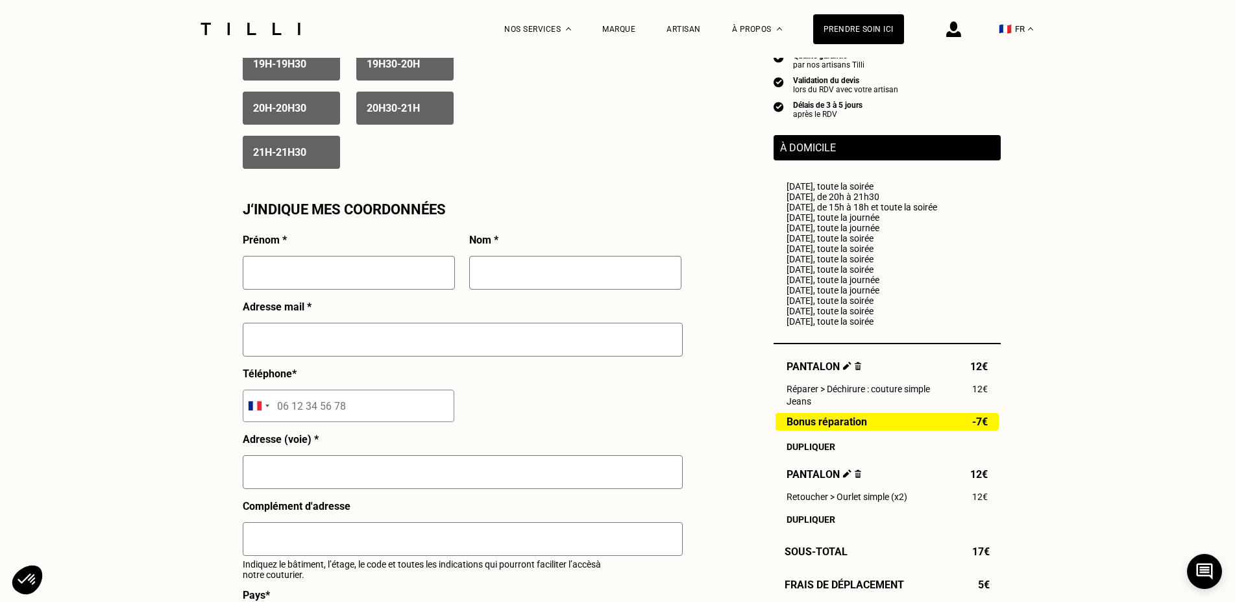
click at [291, 284] on input "text" at bounding box center [349, 273] width 212 height 34
type input "Léa"
type input "Bonhomme"
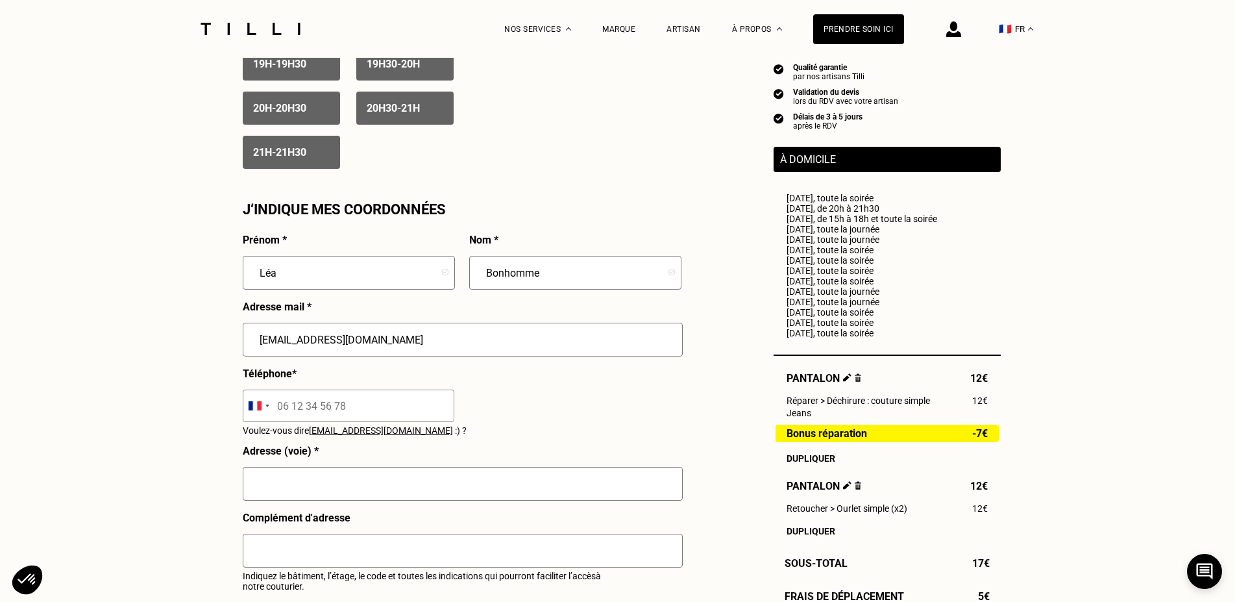
type input "[EMAIL_ADDRESS][DOMAIN_NAME]"
click at [309, 419] on input "tel" at bounding box center [349, 405] width 212 height 32
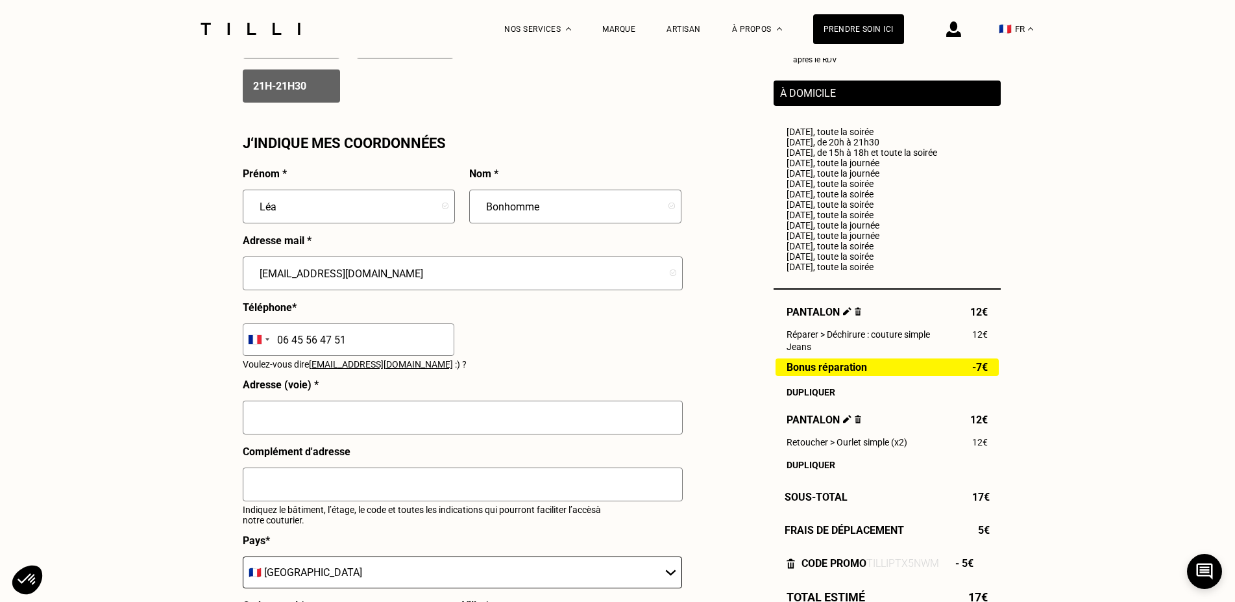
type input "06 45 56 47 51"
click at [337, 417] on input "text" at bounding box center [463, 418] width 440 height 34
type input "[STREET_ADDRESS]"
click at [379, 484] on input "text" at bounding box center [463, 484] width 440 height 34
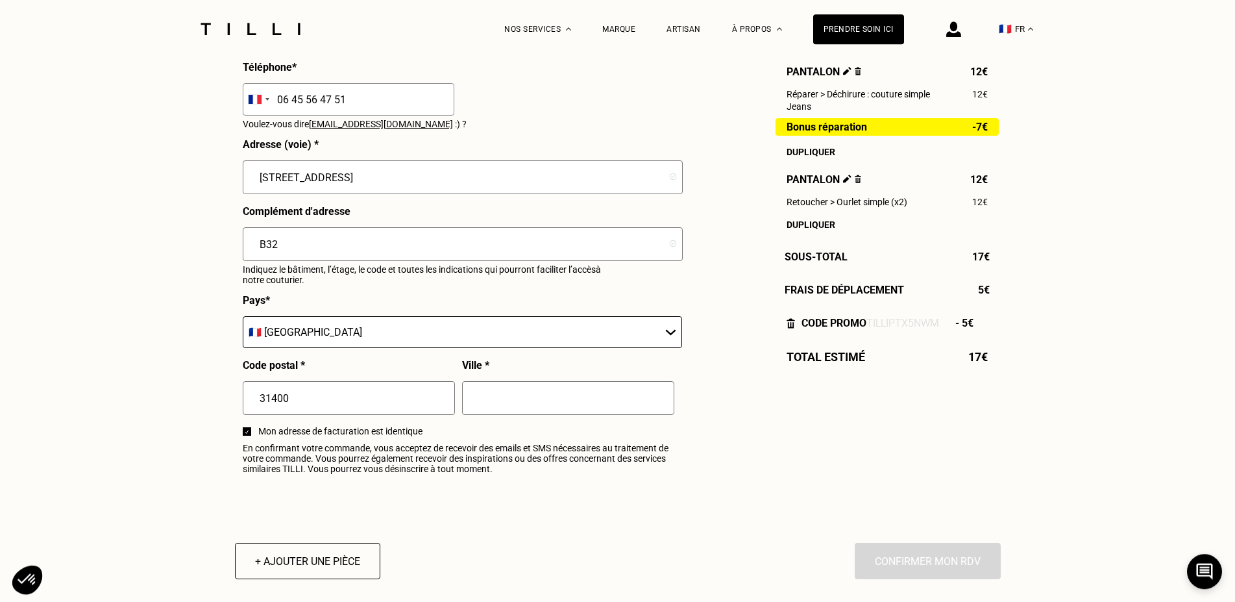
scroll to position [1390, 0]
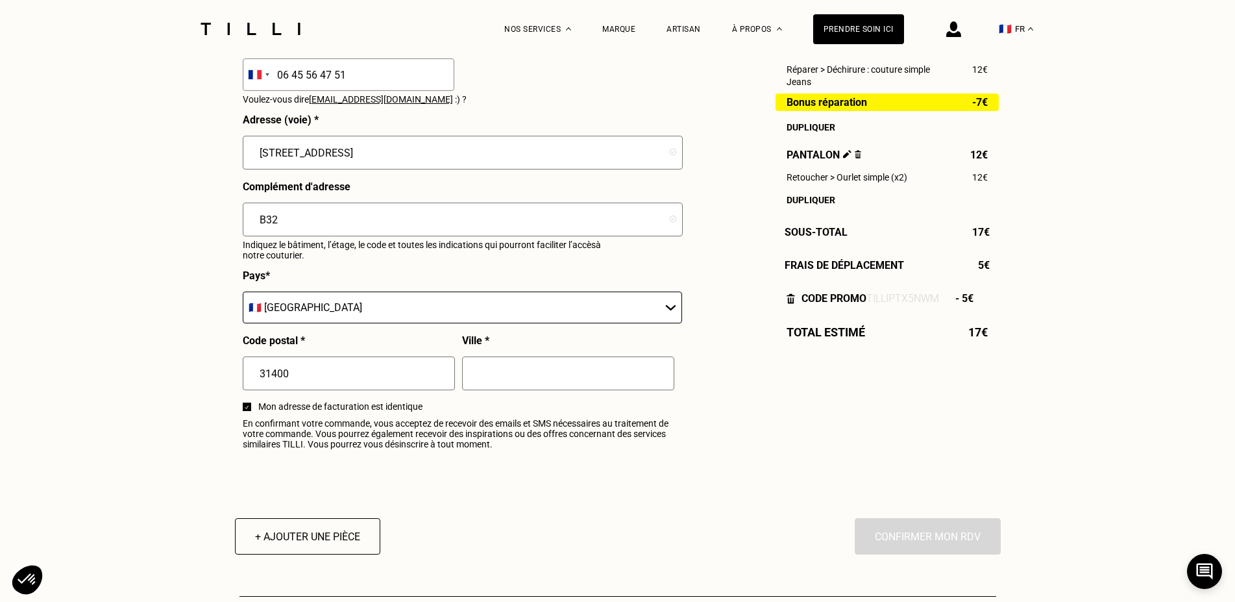
type input "B32"
click at [536, 381] on input "text" at bounding box center [568, 373] width 212 height 34
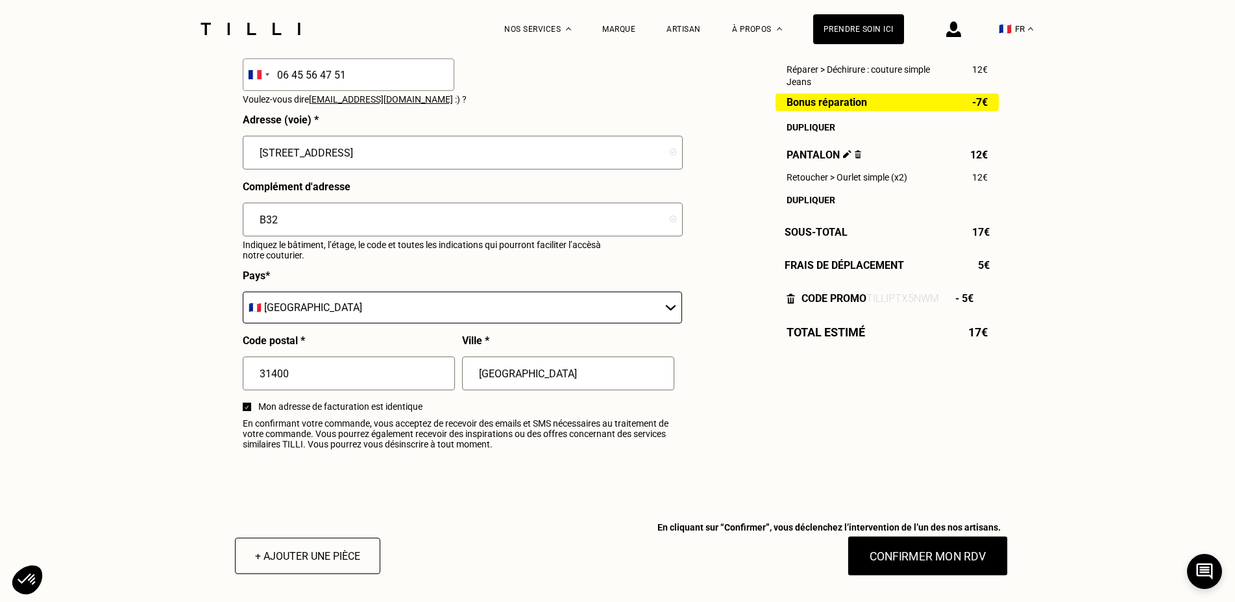
type input "[GEOGRAPHIC_DATA]"
click at [955, 555] on button "Confirmer mon RDV" at bounding box center [927, 556] width 161 height 40
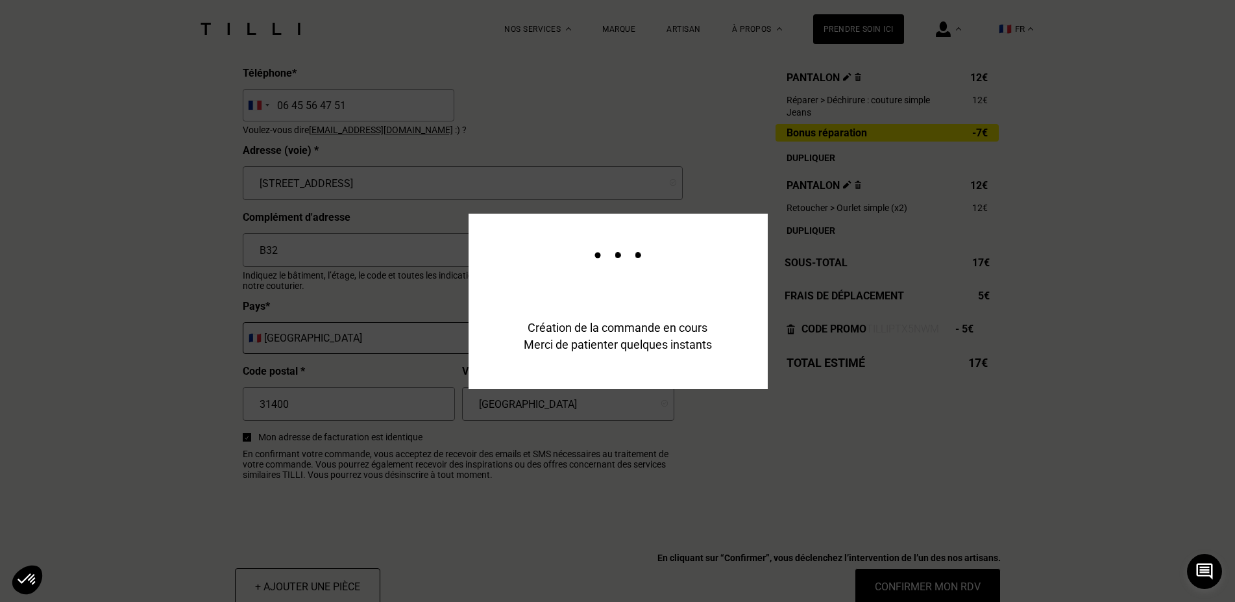
scroll to position [1422, 0]
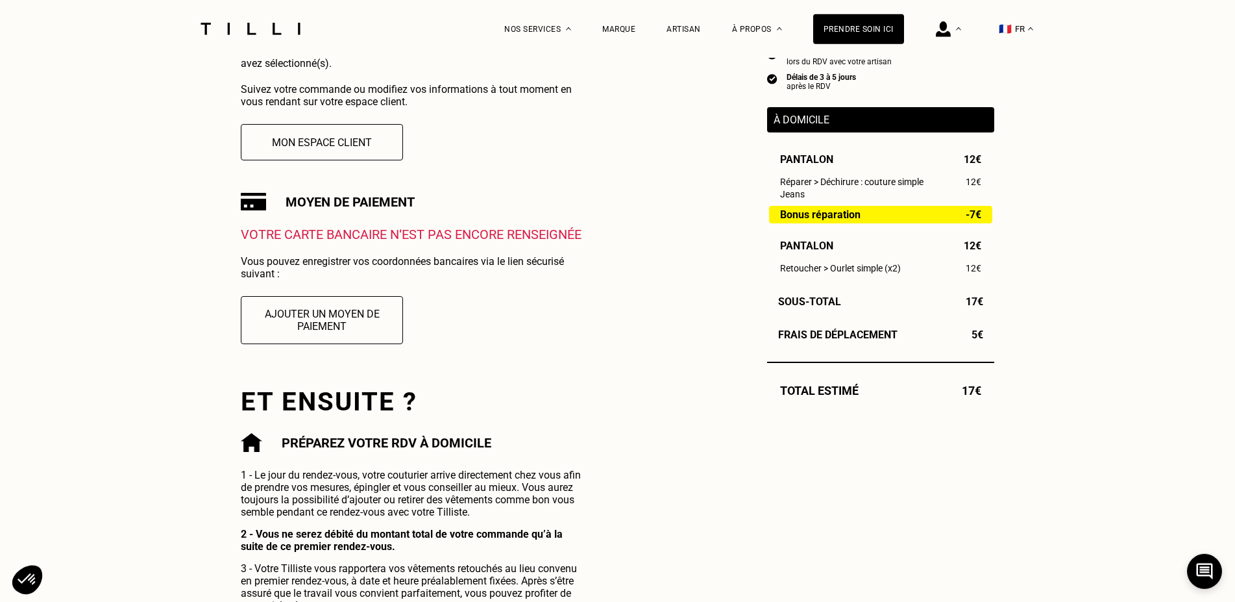
scroll to position [397, 0]
